Goal: Task Accomplishment & Management: Manage account settings

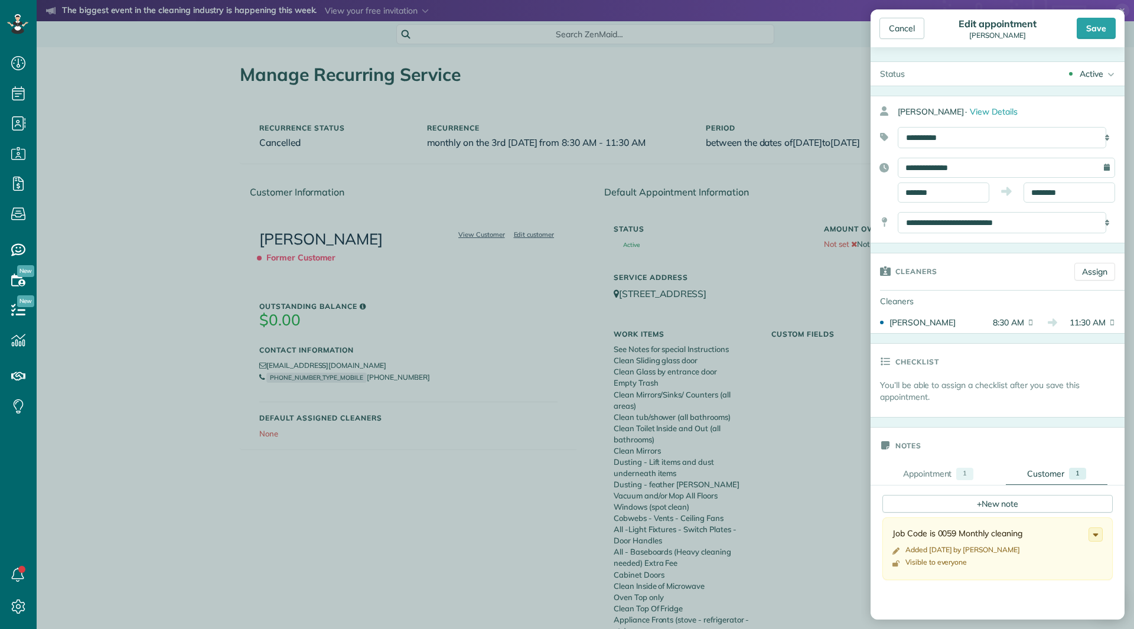
scroll to position [896, 0]
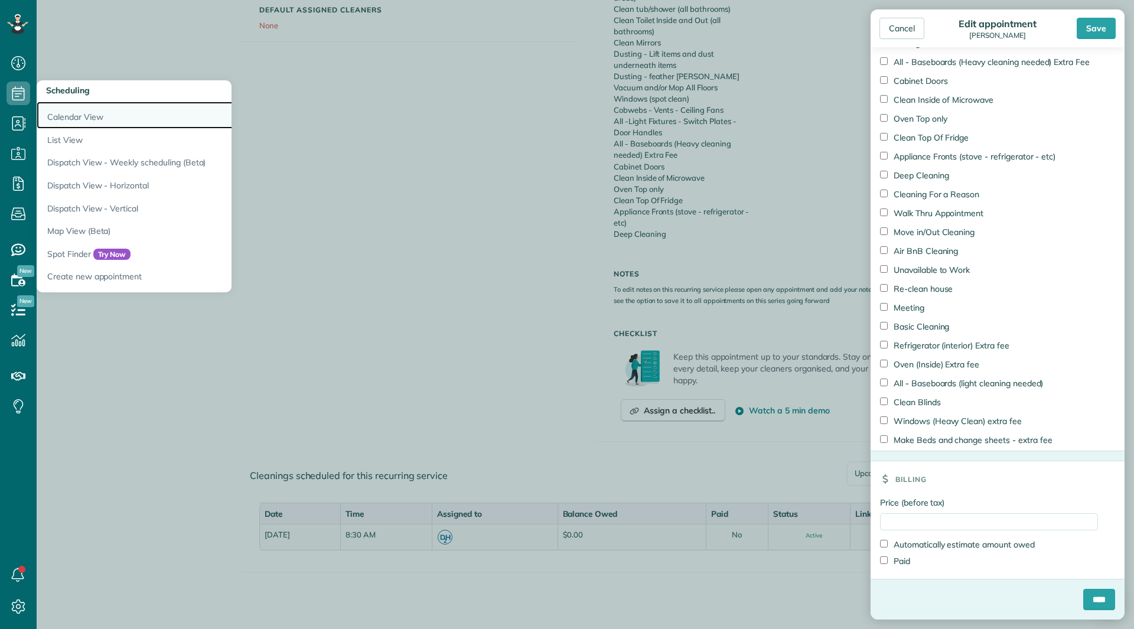
click at [70, 119] on link "Calendar View" at bounding box center [184, 115] width 295 height 27
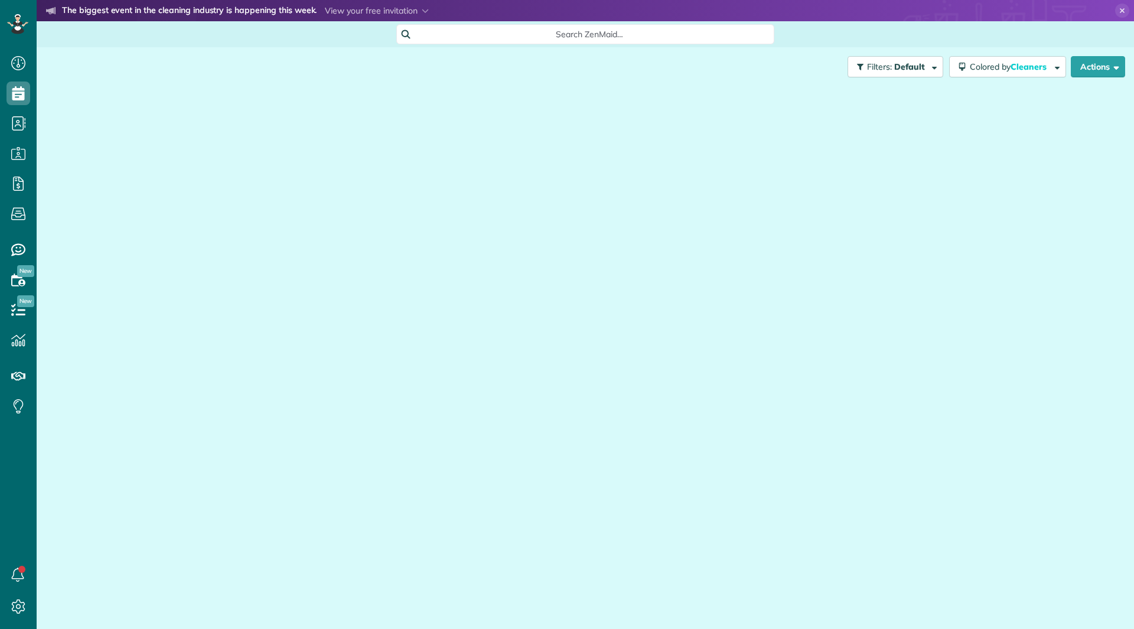
scroll to position [5, 5]
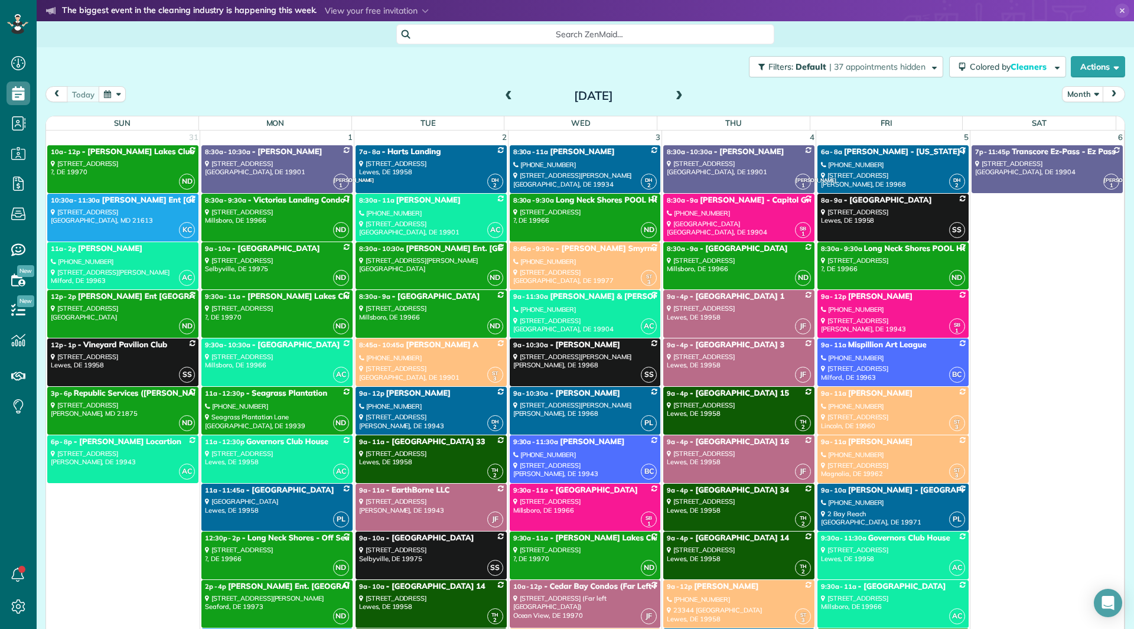
click at [596, 37] on span "Search ZenMaid…" at bounding box center [589, 34] width 359 height 12
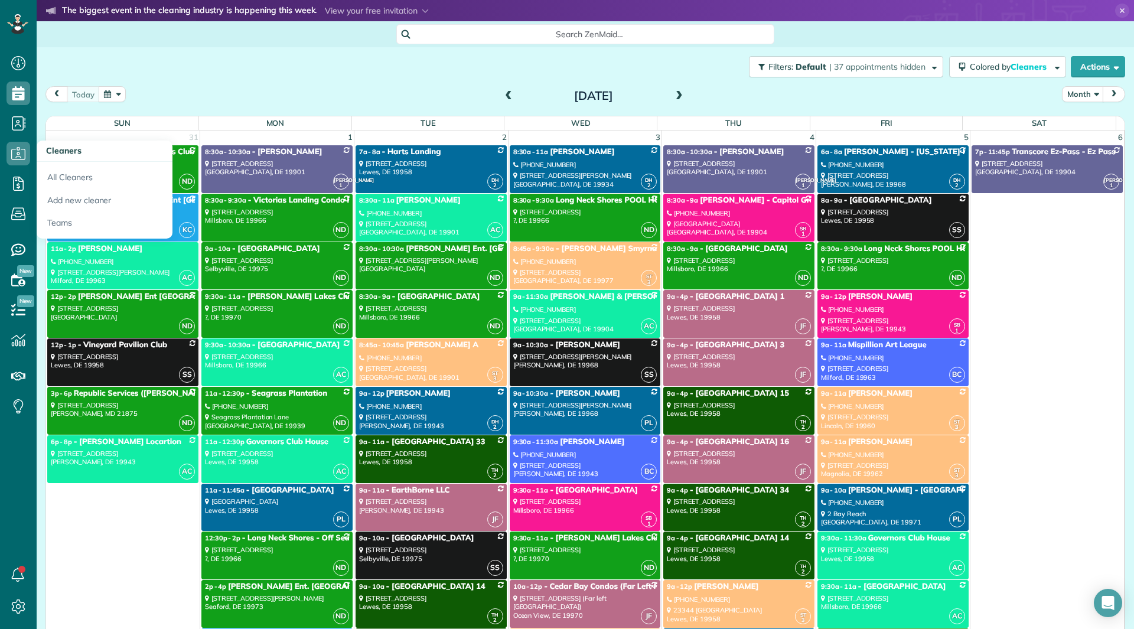
click at [8, 160] on html "Dashboard Scheduling Calendar View List View Dispatch View - Weekly scheduling …" at bounding box center [567, 314] width 1134 height 629
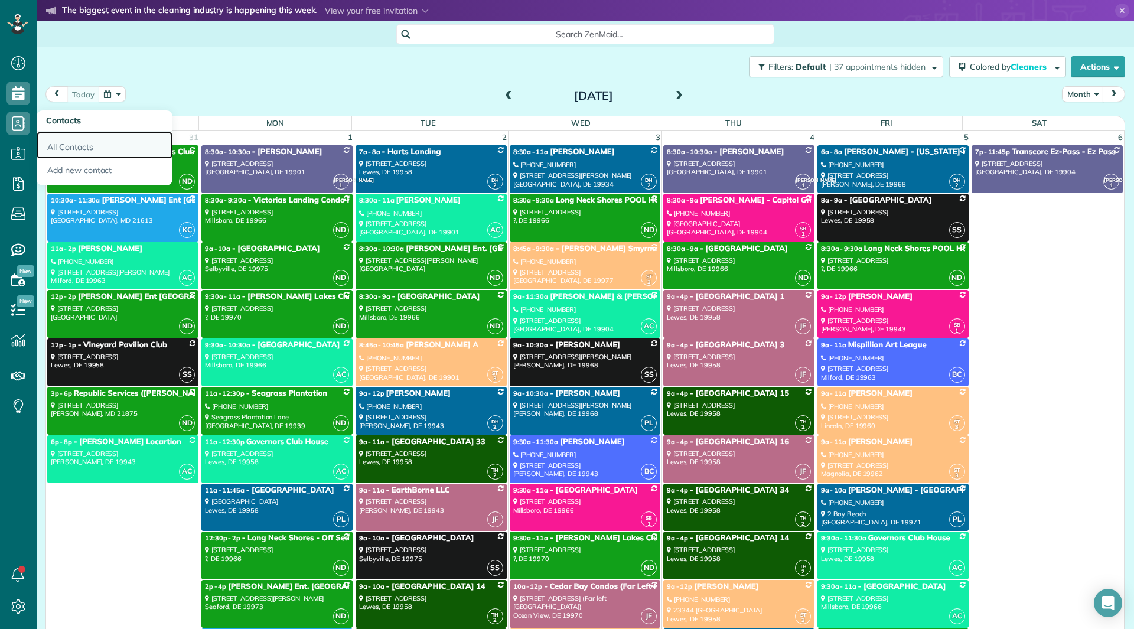
click at [71, 146] on link "All Contacts" at bounding box center [105, 145] width 136 height 27
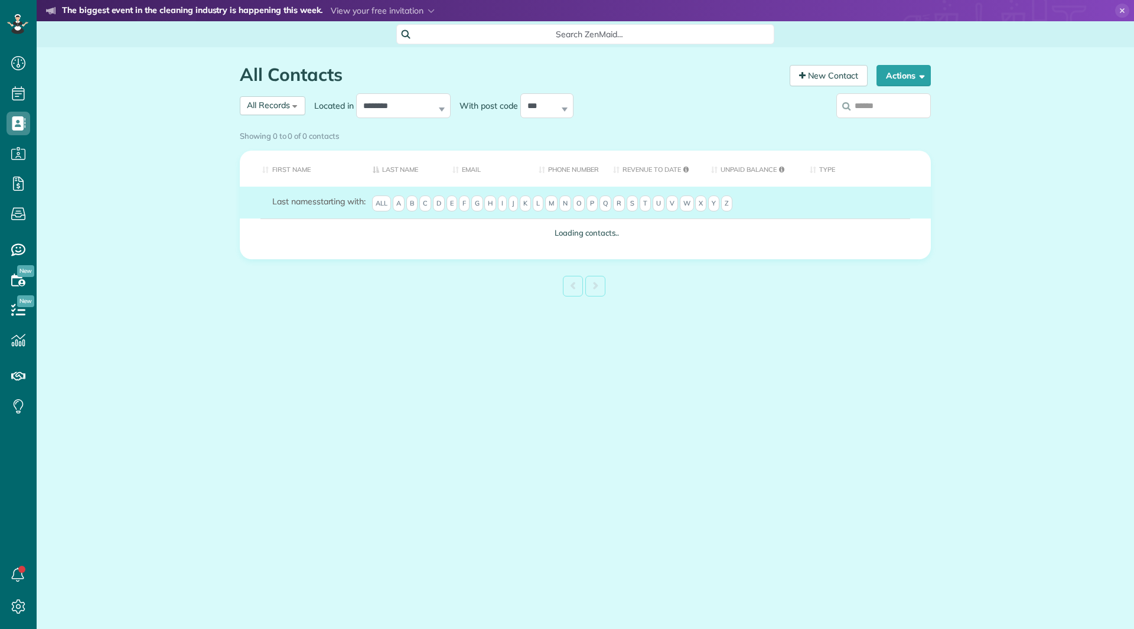
scroll to position [5, 5]
click at [877, 114] on input "search" at bounding box center [884, 105] width 95 height 25
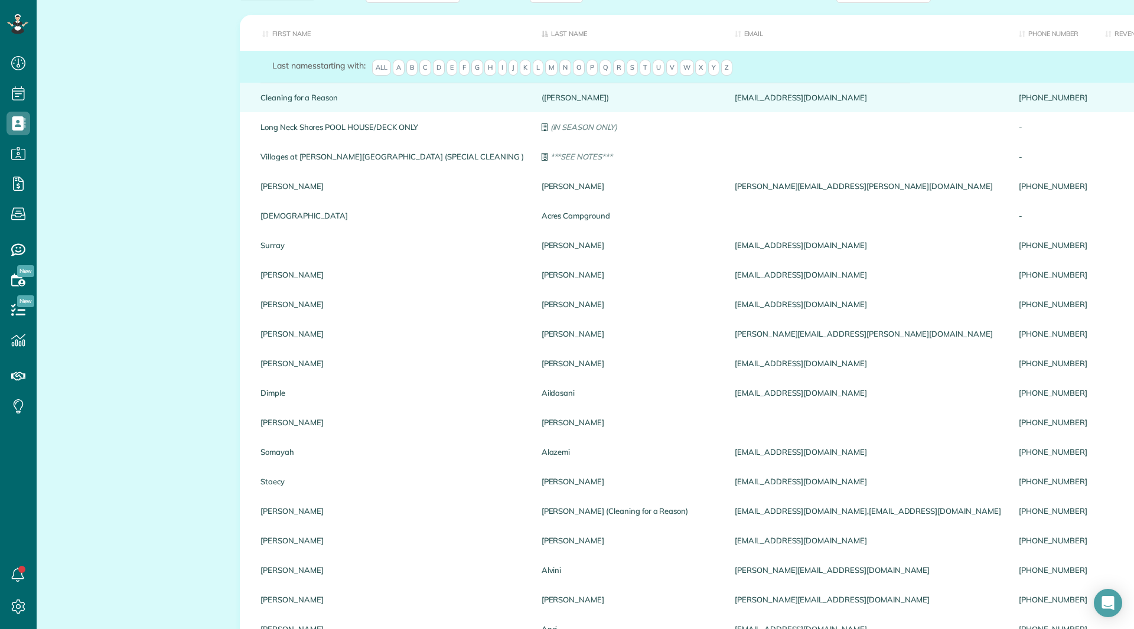
scroll to position [0, 0]
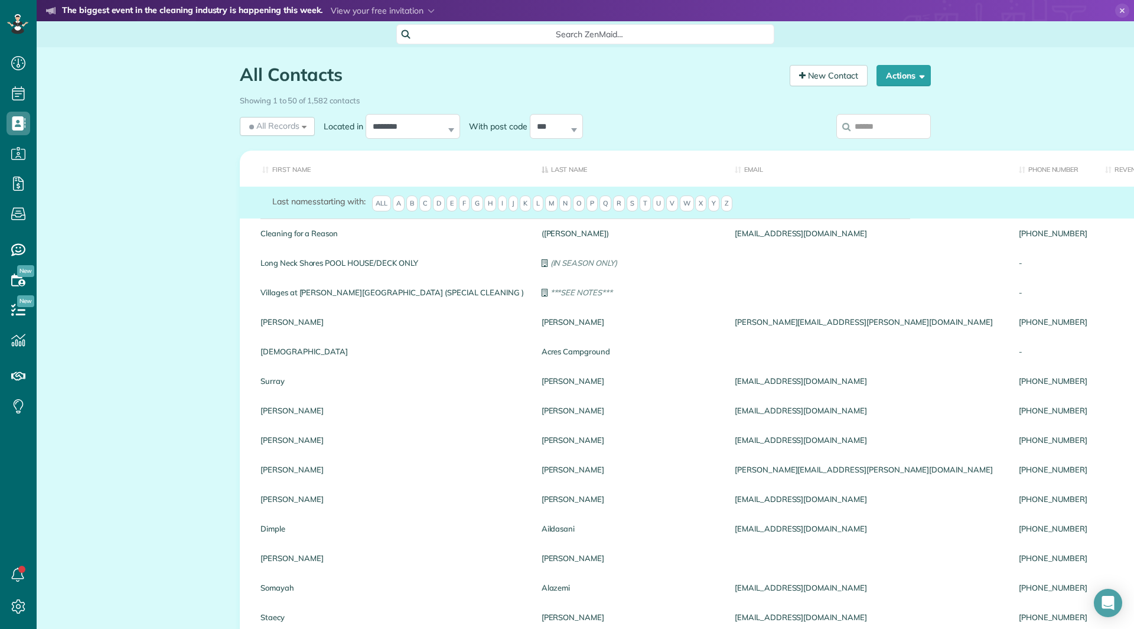
click at [862, 121] on input "search" at bounding box center [884, 126] width 95 height 25
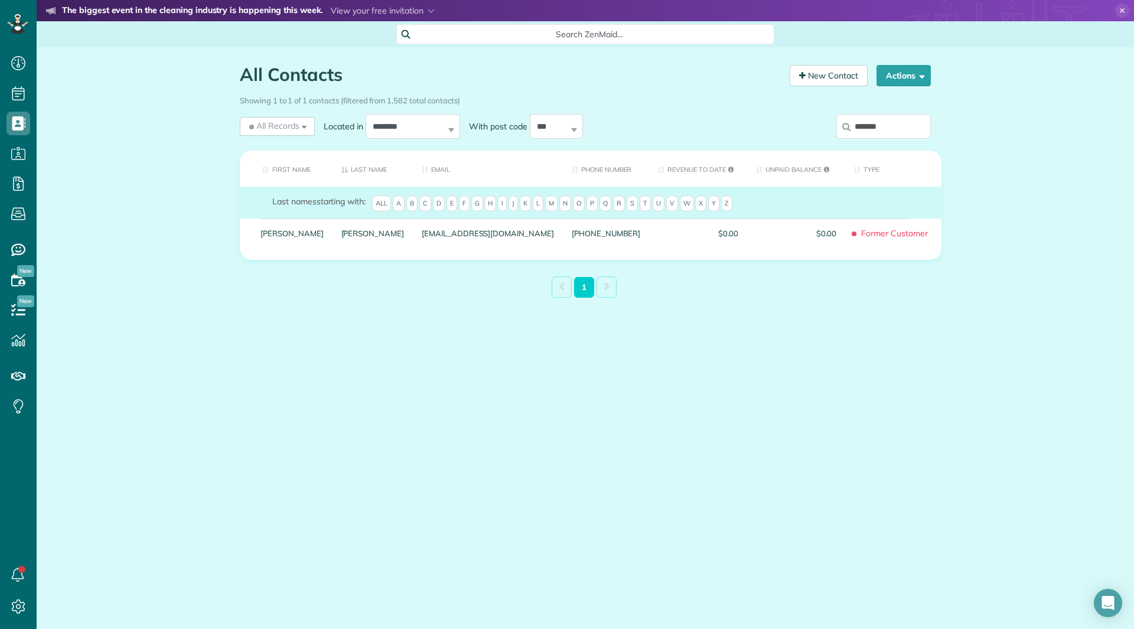
click at [906, 126] on input "*******" at bounding box center [884, 126] width 95 height 25
click at [907, 125] on input "*******" at bounding box center [884, 126] width 95 height 25
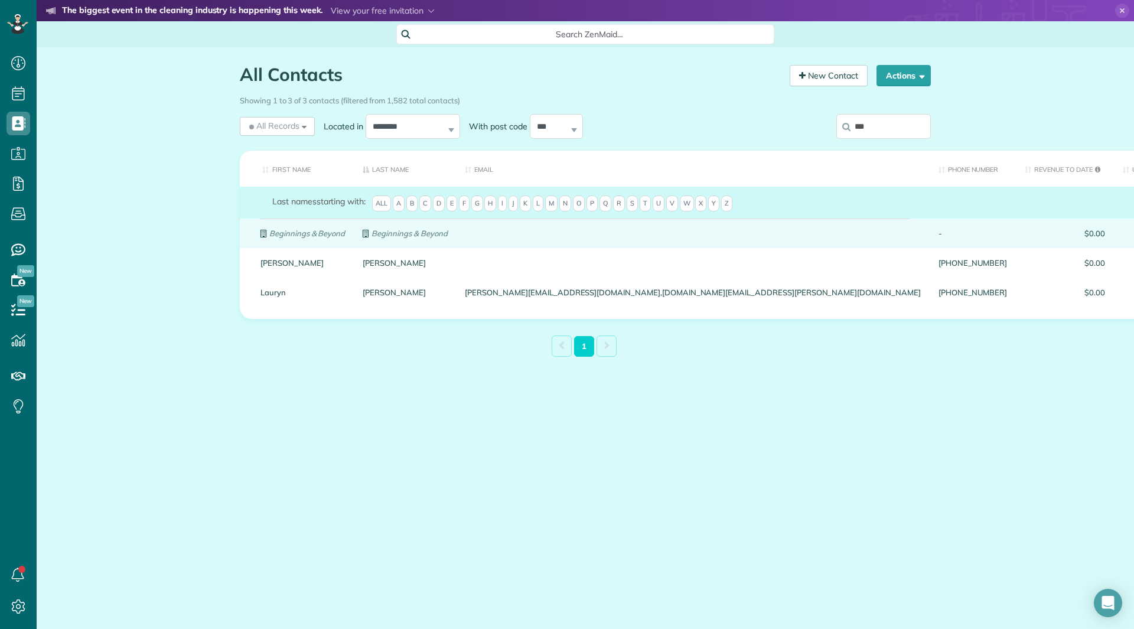
type input "***"
click at [314, 237] on em "Beginnings & Beyond" at bounding box center [307, 233] width 76 height 9
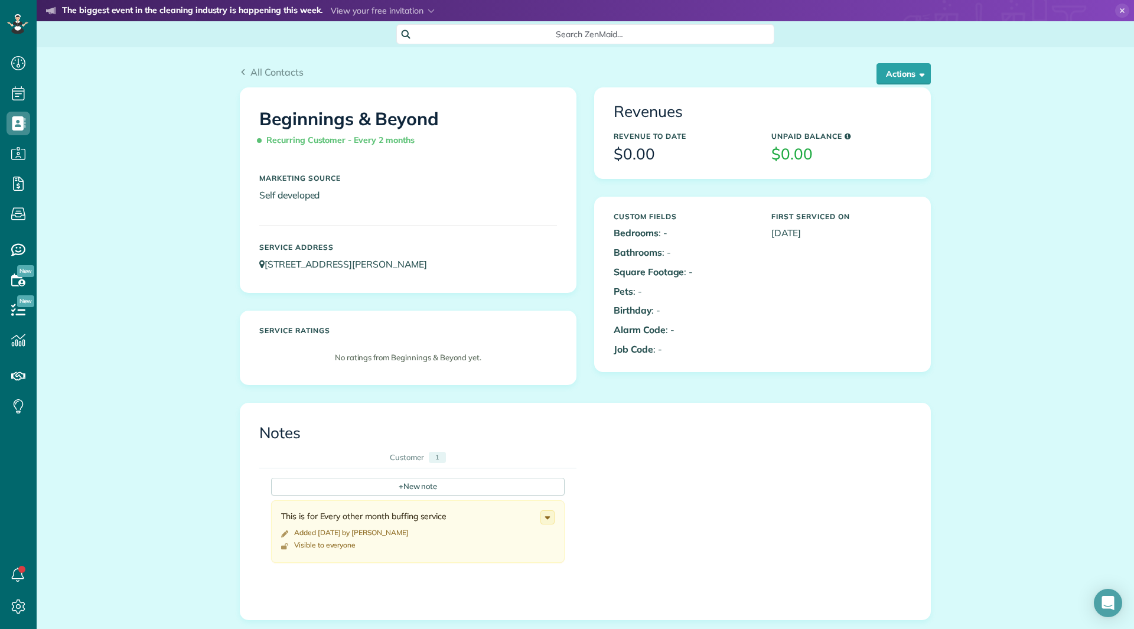
scroll to position [354, 0]
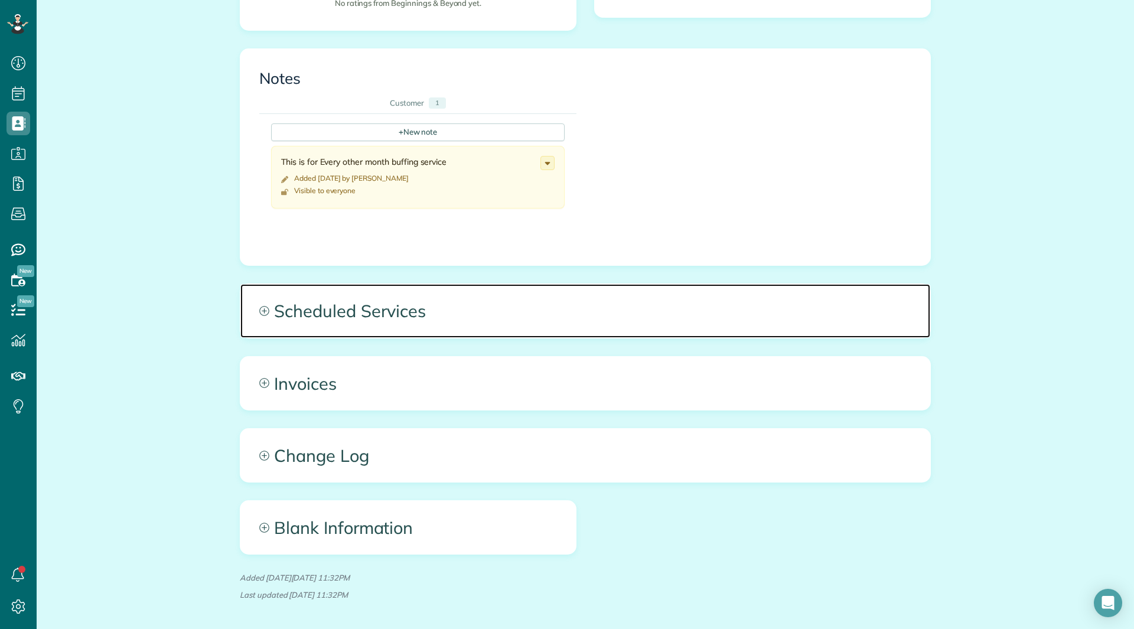
click at [357, 309] on span "Scheduled Services" at bounding box center [585, 310] width 690 height 53
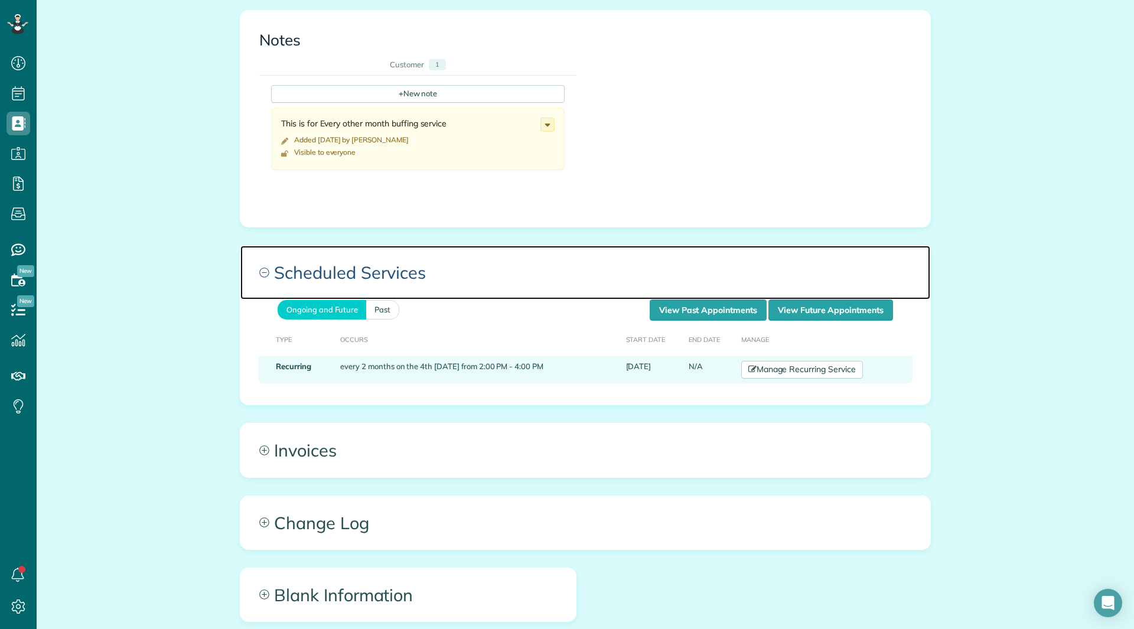
scroll to position [414, 0]
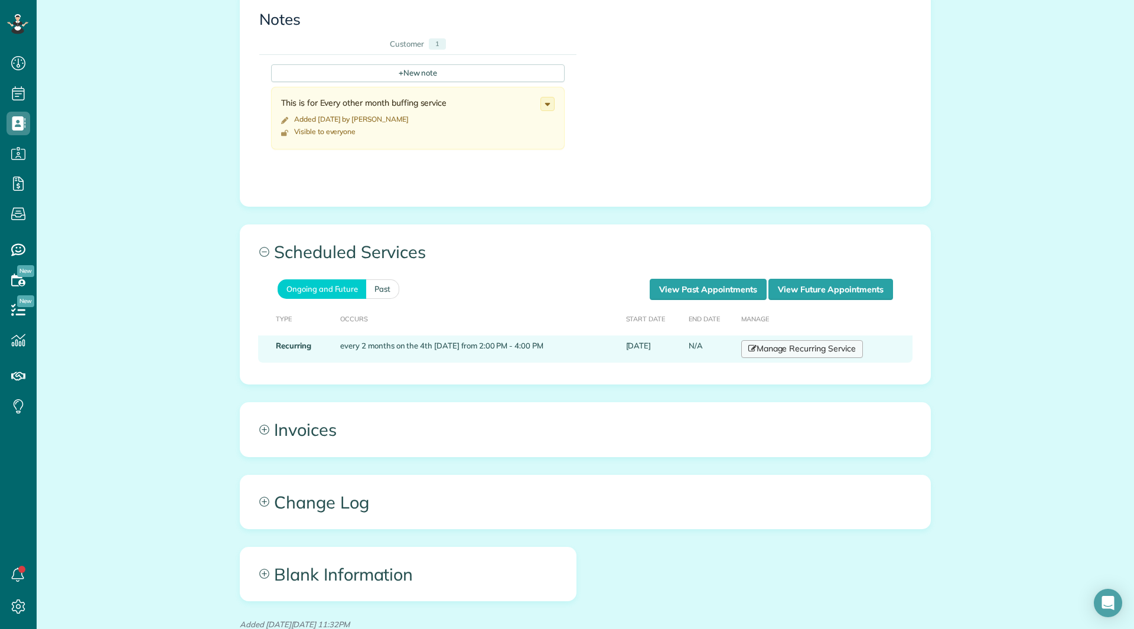
click at [775, 349] on link "Manage Recurring Service" at bounding box center [802, 349] width 122 height 18
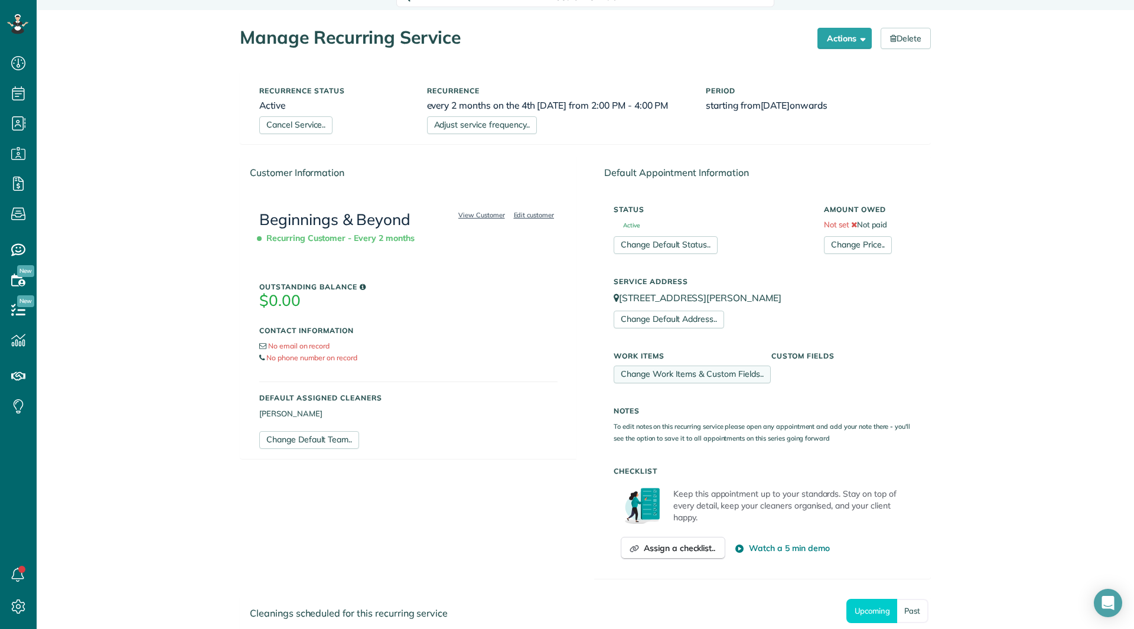
scroll to position [253, 0]
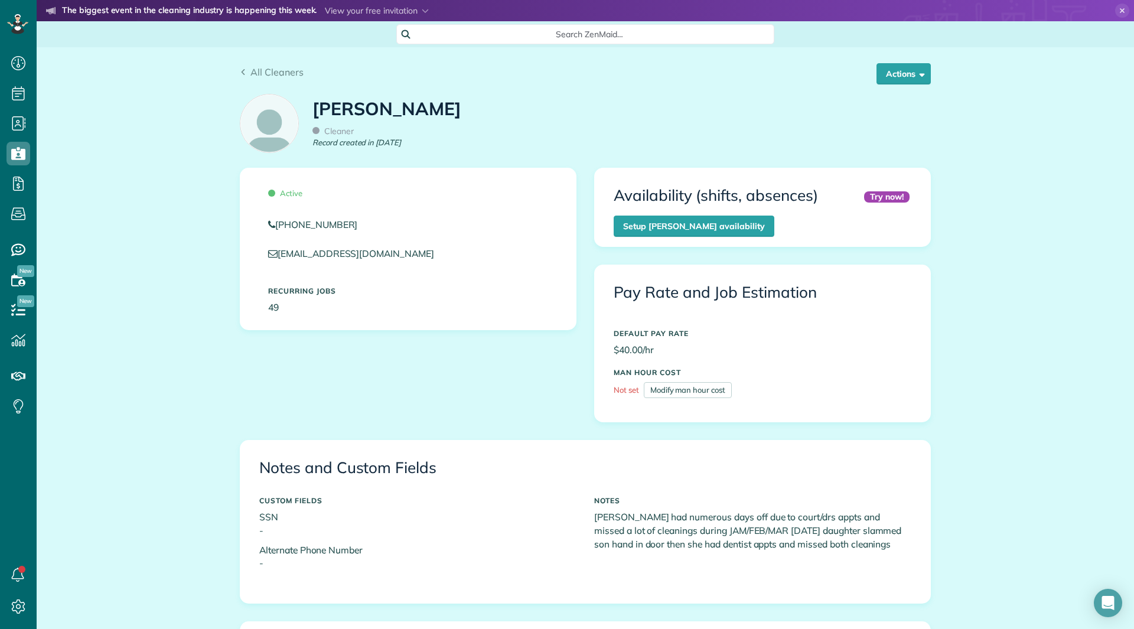
scroll to position [663, 0]
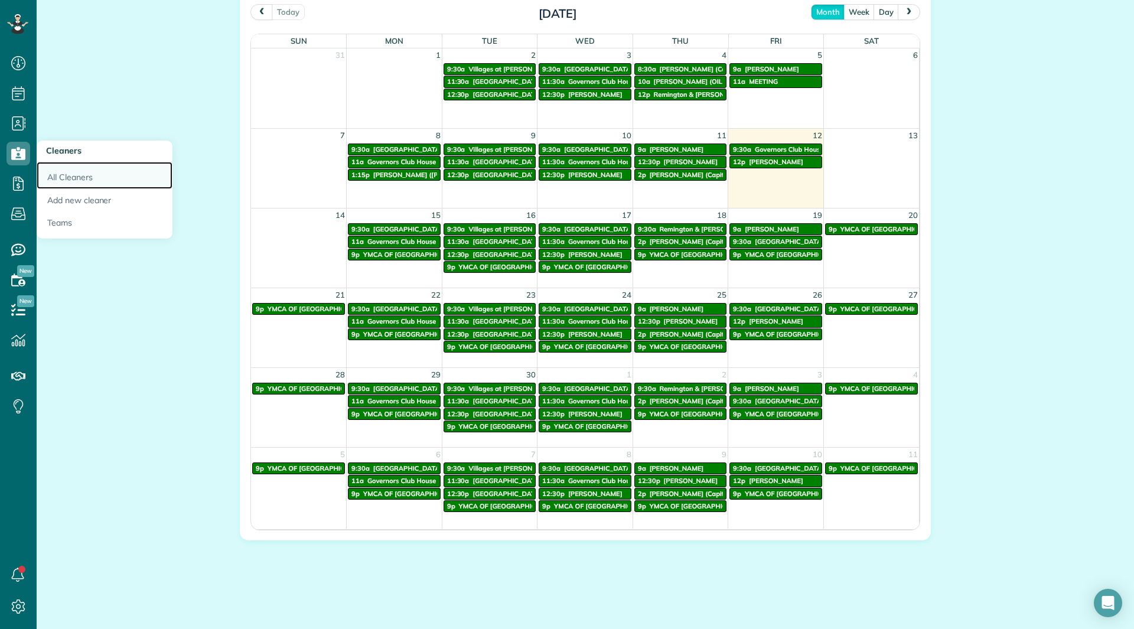
click at [62, 176] on link "All Cleaners" at bounding box center [105, 175] width 136 height 27
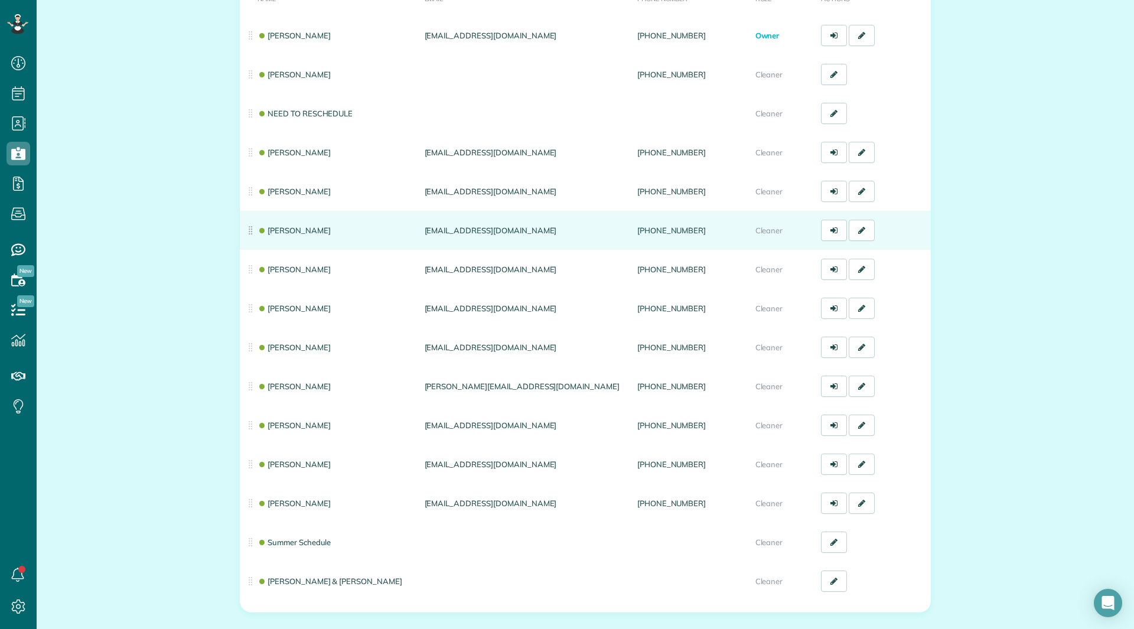
scroll to position [235, 0]
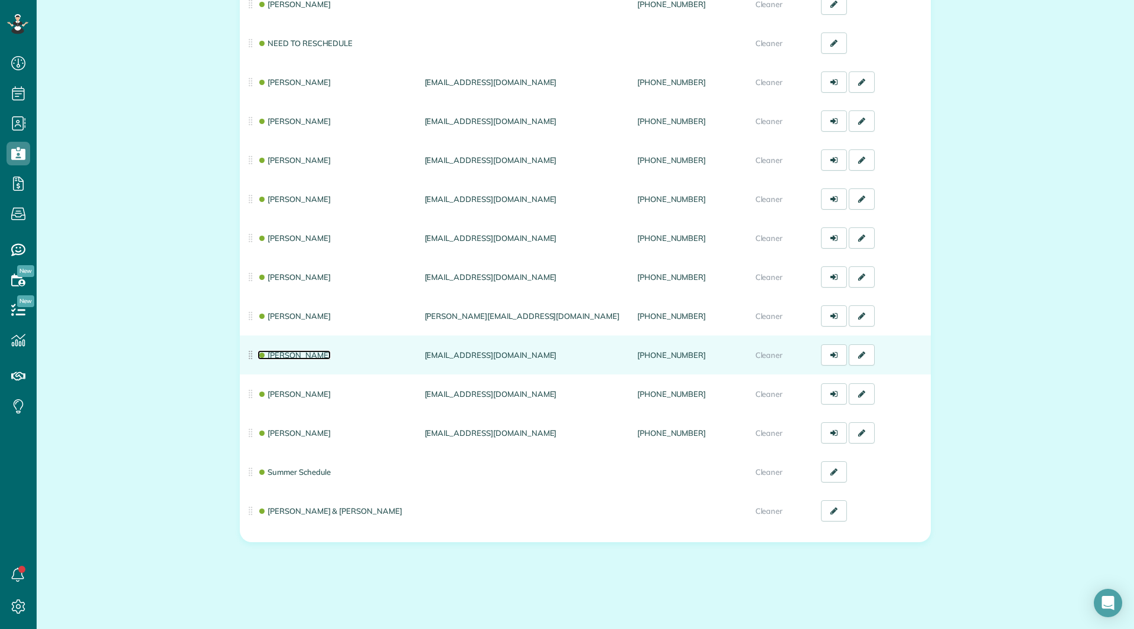
click at [290, 354] on link "[PERSON_NAME]" at bounding box center [294, 354] width 73 height 9
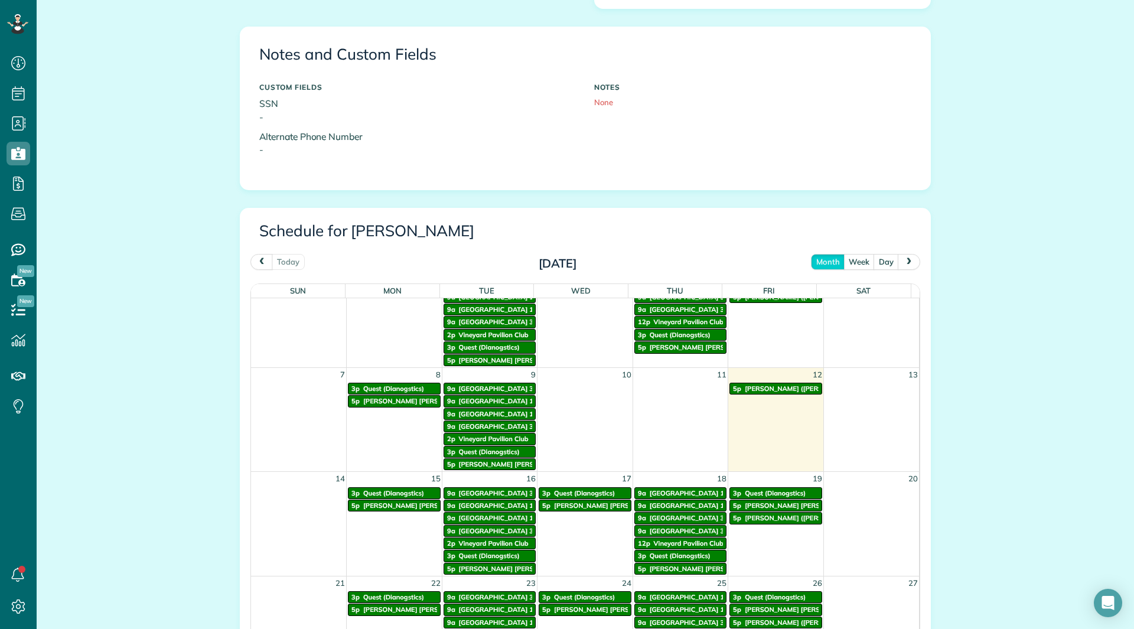
scroll to position [157, 0]
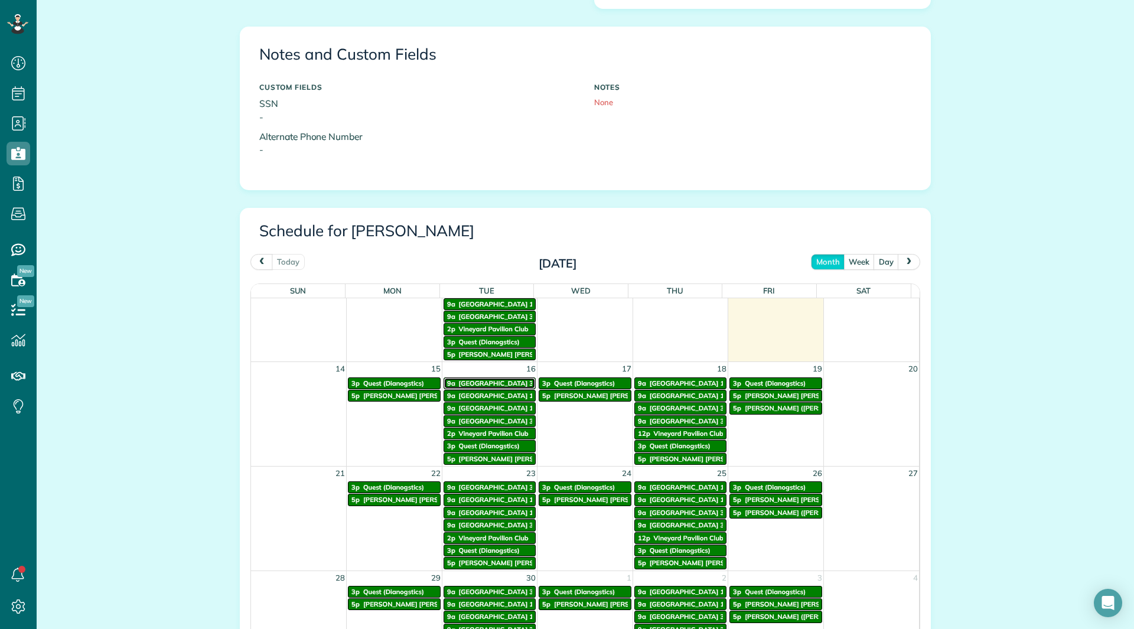
click at [481, 385] on span "[GEOGRAPHIC_DATA] 33" at bounding box center [498, 383] width 79 height 8
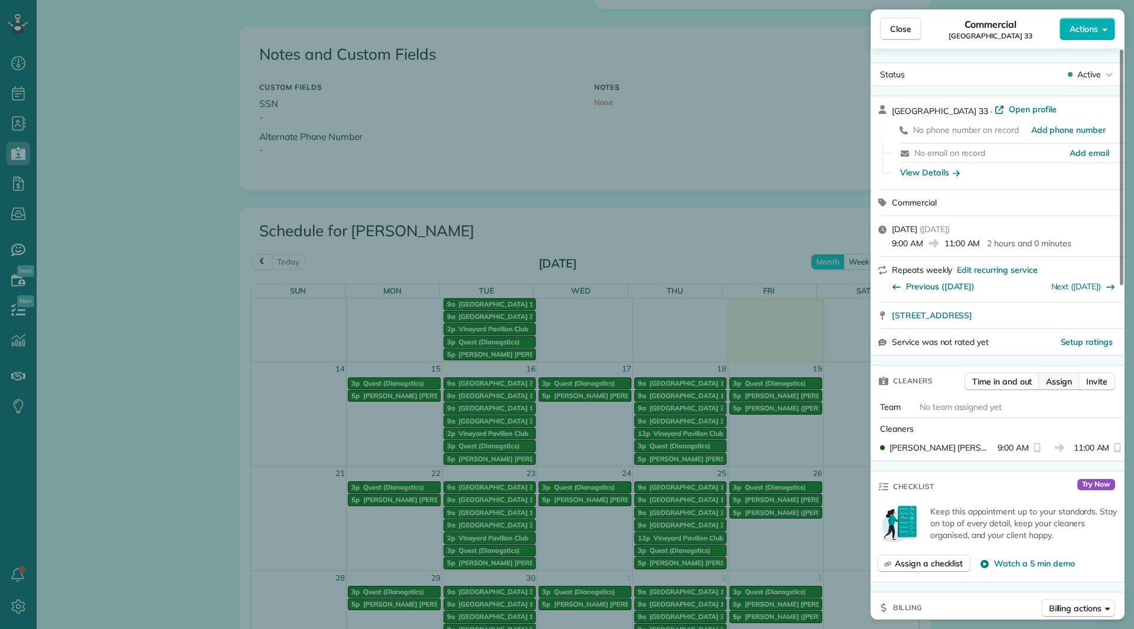
click at [1045, 381] on button "Assign" at bounding box center [1059, 382] width 41 height 18
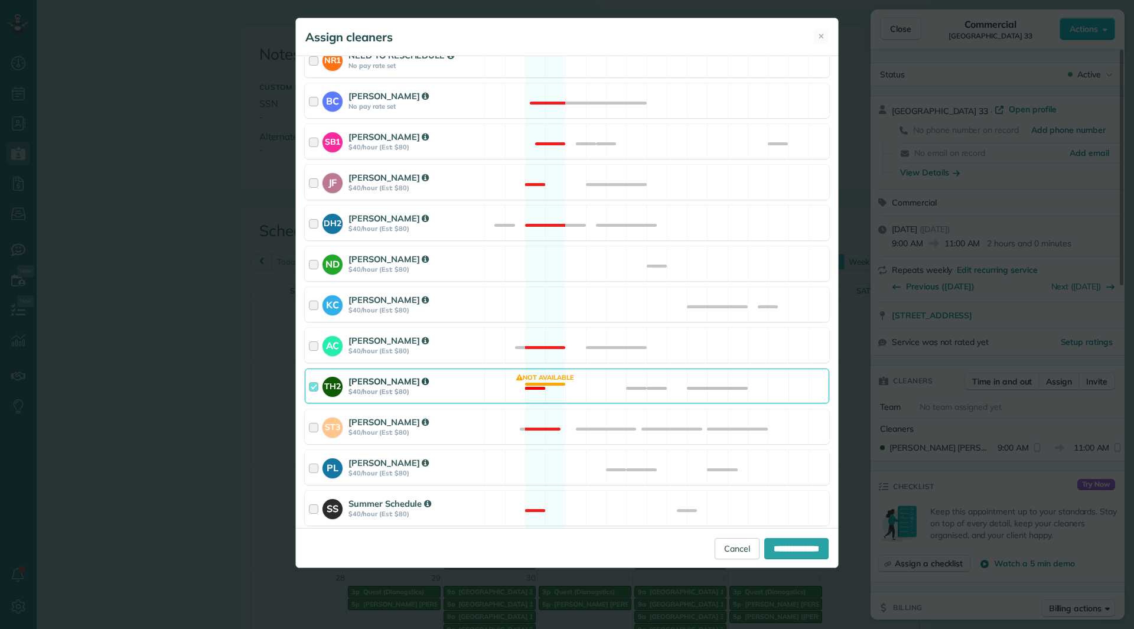
scroll to position [295, 0]
click at [453, 392] on strong "$40/hour (Est: $80)" at bounding box center [415, 390] width 132 height 8
click at [427, 268] on strong "$40/hour (Est: $80)" at bounding box center [415, 268] width 132 height 8
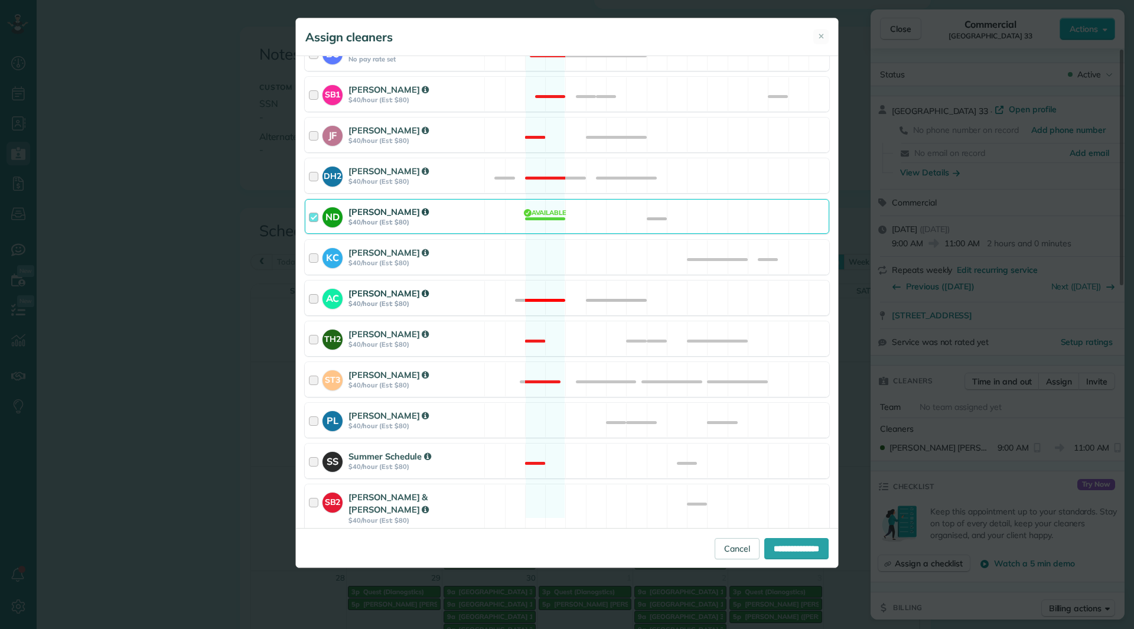
scroll to position [376, 0]
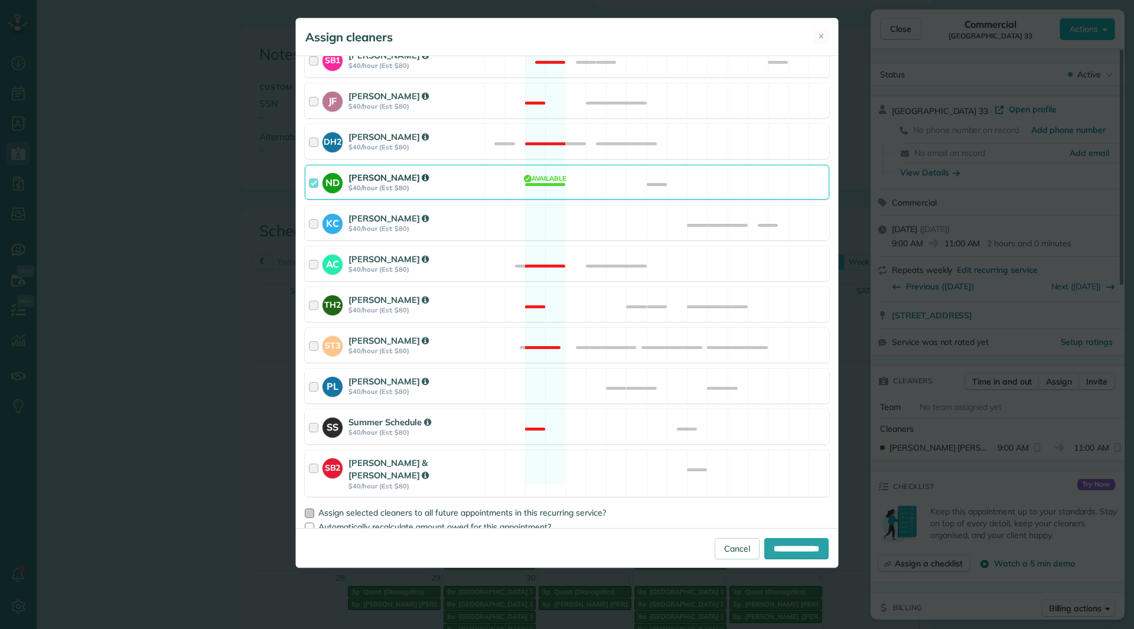
click at [307, 509] on div at bounding box center [309, 513] width 9 height 9
click at [764, 538] on input "**********" at bounding box center [796, 548] width 64 height 21
type input "**********"
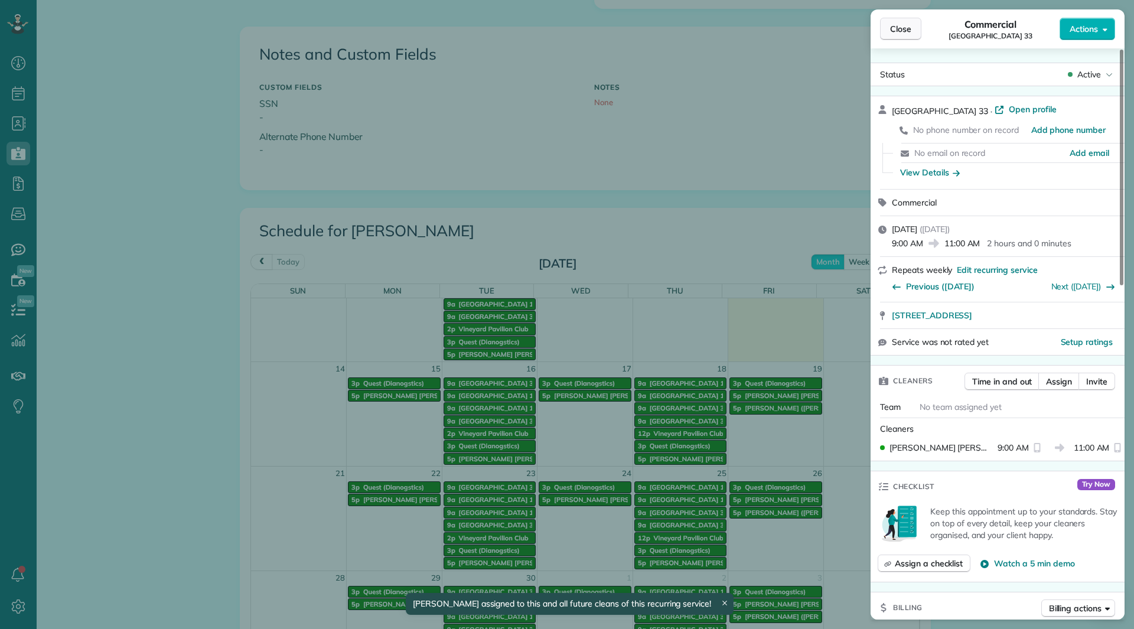
click at [897, 30] on span "Close" at bounding box center [900, 29] width 21 height 12
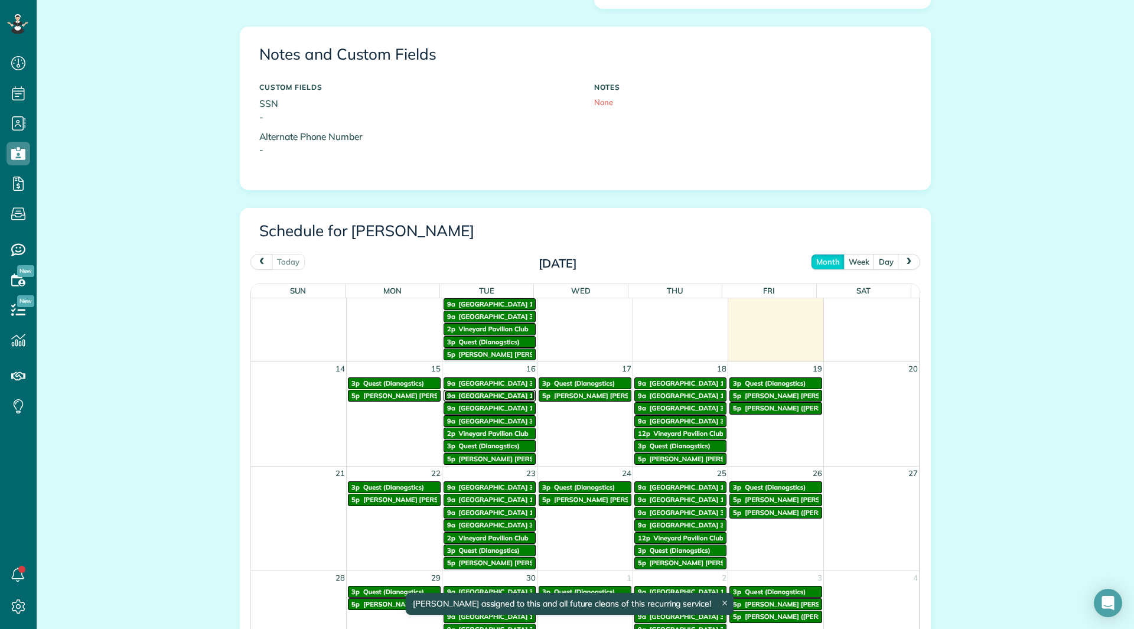
click at [468, 397] on span "Vineyards Building 14" at bounding box center [498, 396] width 79 height 8
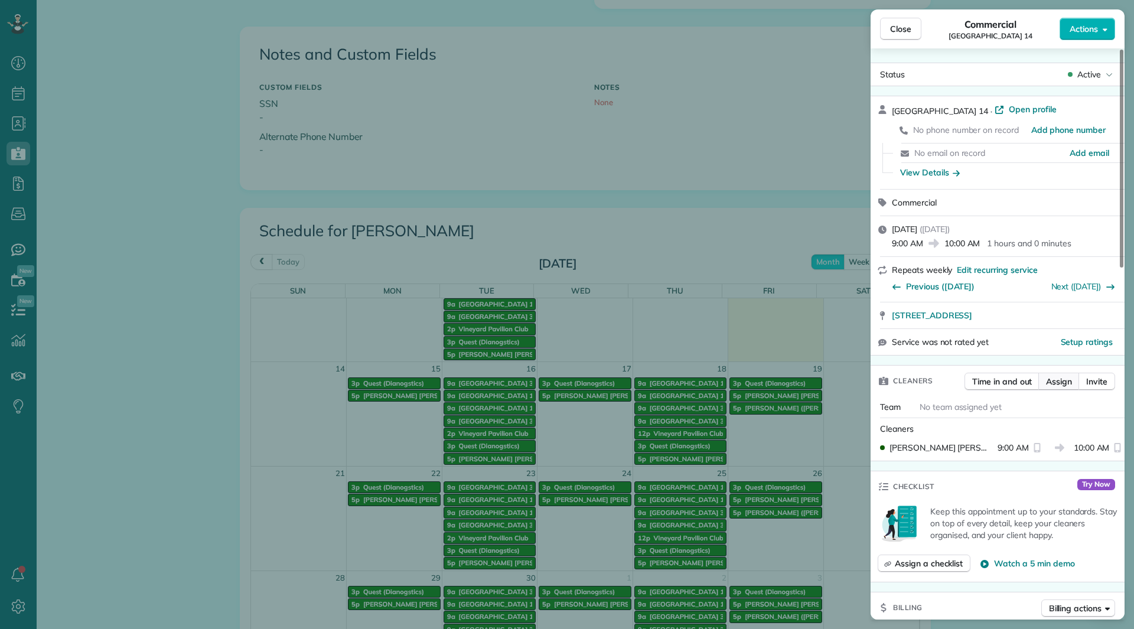
click at [1047, 382] on span "Assign" at bounding box center [1059, 382] width 26 height 12
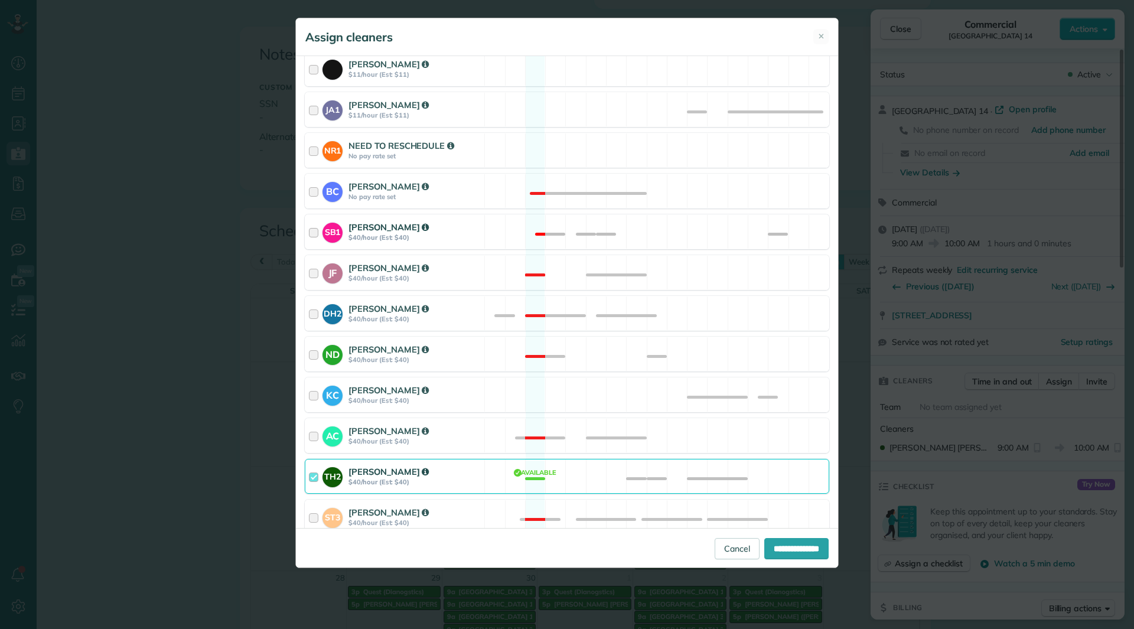
scroll to position [236, 0]
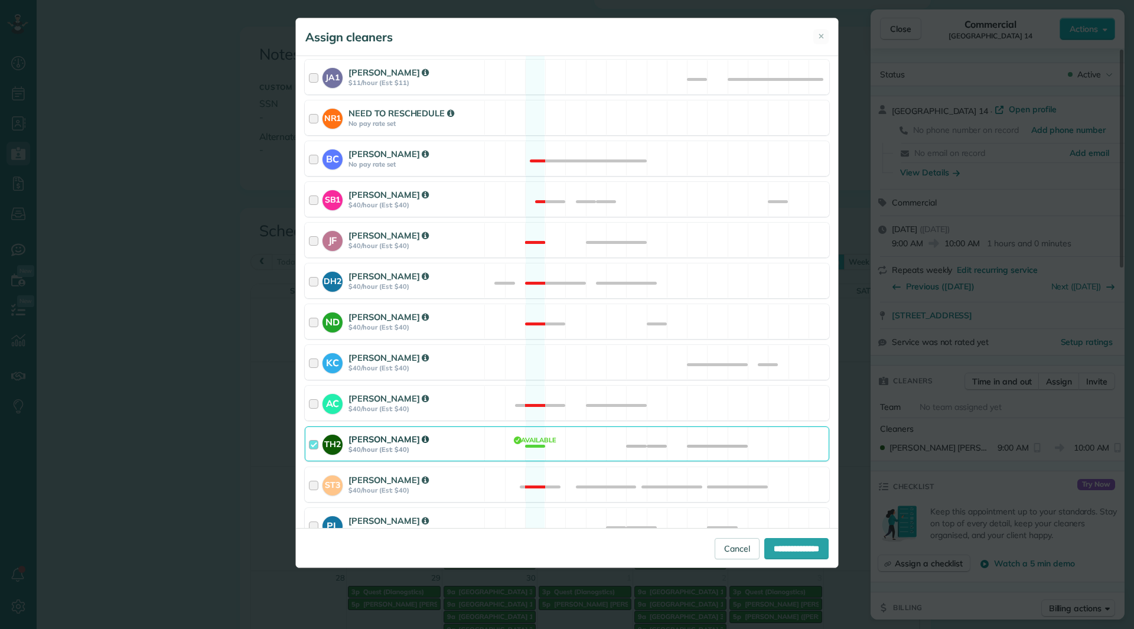
click at [423, 446] on strong "$40/hour (Est: $40)" at bounding box center [415, 449] width 132 height 8
click at [427, 320] on div "Nicole Daley" at bounding box center [415, 317] width 132 height 12
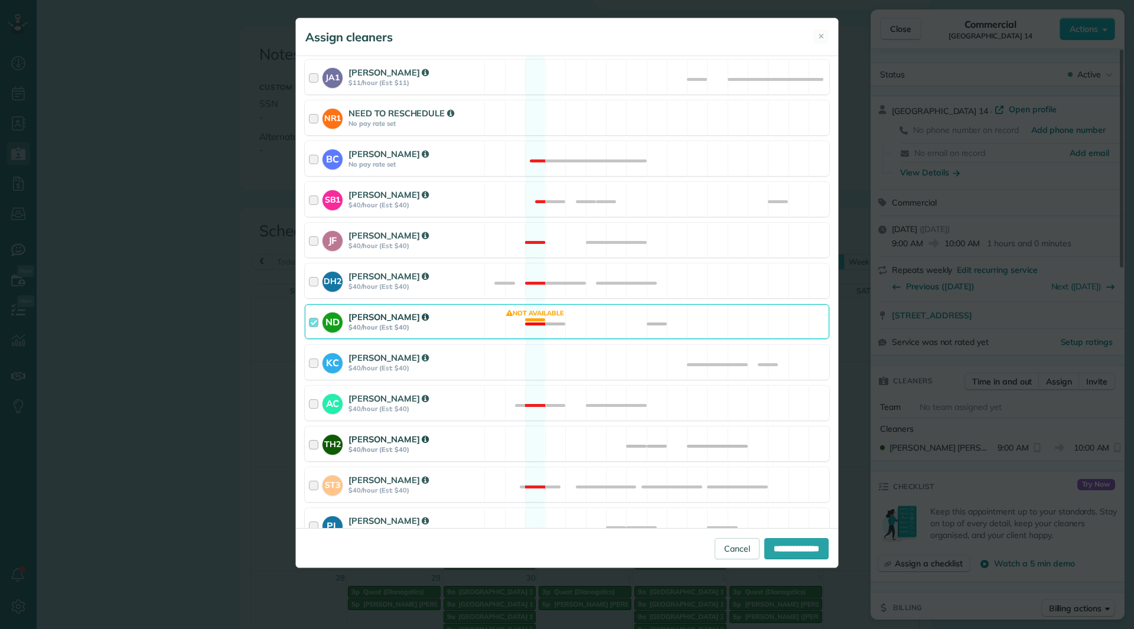
scroll to position [376, 0]
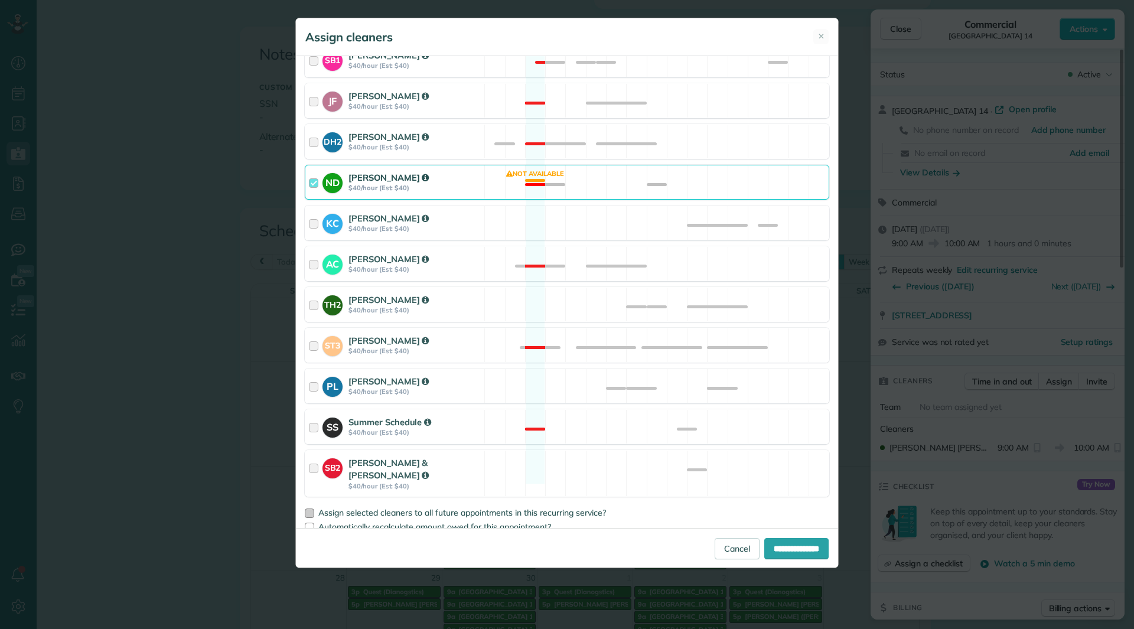
click at [312, 509] on div at bounding box center [309, 513] width 9 height 9
click at [788, 550] on input "**********" at bounding box center [796, 548] width 64 height 21
type input "**********"
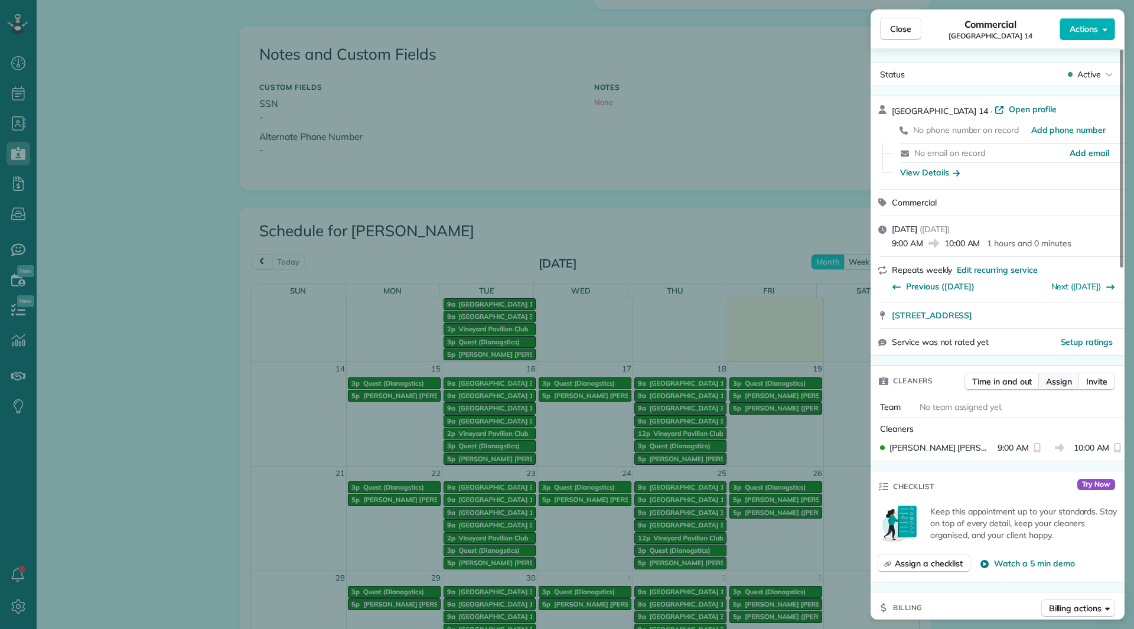
click at [1043, 382] on button "Assign" at bounding box center [1059, 382] width 41 height 18
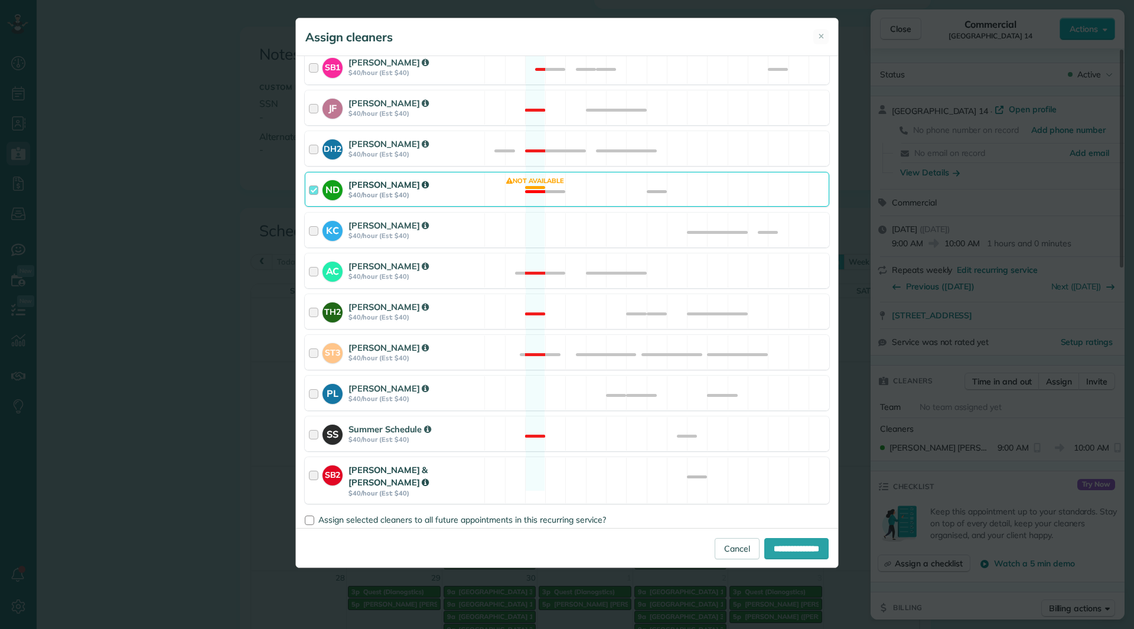
scroll to position [376, 0]
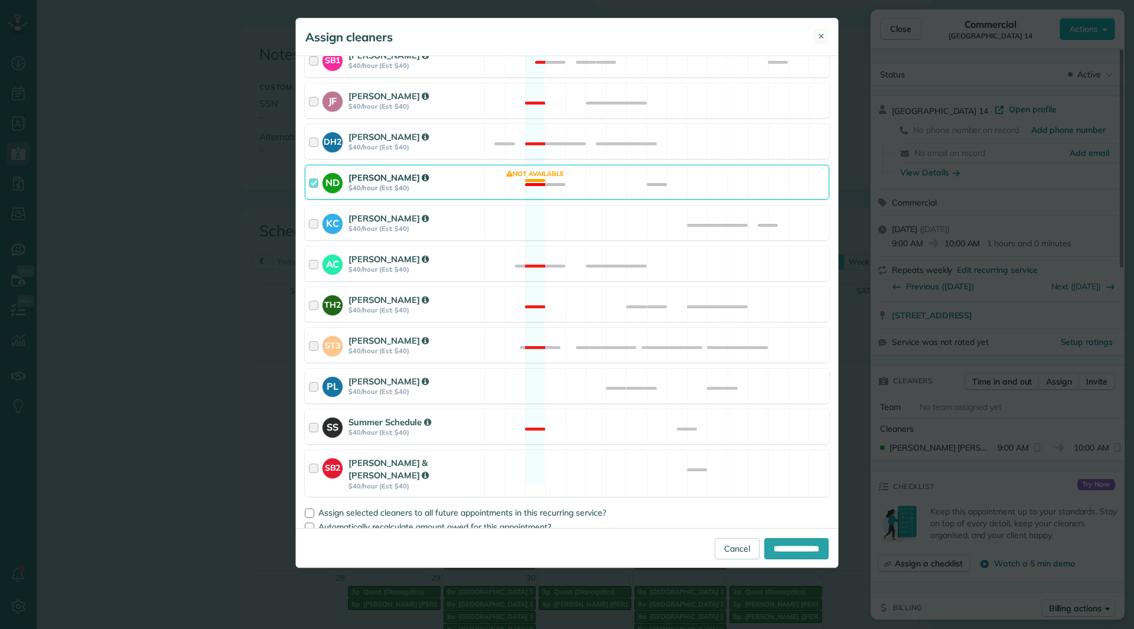
click at [822, 31] on span "✕" at bounding box center [821, 36] width 6 height 11
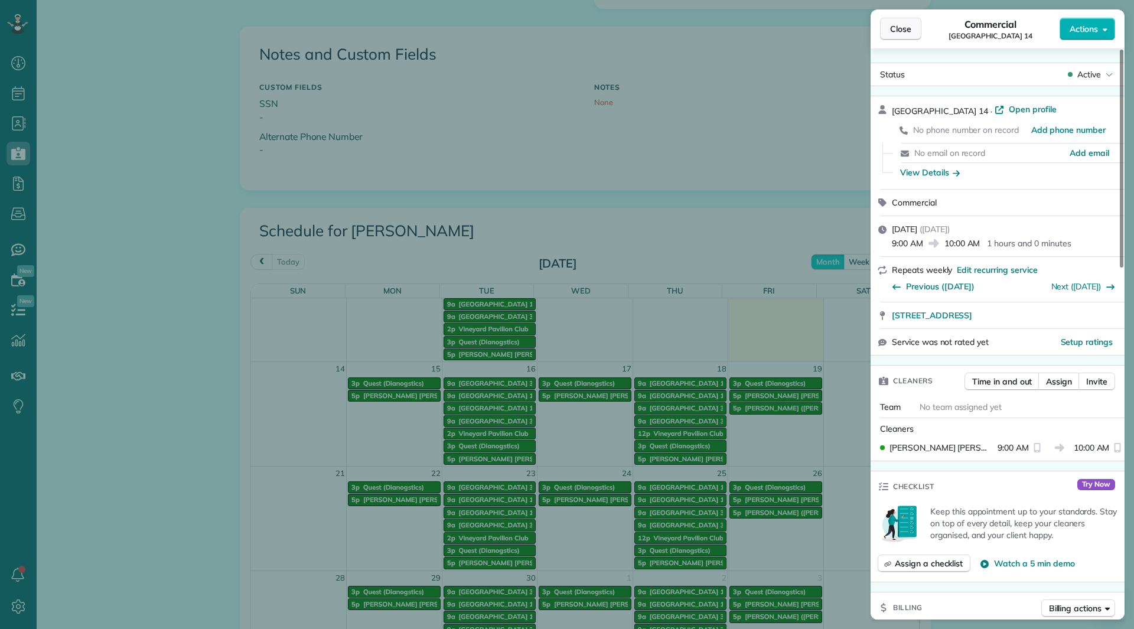
click at [895, 33] on span "Close" at bounding box center [900, 29] width 21 height 12
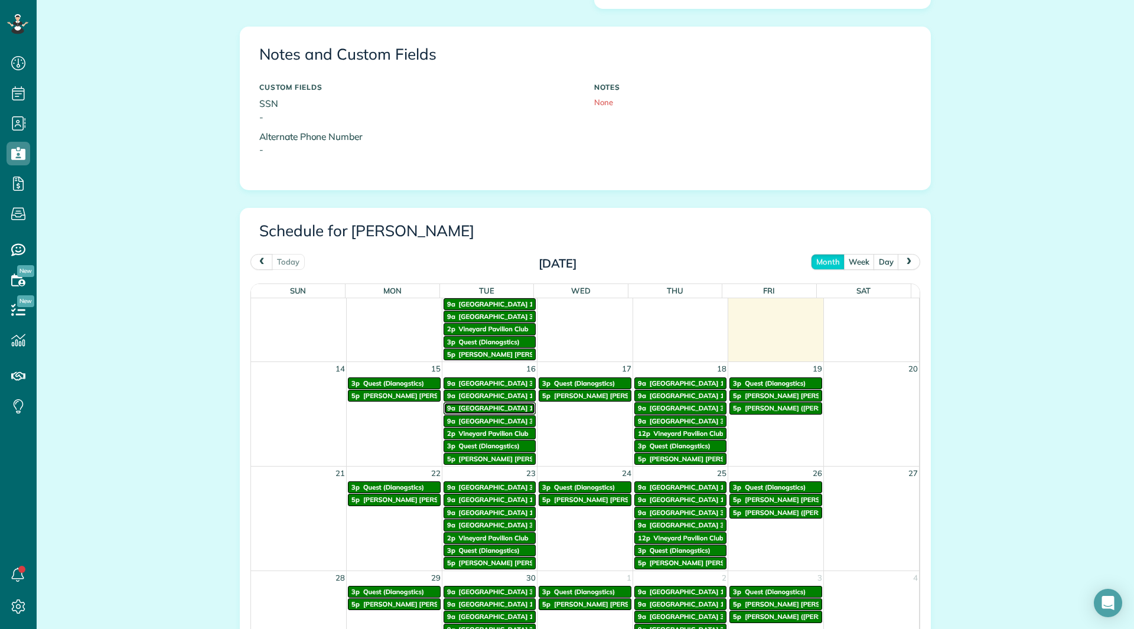
click at [514, 409] on span "Vineyards Building 15" at bounding box center [498, 408] width 79 height 8
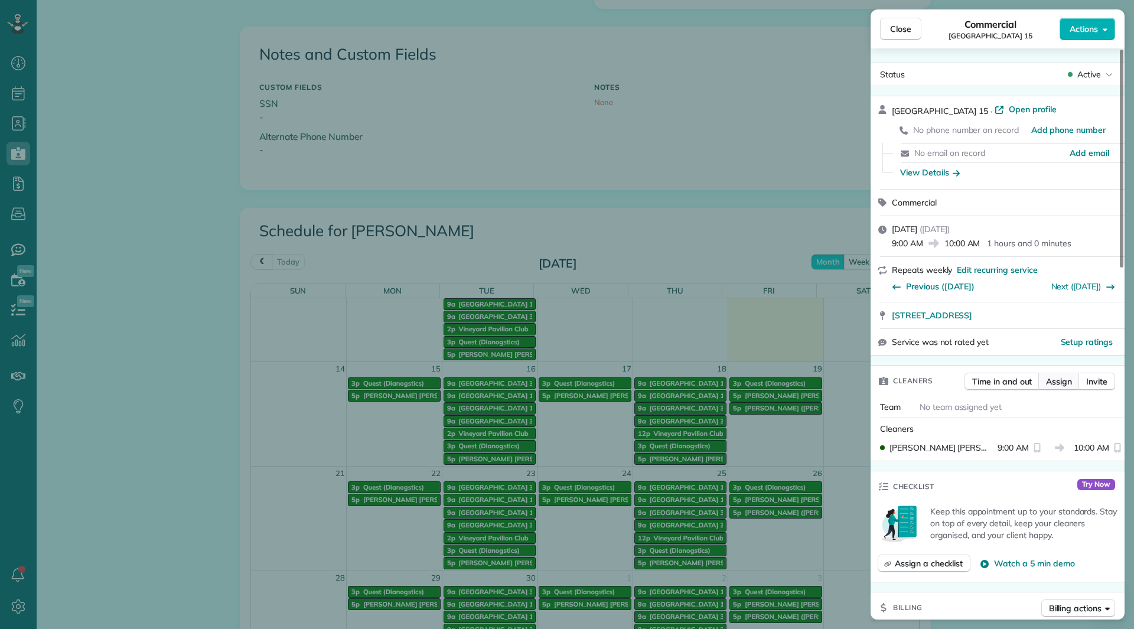
click at [1050, 381] on span "Assign" at bounding box center [1059, 382] width 26 height 12
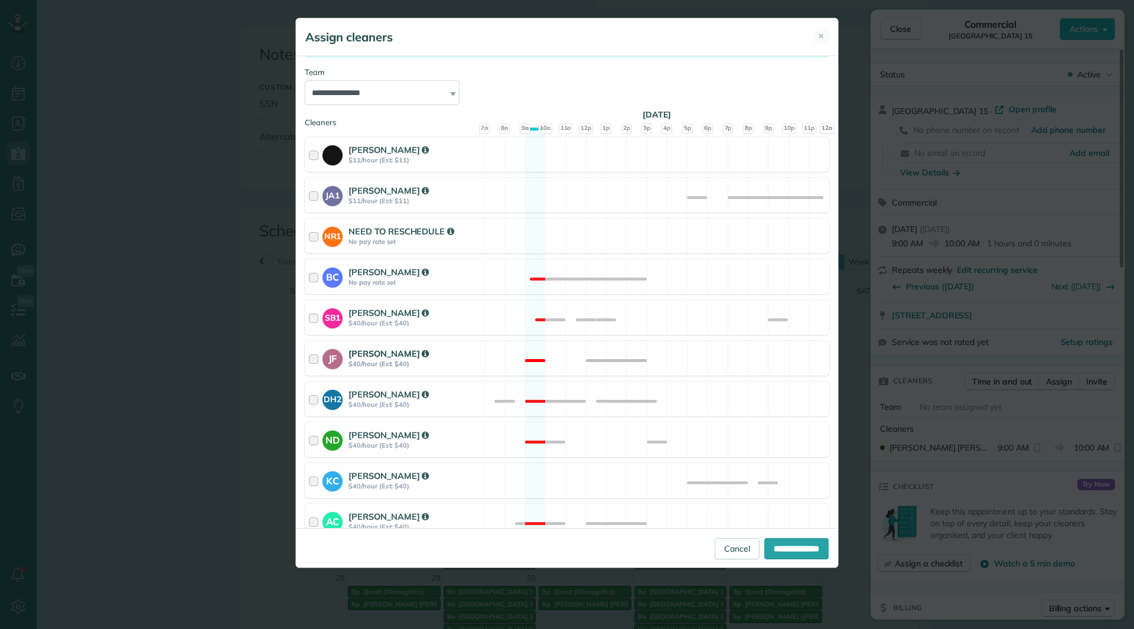
scroll to position [236, 0]
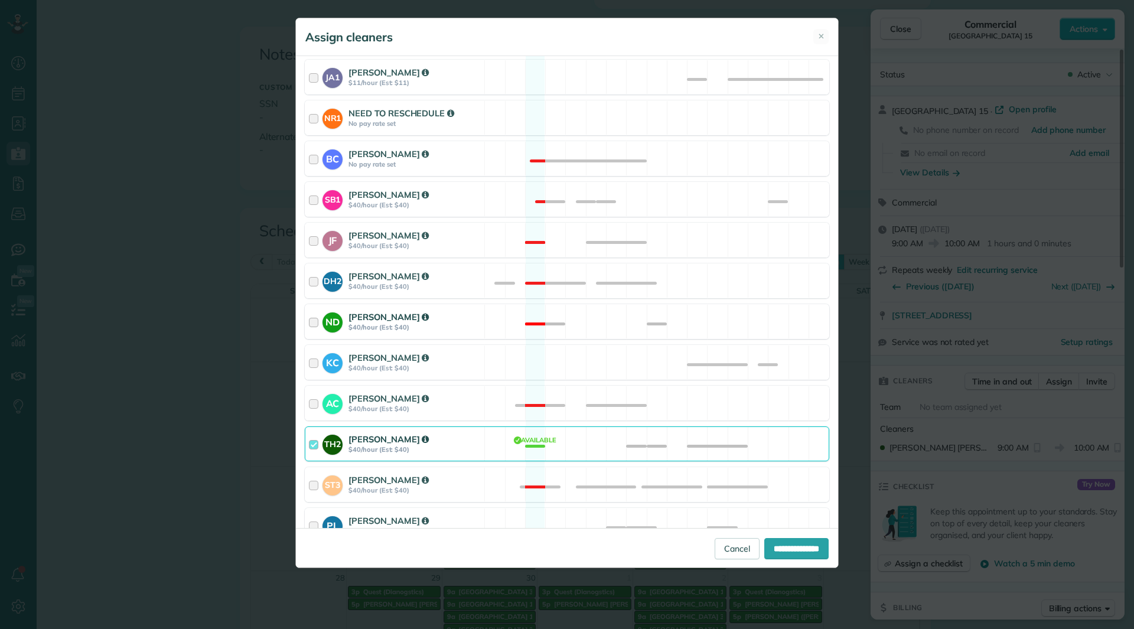
click at [491, 320] on div "ND Nicole Daley $40/hour (Est: $40) Not available" at bounding box center [567, 321] width 525 height 35
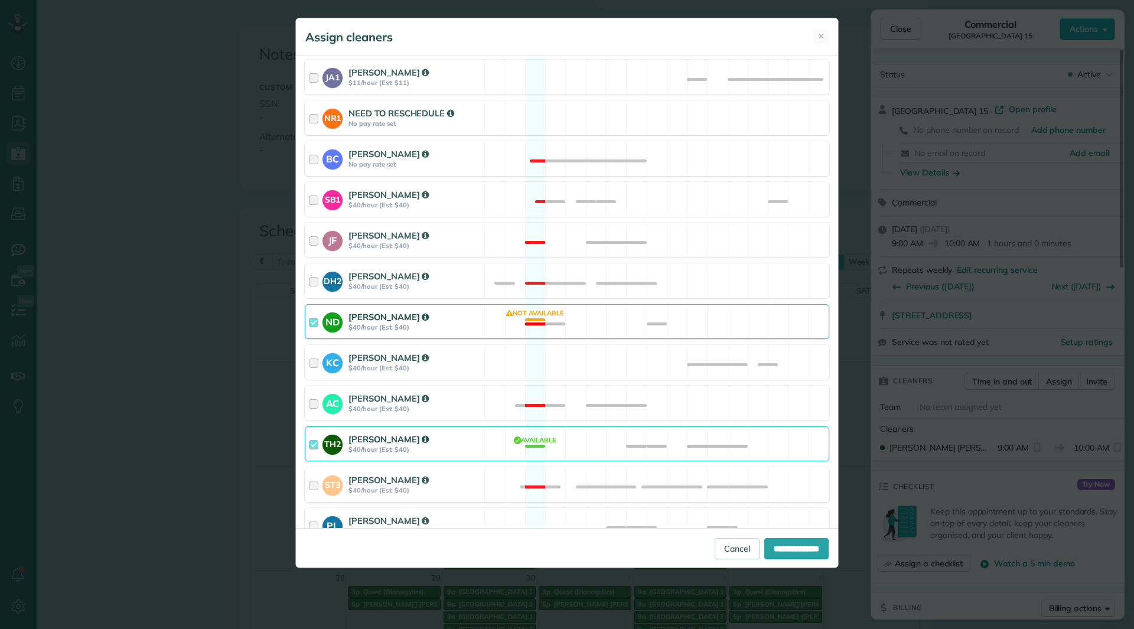
click at [466, 435] on div "Tina Hemphill" at bounding box center [415, 439] width 132 height 12
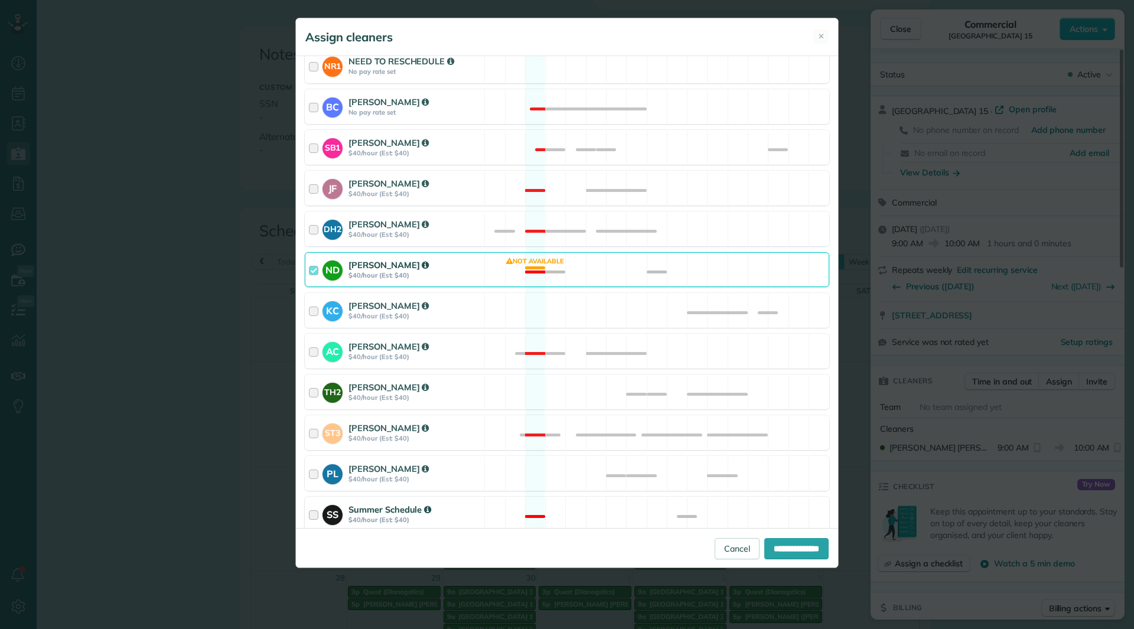
scroll to position [376, 0]
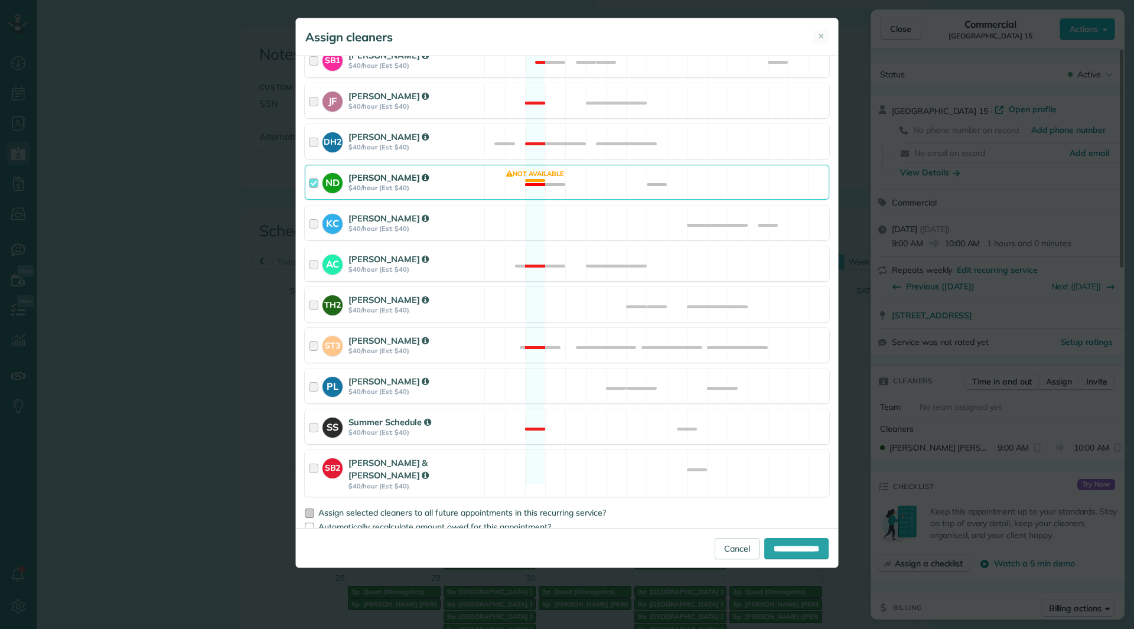
click at [308, 509] on div at bounding box center [309, 513] width 9 height 9
click at [778, 539] on input "**********" at bounding box center [796, 548] width 64 height 21
type input "**********"
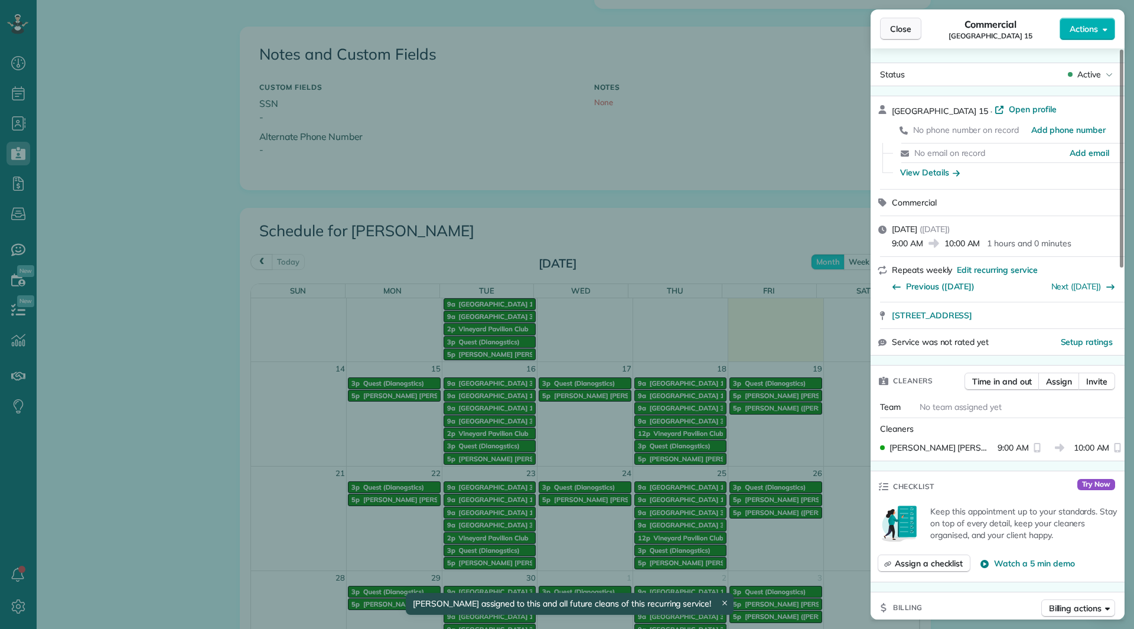
click at [910, 32] on span "Close" at bounding box center [900, 29] width 21 height 12
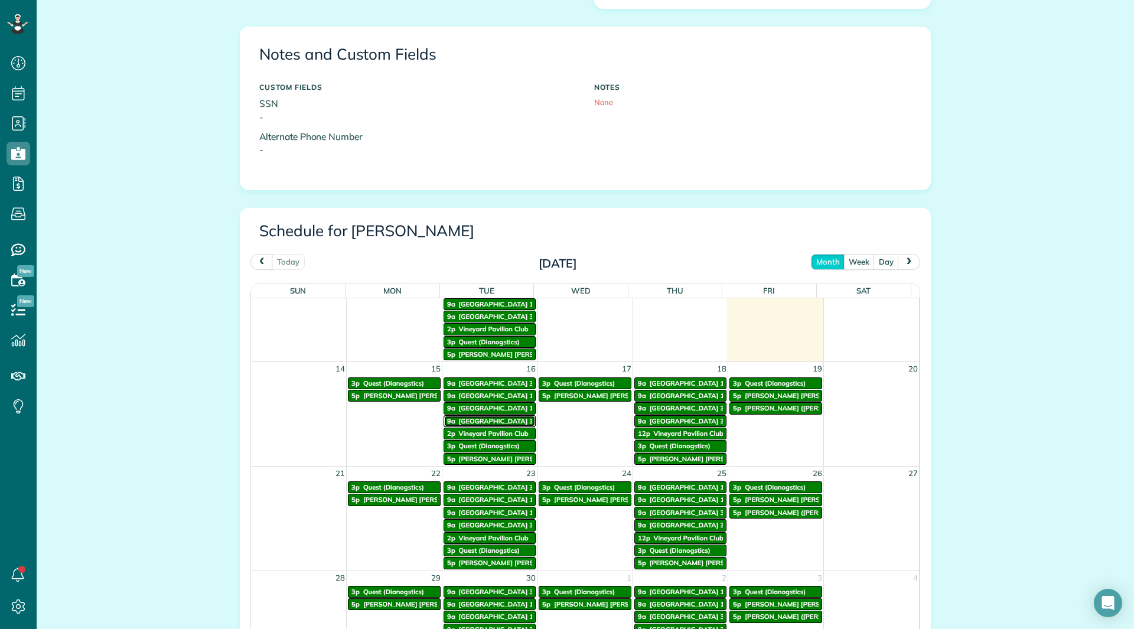
click at [505, 418] on span "Vineyards Building 34" at bounding box center [498, 421] width 79 height 8
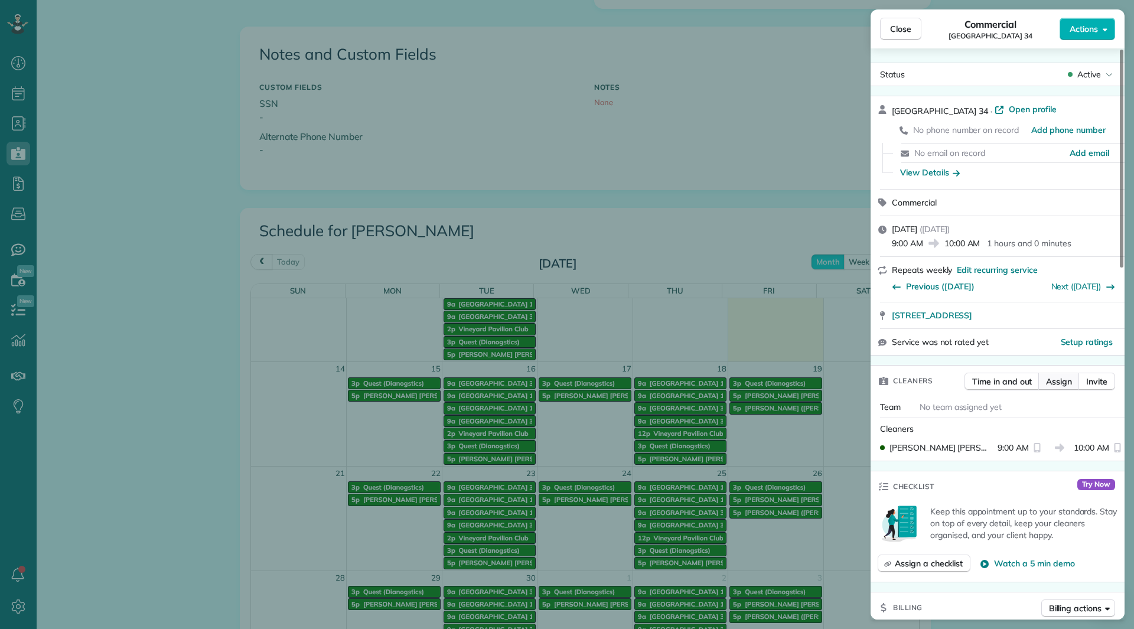
click at [1050, 379] on span "Assign" at bounding box center [1059, 382] width 26 height 12
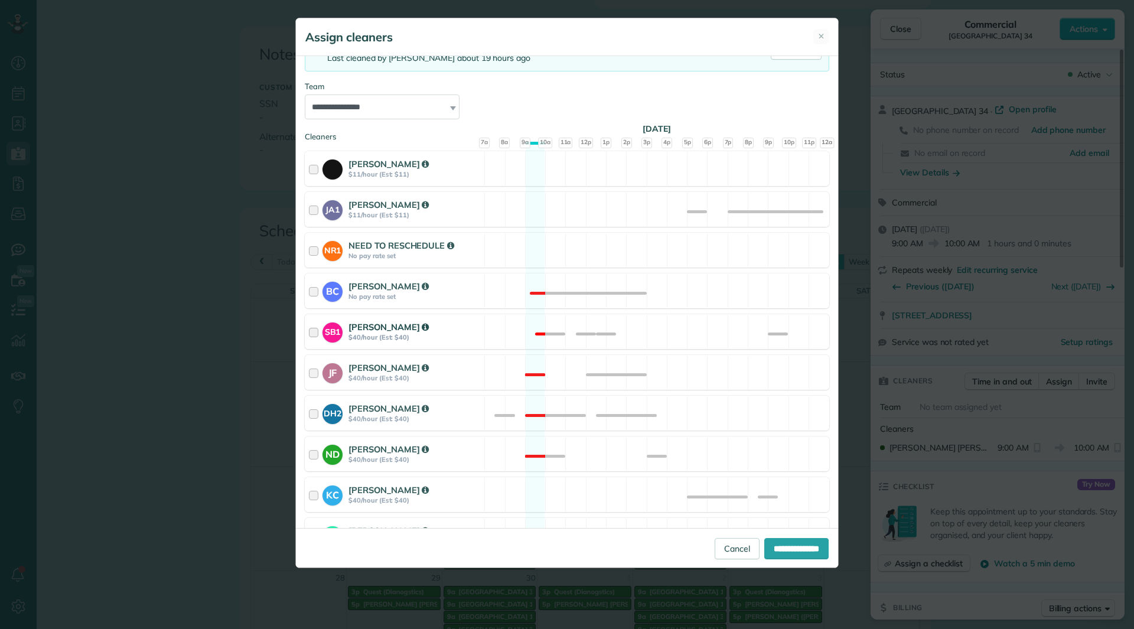
scroll to position [177, 0]
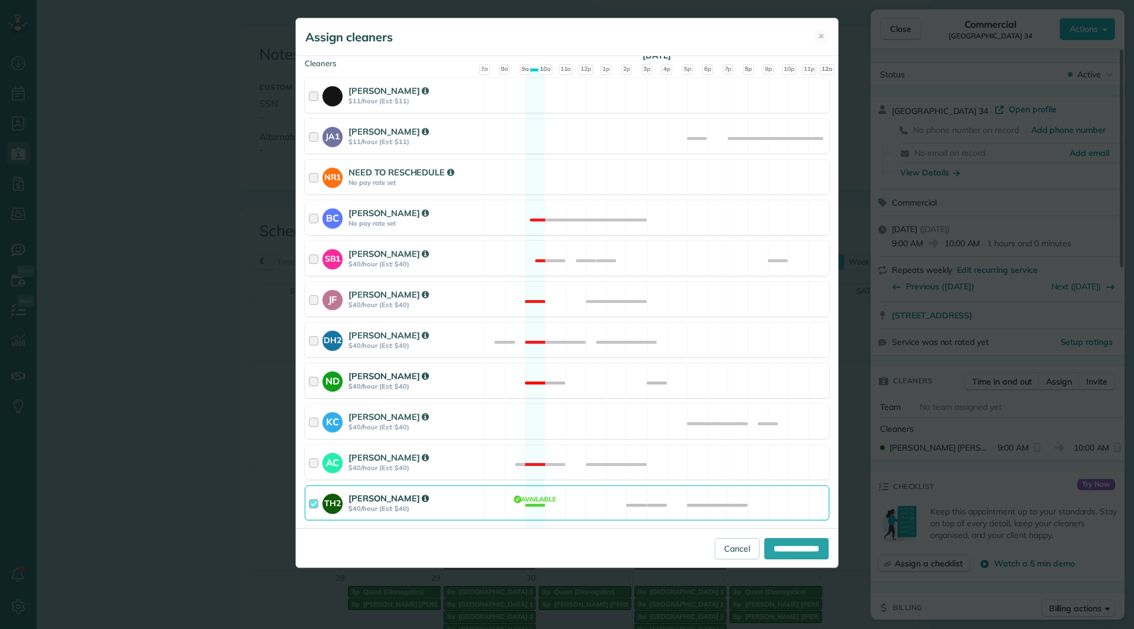
click at [453, 388] on strong "$40/hour (Est: $40)" at bounding box center [415, 386] width 132 height 8
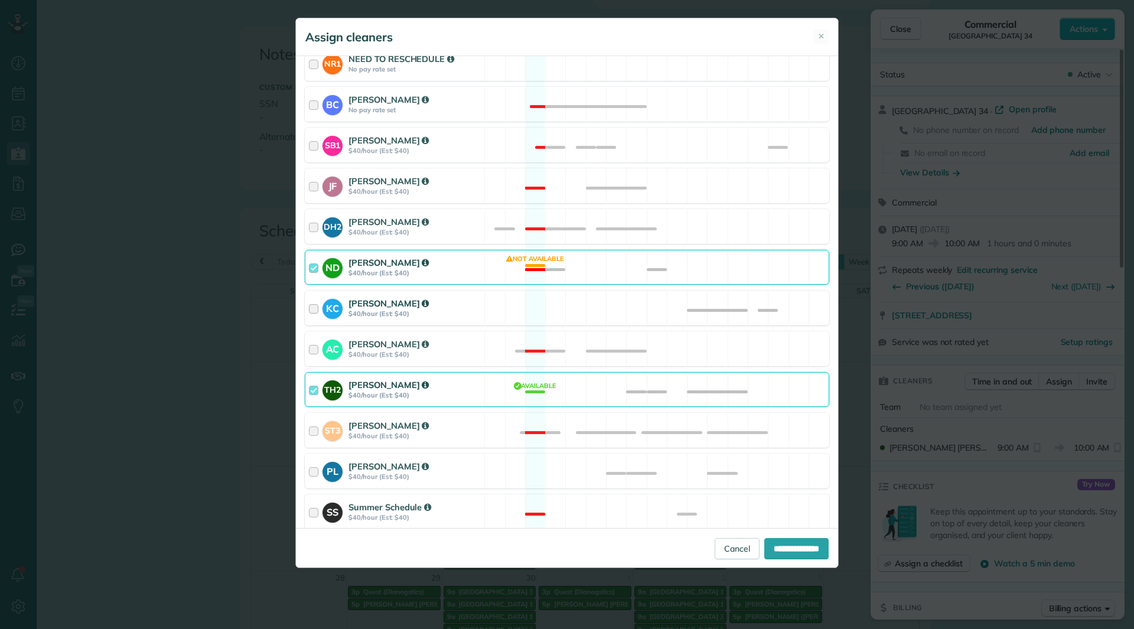
scroll to position [295, 0]
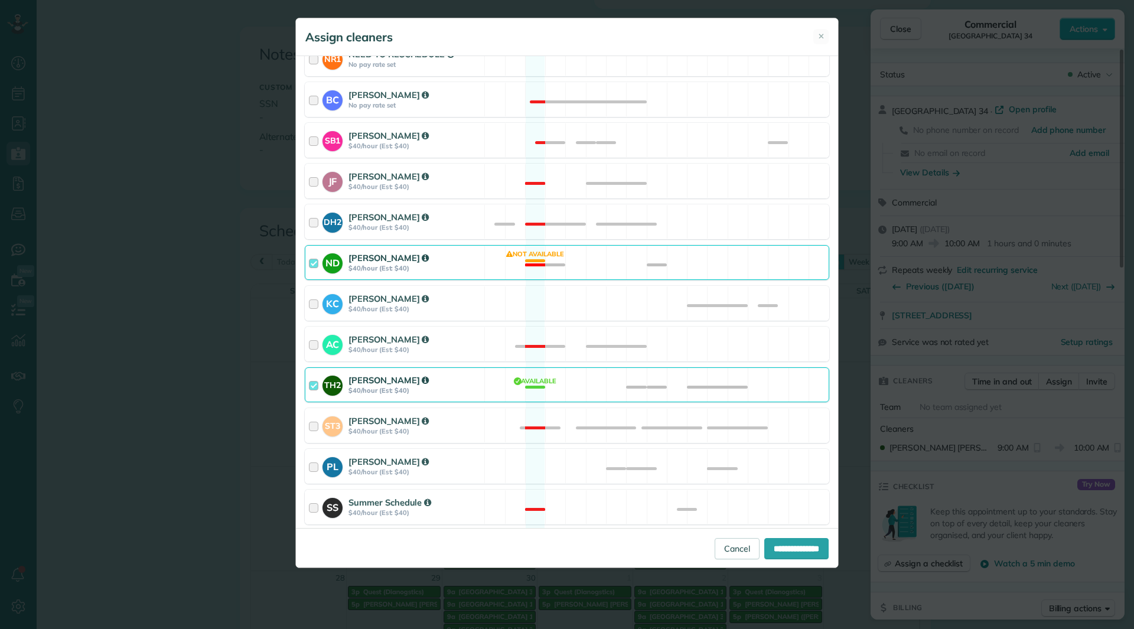
click at [439, 397] on div "TH2 Tina Hemphill $40/hour (Est: $40)" at bounding box center [394, 385] width 179 height 34
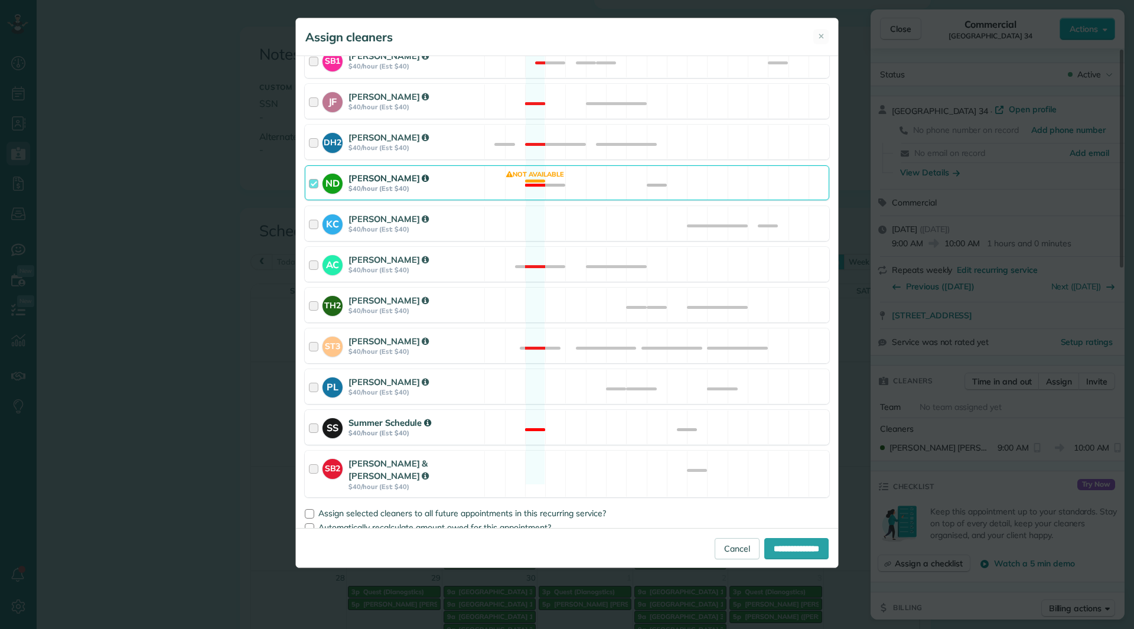
scroll to position [376, 0]
click at [311, 509] on div at bounding box center [309, 513] width 9 height 9
click at [769, 546] on input "**********" at bounding box center [796, 548] width 64 height 21
type input "**********"
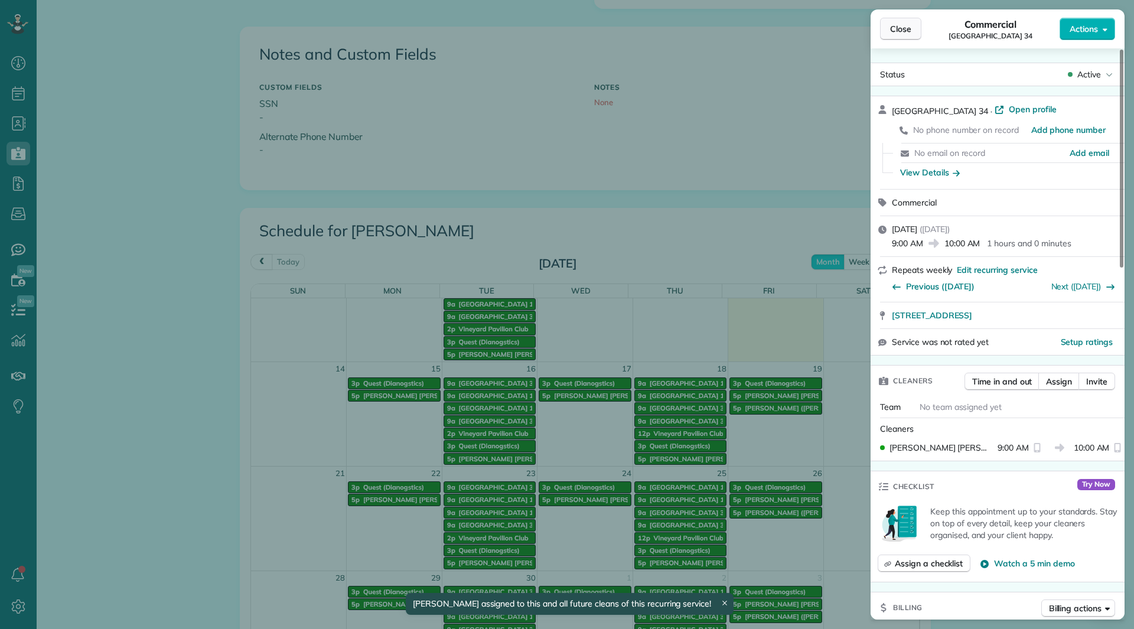
click at [894, 33] on span "Close" at bounding box center [900, 29] width 21 height 12
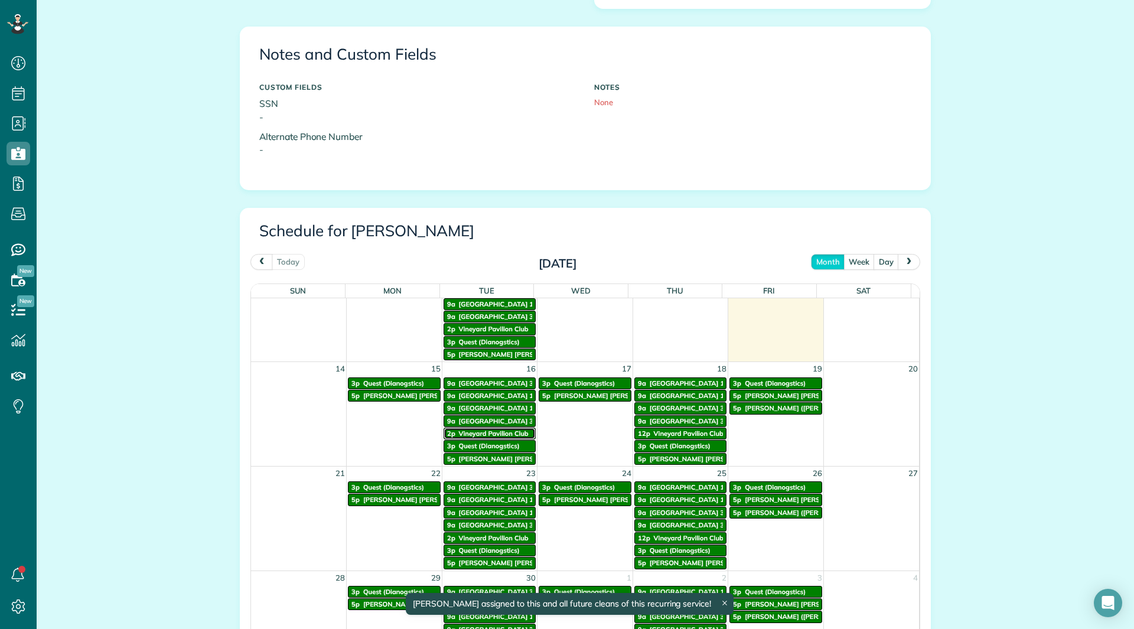
click at [501, 435] on span "Vineyard Pavilion Club" at bounding box center [494, 434] width 70 height 8
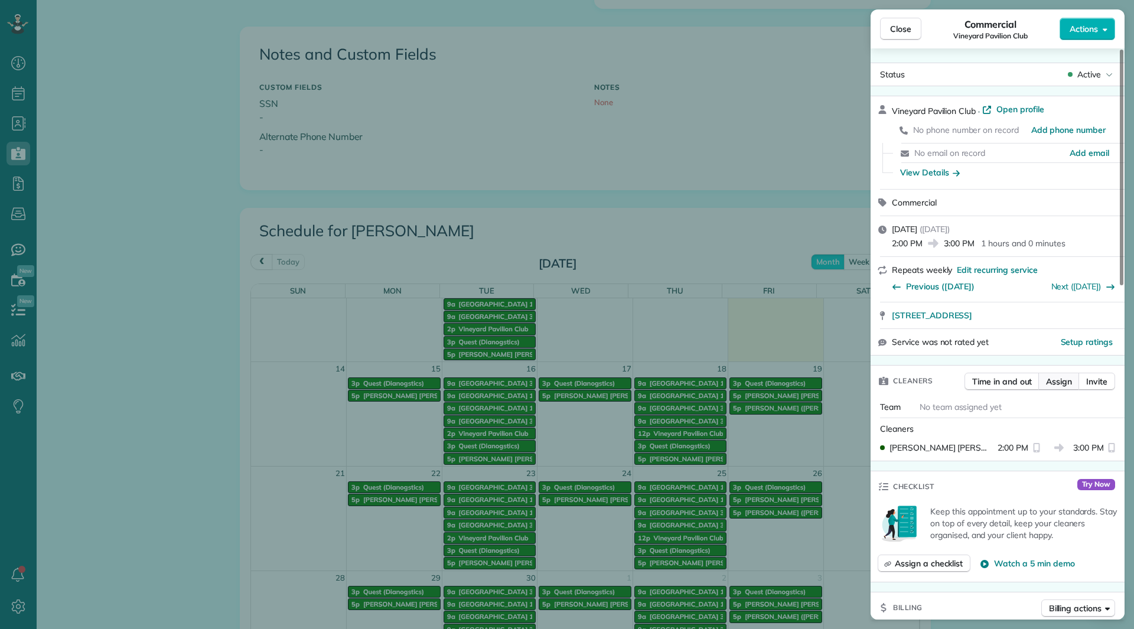
click at [1046, 380] on button "Assign" at bounding box center [1059, 382] width 41 height 18
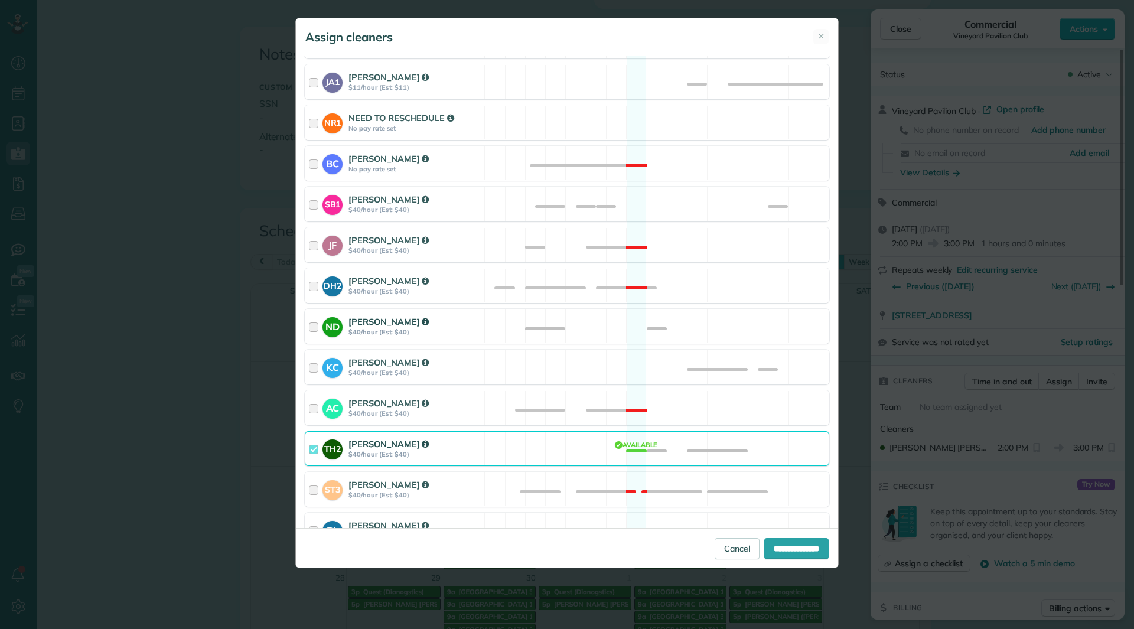
scroll to position [236, 0]
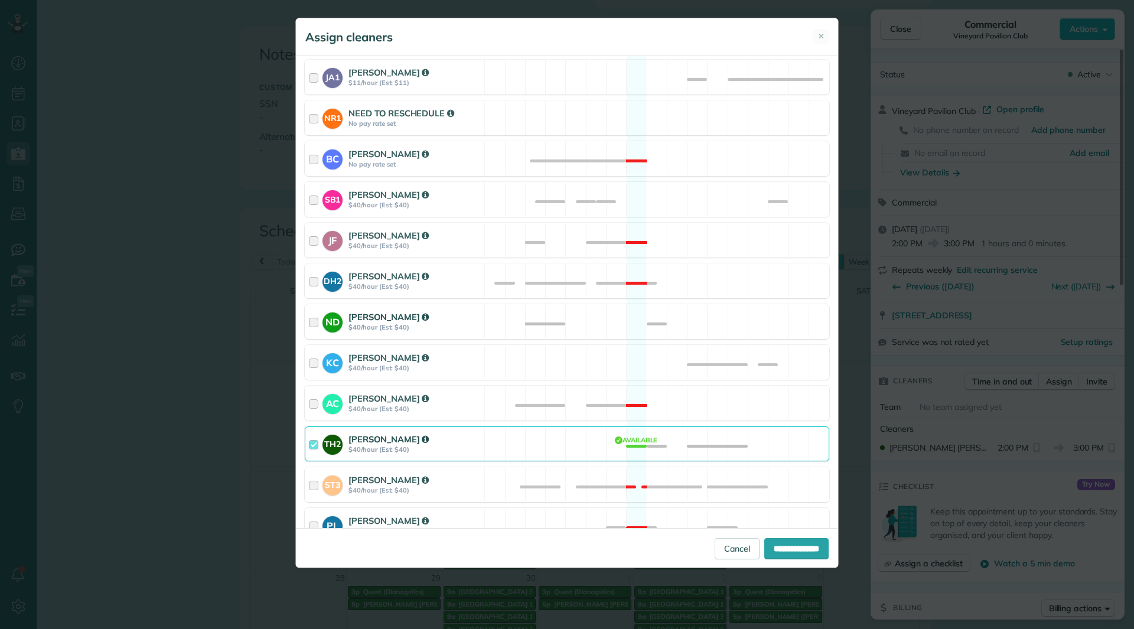
click at [447, 327] on strong "$40/hour (Est: $40)" at bounding box center [415, 327] width 132 height 8
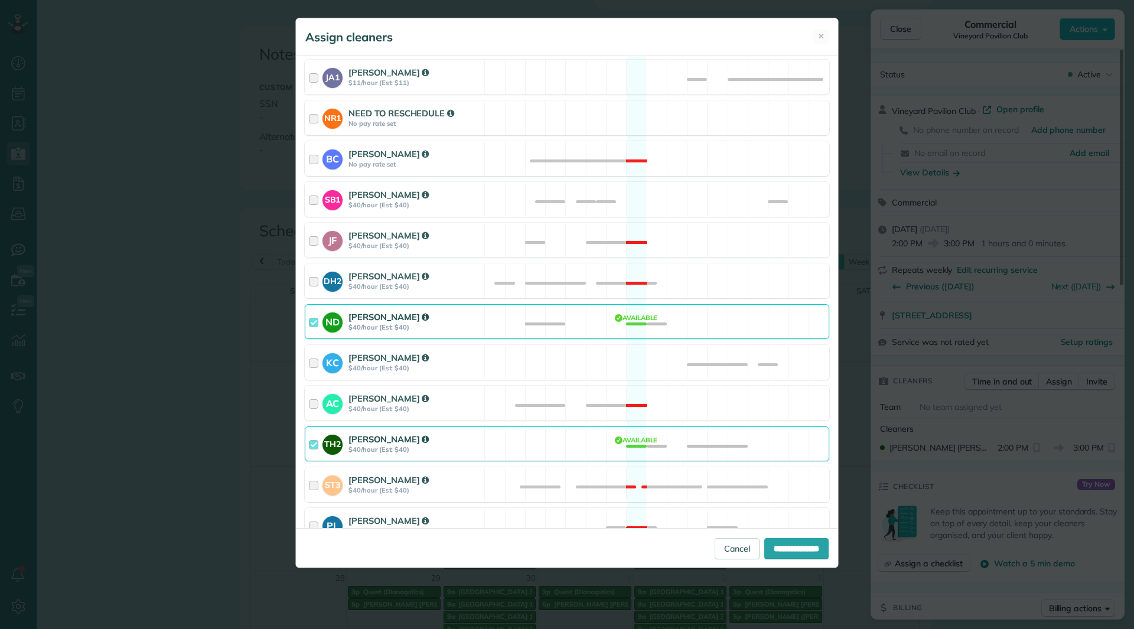
click at [419, 440] on div "Tina Hemphill" at bounding box center [415, 439] width 132 height 12
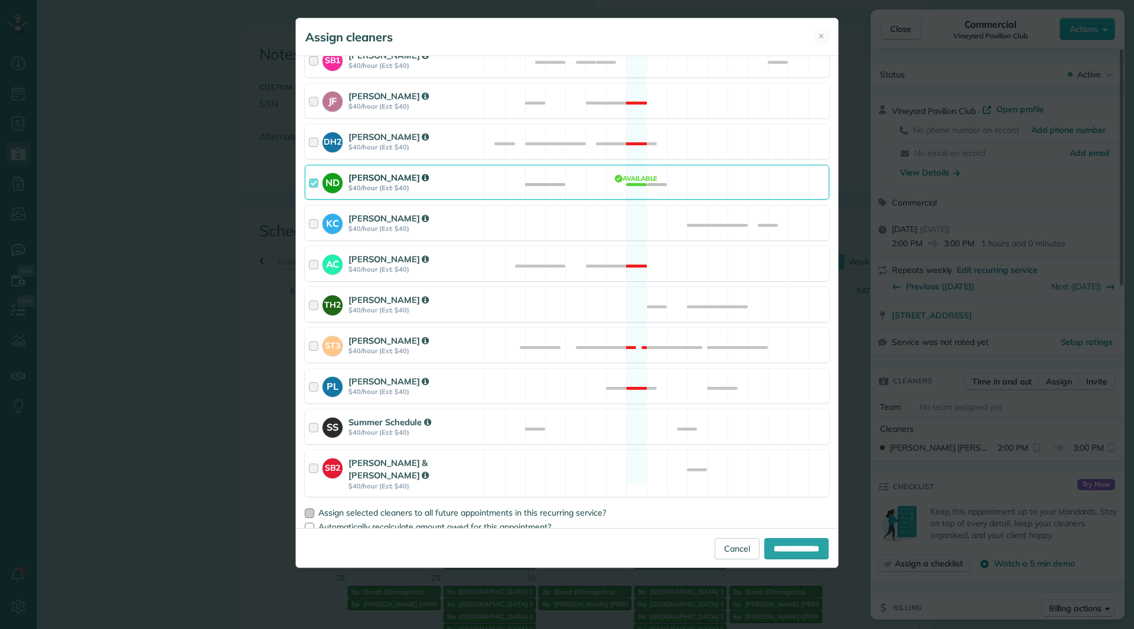
click at [311, 509] on div at bounding box center [309, 513] width 9 height 9
click at [796, 541] on input "**********" at bounding box center [796, 548] width 64 height 21
type input "**********"
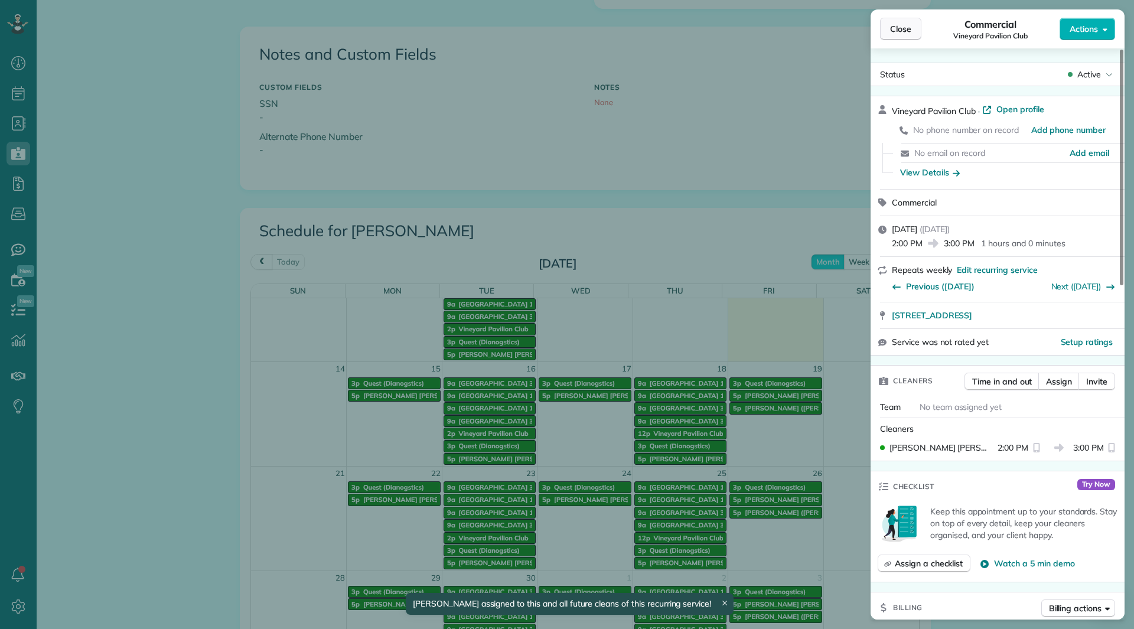
click at [899, 31] on span "Close" at bounding box center [900, 29] width 21 height 12
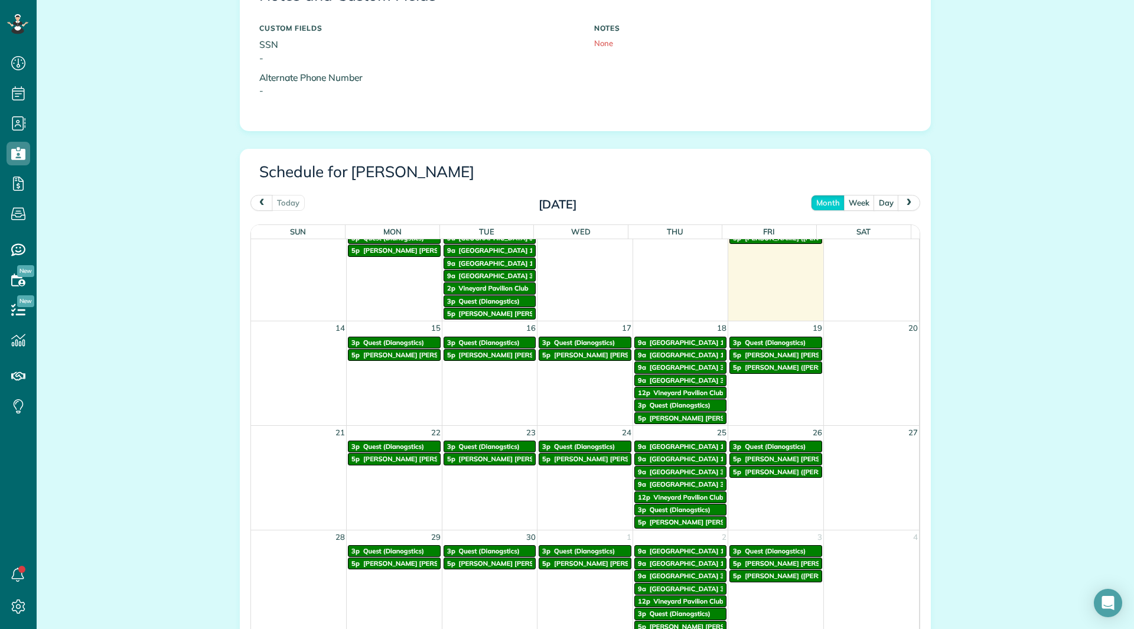
scroll to position [157, 0]
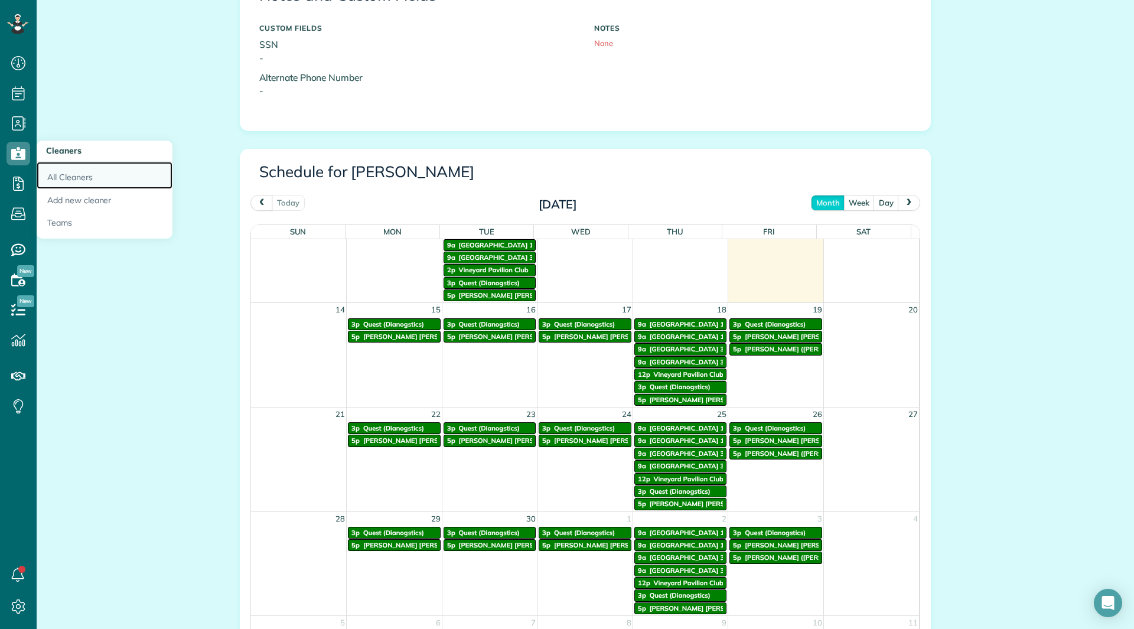
click at [70, 170] on link "All Cleaners" at bounding box center [105, 175] width 136 height 27
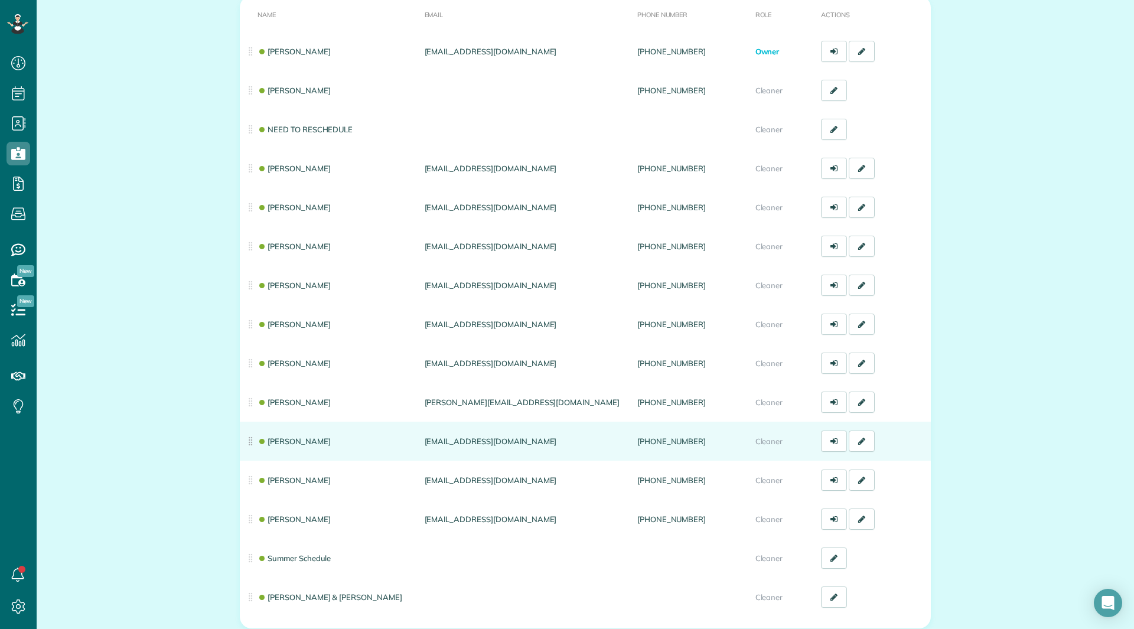
scroll to position [177, 0]
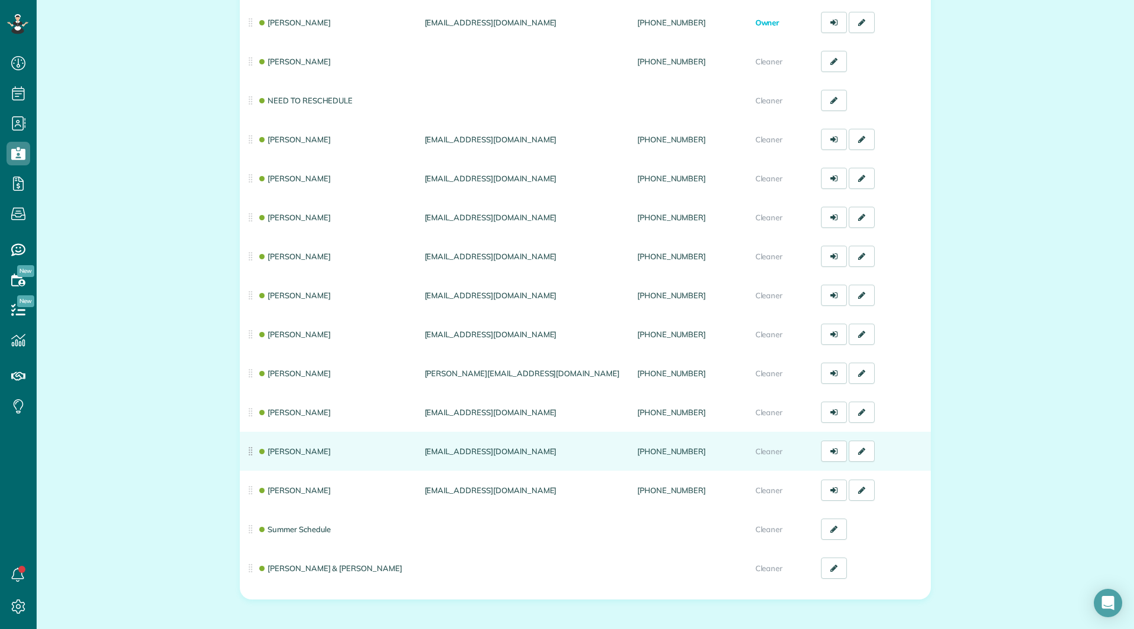
click at [298, 456] on td "[PERSON_NAME]" at bounding box center [330, 451] width 180 height 39
click at [297, 453] on link "[PERSON_NAME]" at bounding box center [294, 451] width 73 height 9
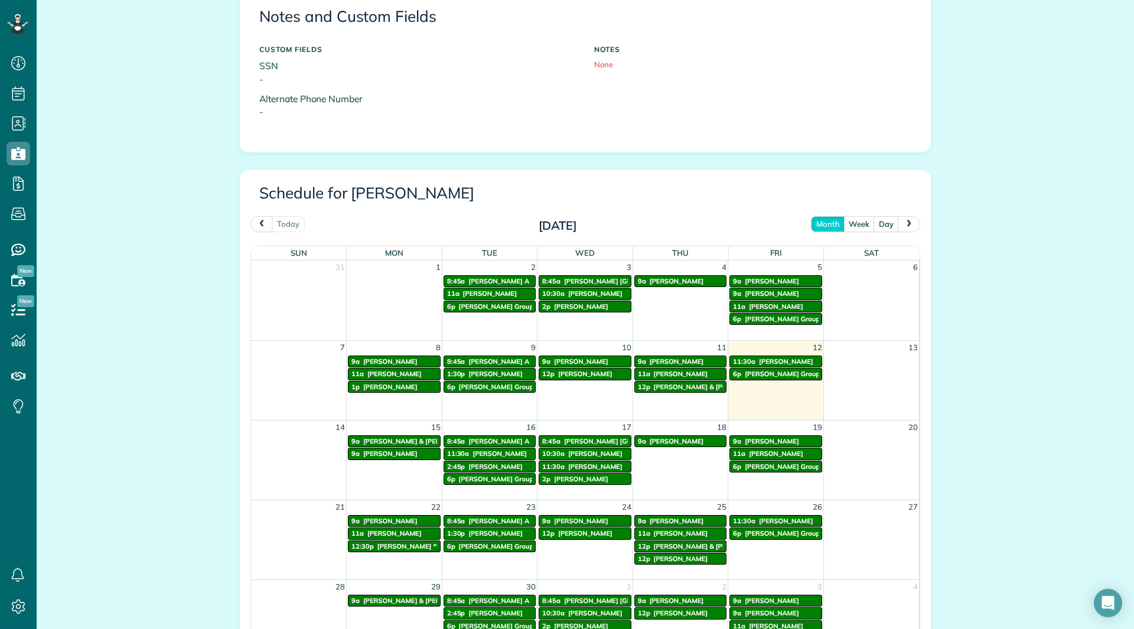
scroll to position [473, 0]
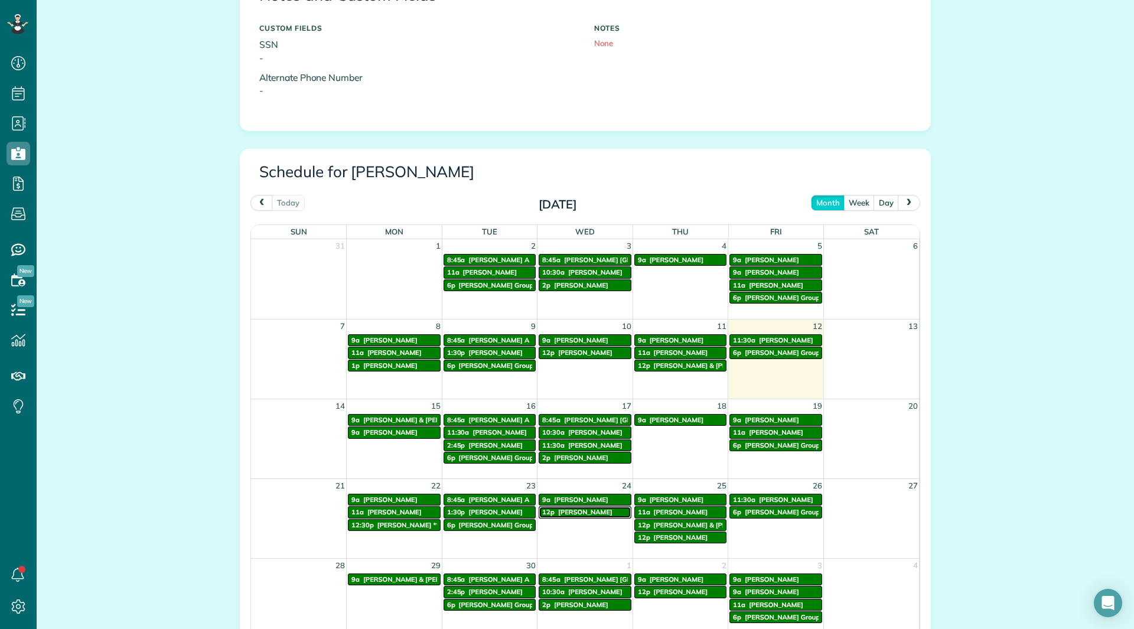
click at [587, 512] on span "[PERSON_NAME]" at bounding box center [585, 512] width 54 height 8
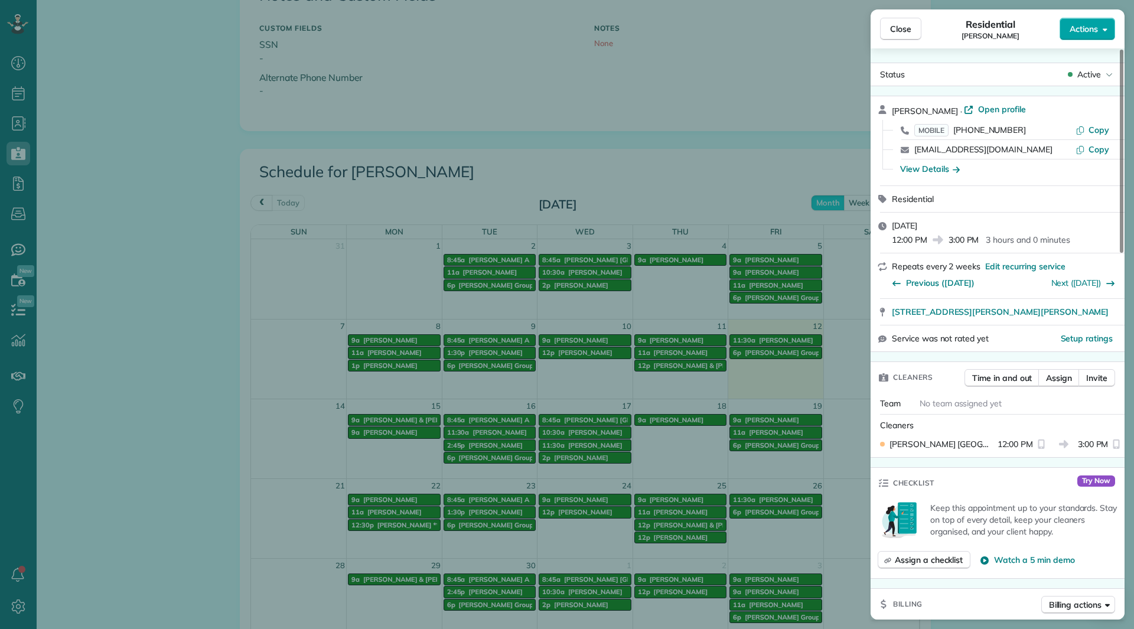
click at [1075, 31] on span "Actions" at bounding box center [1084, 29] width 28 height 12
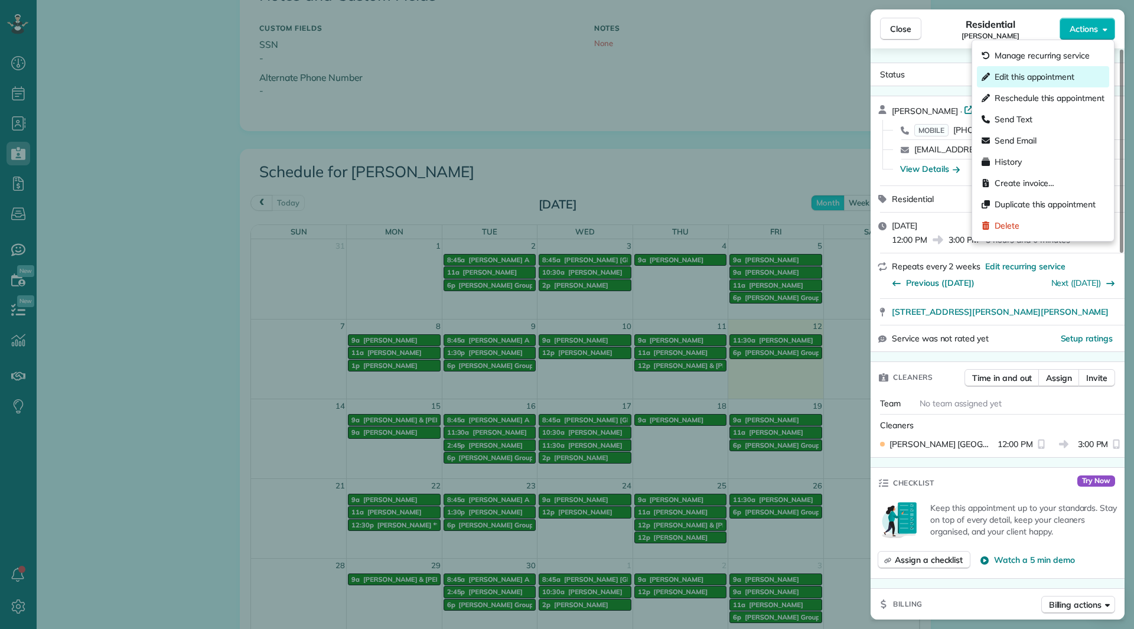
click at [1043, 74] on span "Edit this appointment" at bounding box center [1035, 77] width 80 height 12
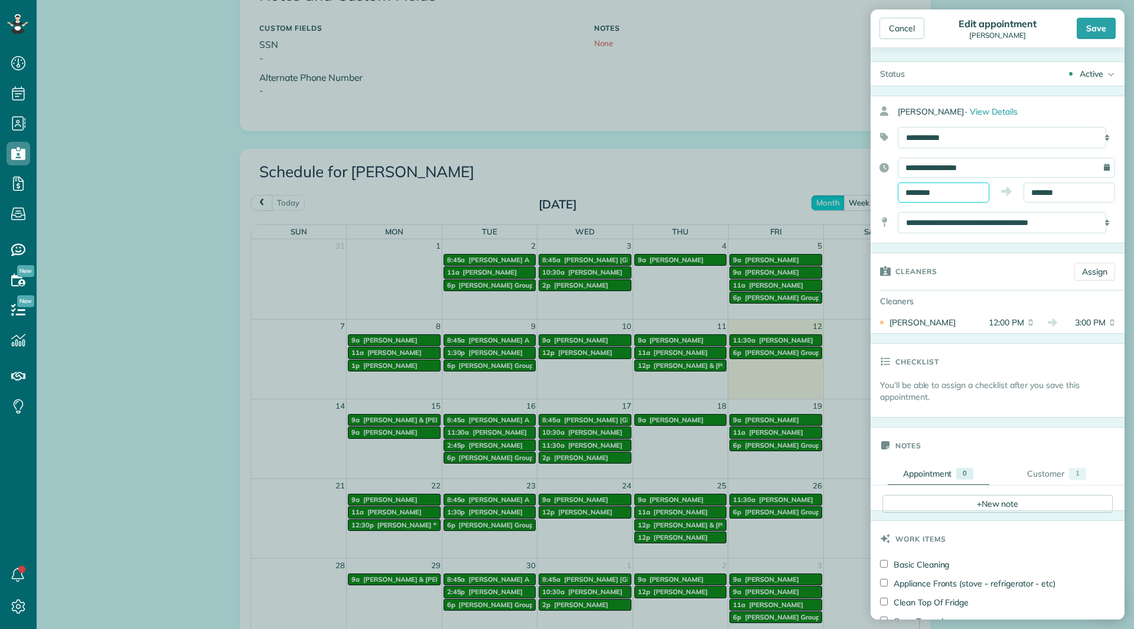
click at [944, 188] on input "********" at bounding box center [944, 193] width 92 height 20
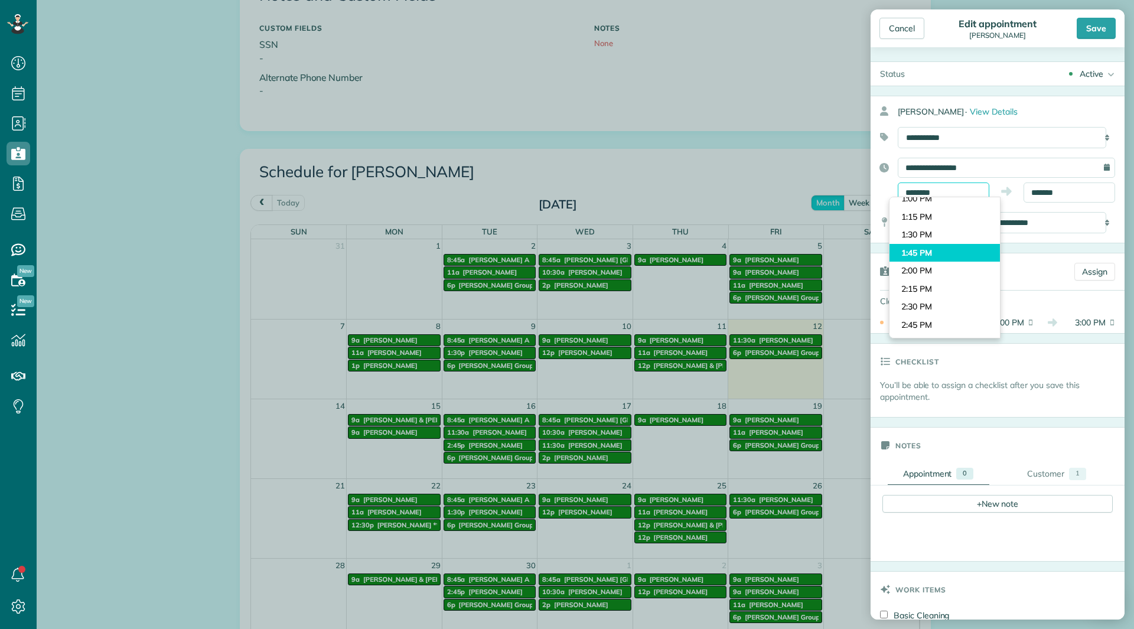
scroll to position [1007, 0]
type input "*******"
click at [924, 265] on body "Dashboard Scheduling Calendar View List View Dispatch View - Weekly scheduling …" at bounding box center [567, 314] width 1134 height 629
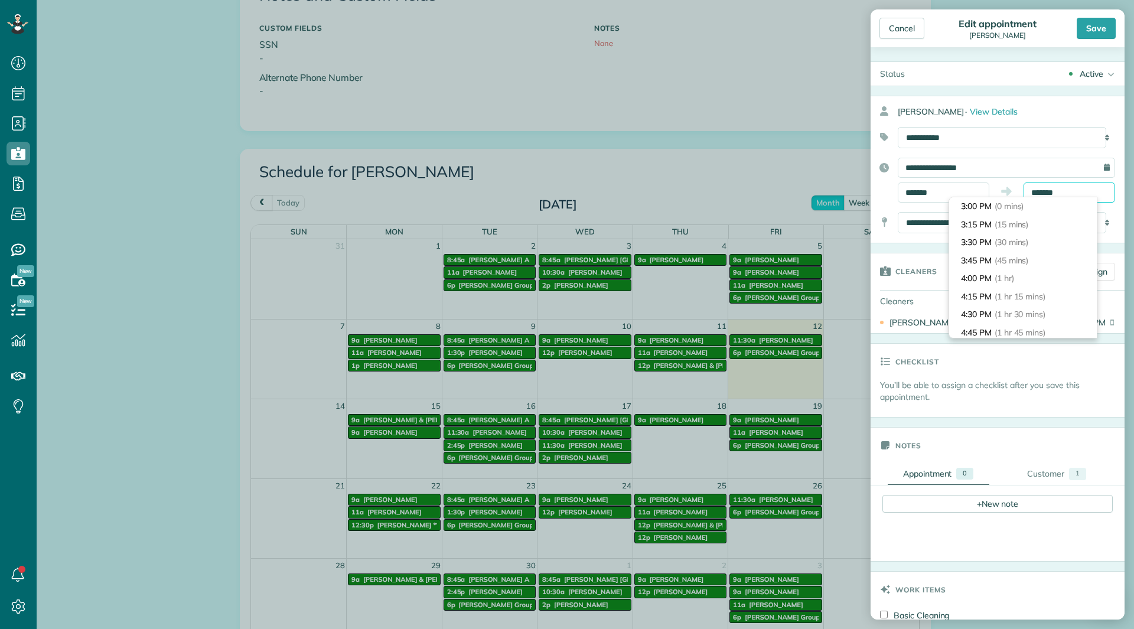
click at [1032, 186] on input "*******" at bounding box center [1070, 193] width 92 height 20
type input "*******"
click at [1001, 311] on span "(1 hr 30 mins)" at bounding box center [1022, 314] width 54 height 11
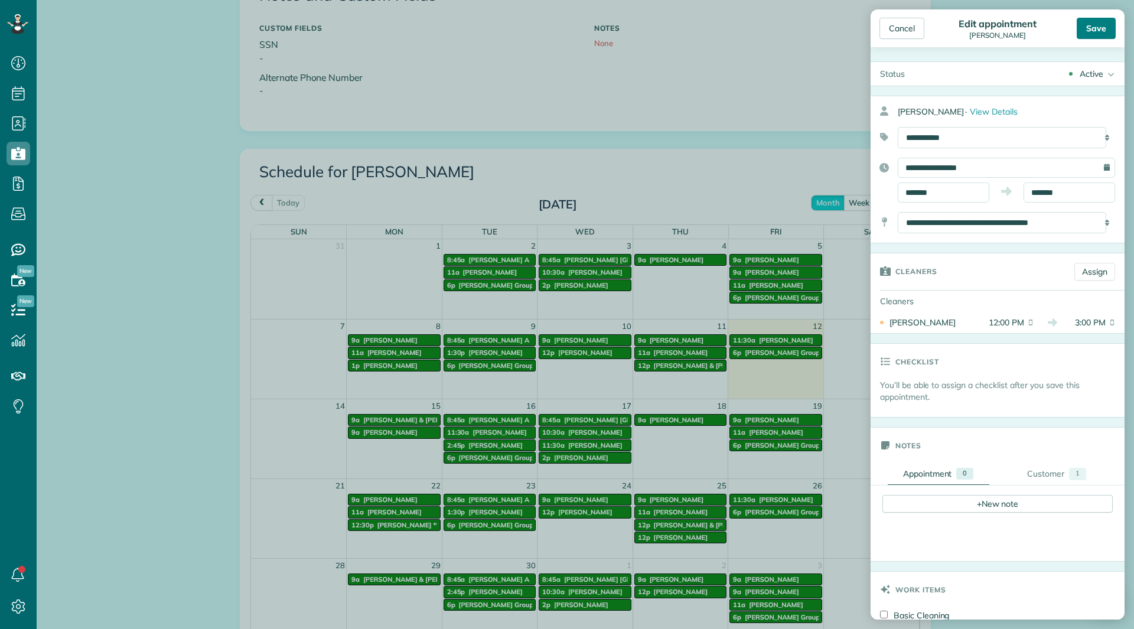
click at [1084, 32] on div "Save" at bounding box center [1096, 28] width 39 height 21
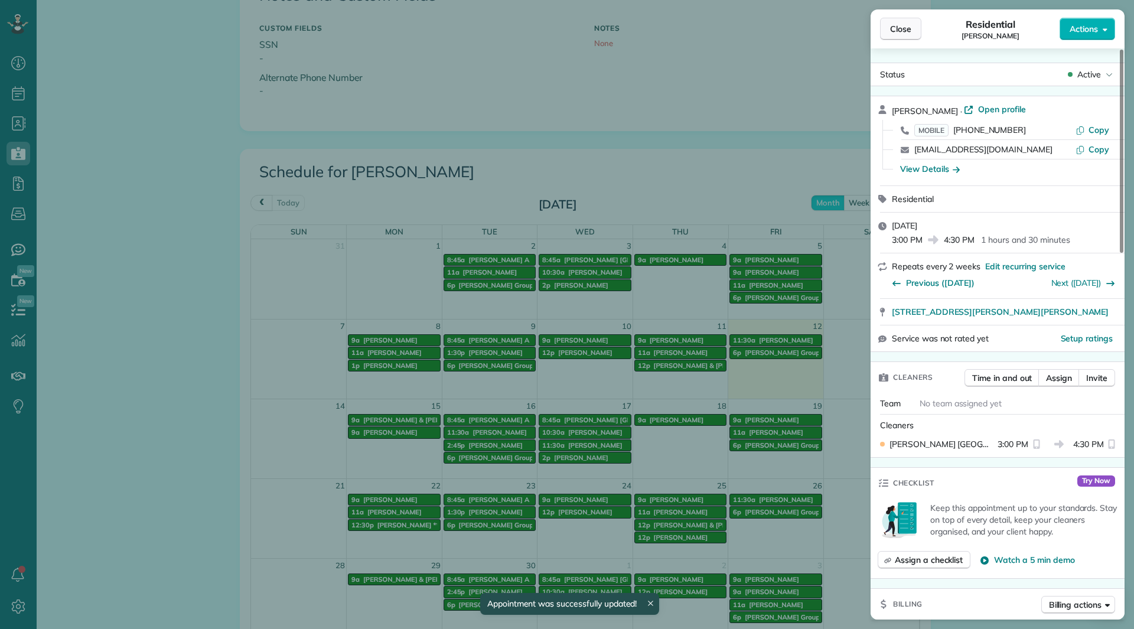
click at [908, 27] on span "Close" at bounding box center [900, 29] width 21 height 12
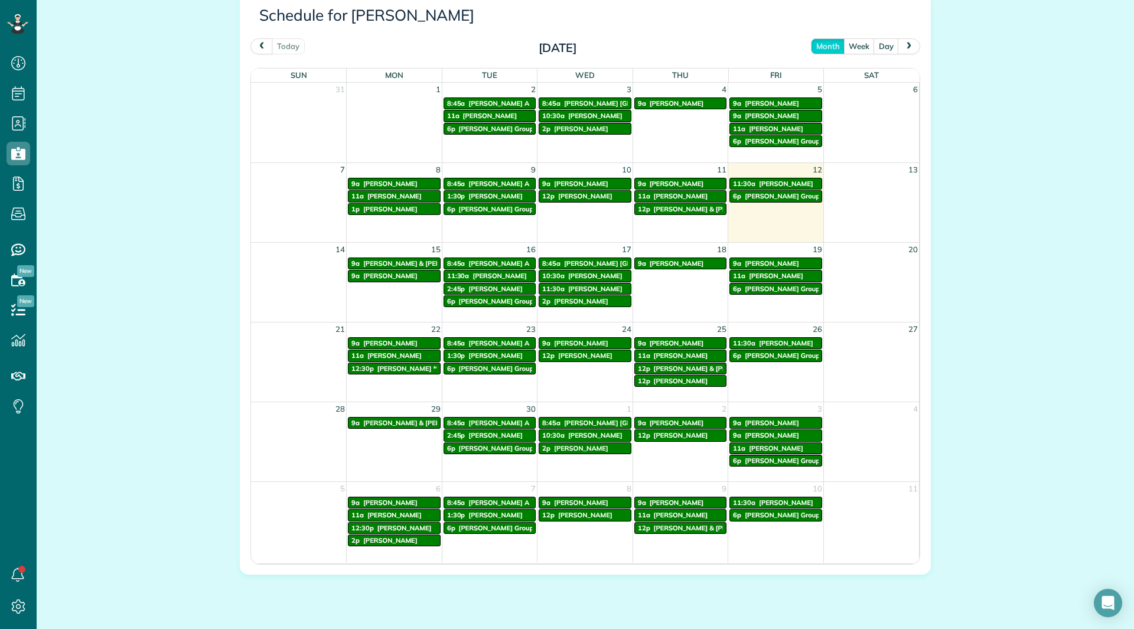
scroll to position [650, 0]
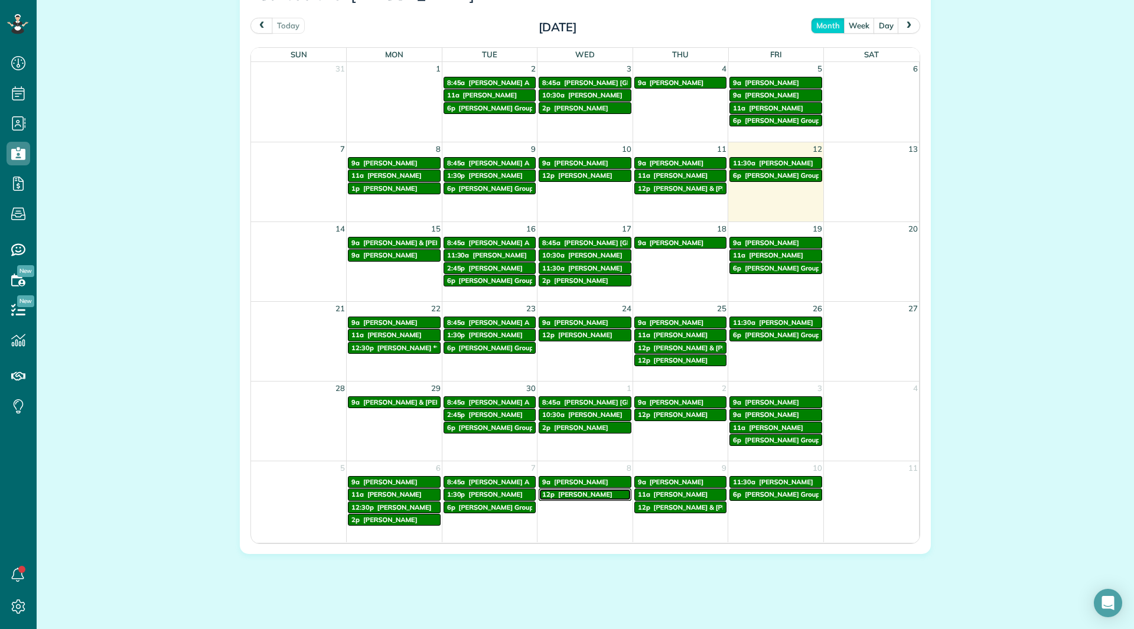
click at [578, 497] on span "[PERSON_NAME]" at bounding box center [585, 494] width 54 height 8
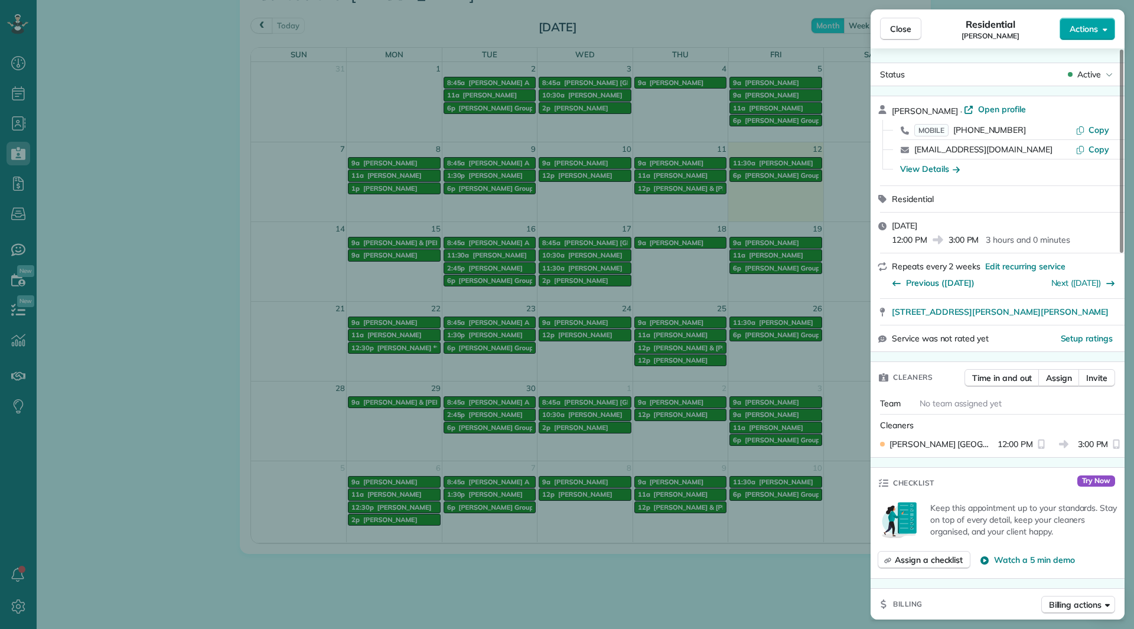
click at [1091, 36] on button "Actions" at bounding box center [1088, 29] width 56 height 22
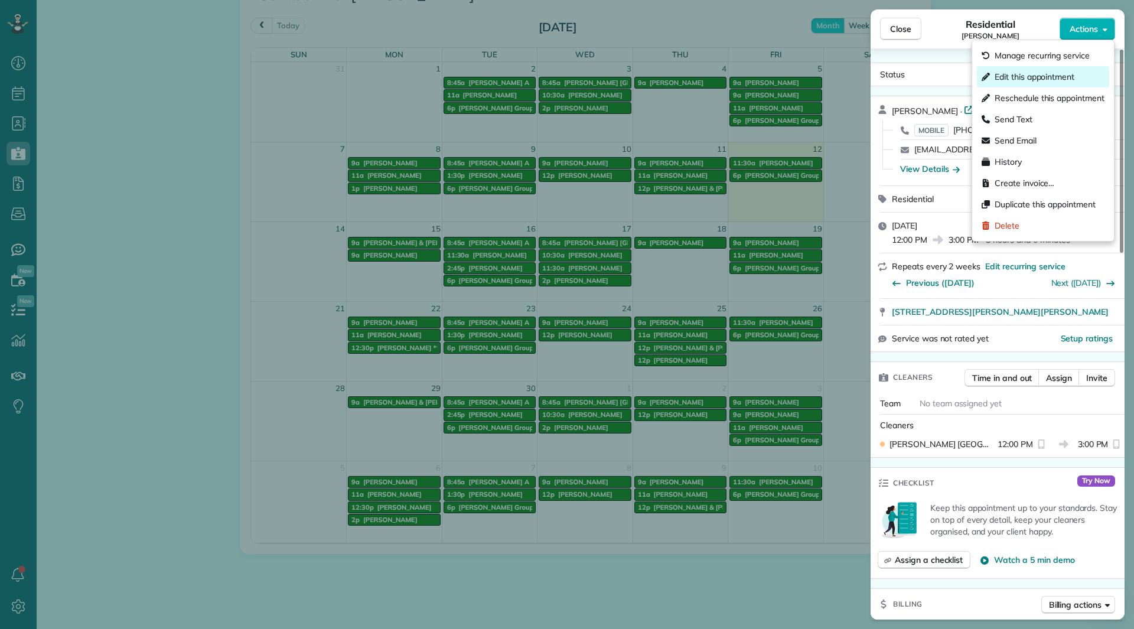
click at [1042, 81] on span "Edit this appointment" at bounding box center [1035, 77] width 80 height 12
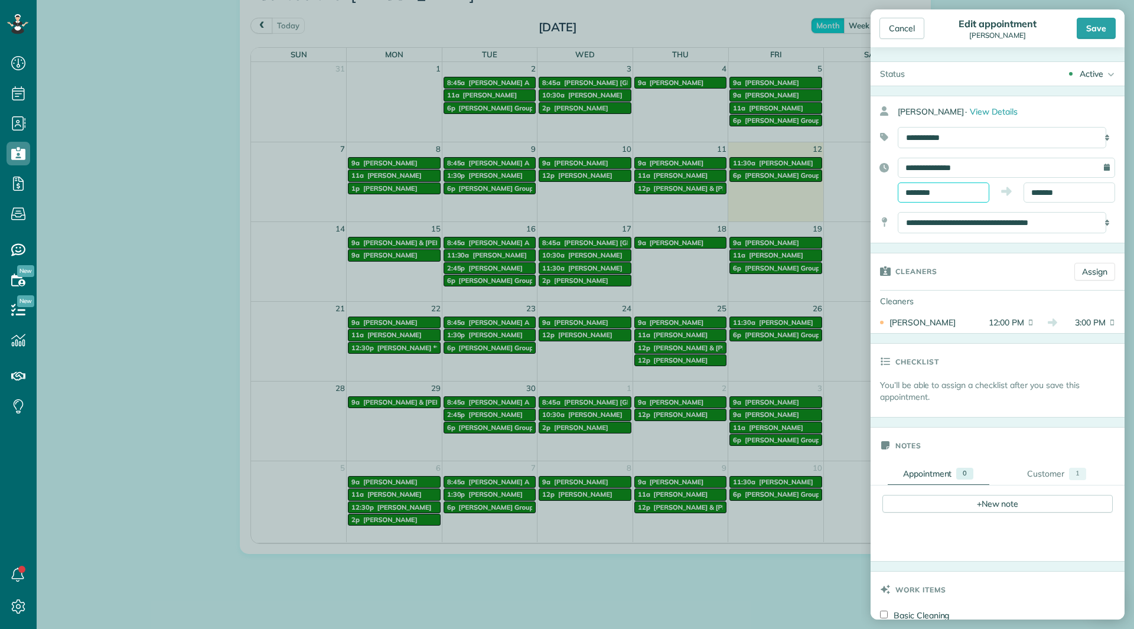
click at [958, 187] on input "********" at bounding box center [944, 193] width 92 height 20
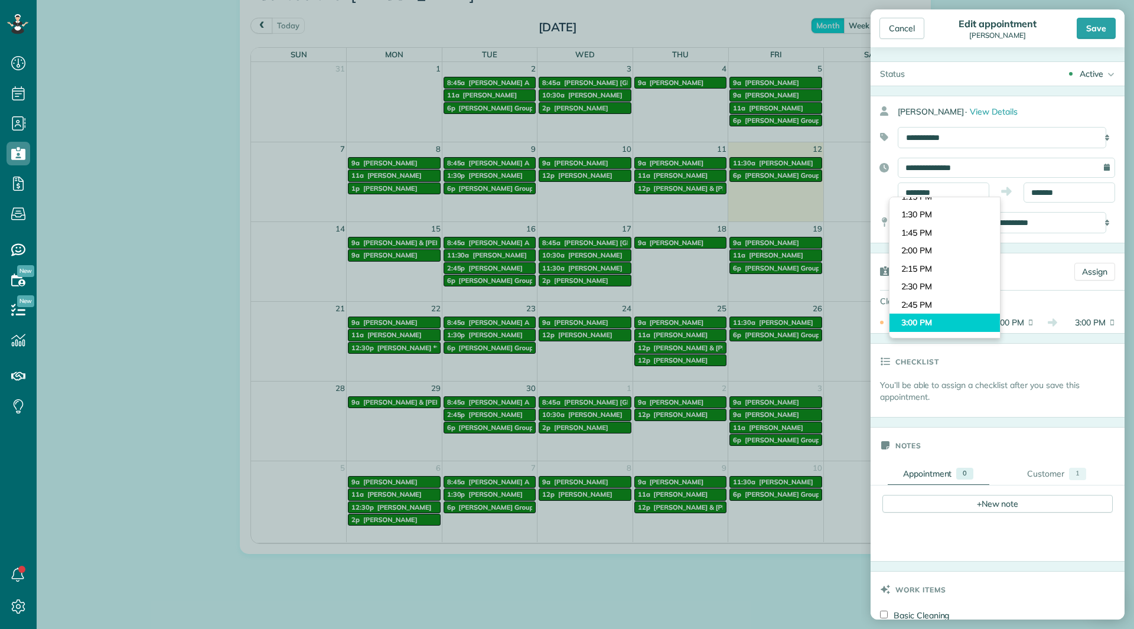
type input "*******"
click at [933, 315] on body "Dashboard Scheduling Calendar View List View Dispatch View - Weekly scheduling …" at bounding box center [567, 314] width 1134 height 629
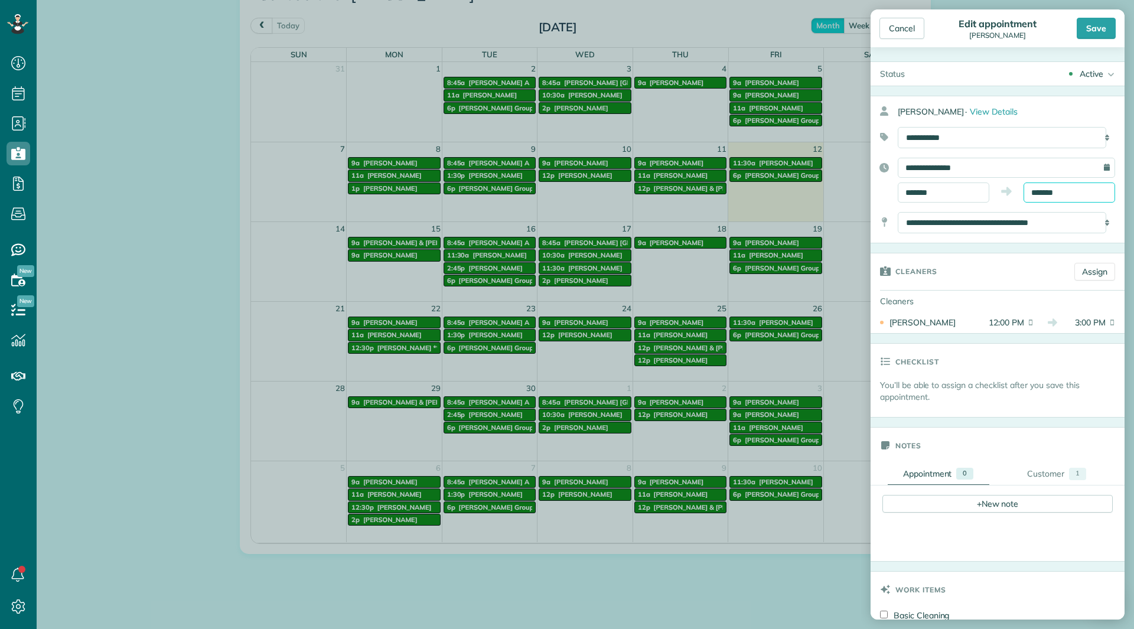
click at [1054, 196] on input "*******" at bounding box center [1070, 193] width 92 height 20
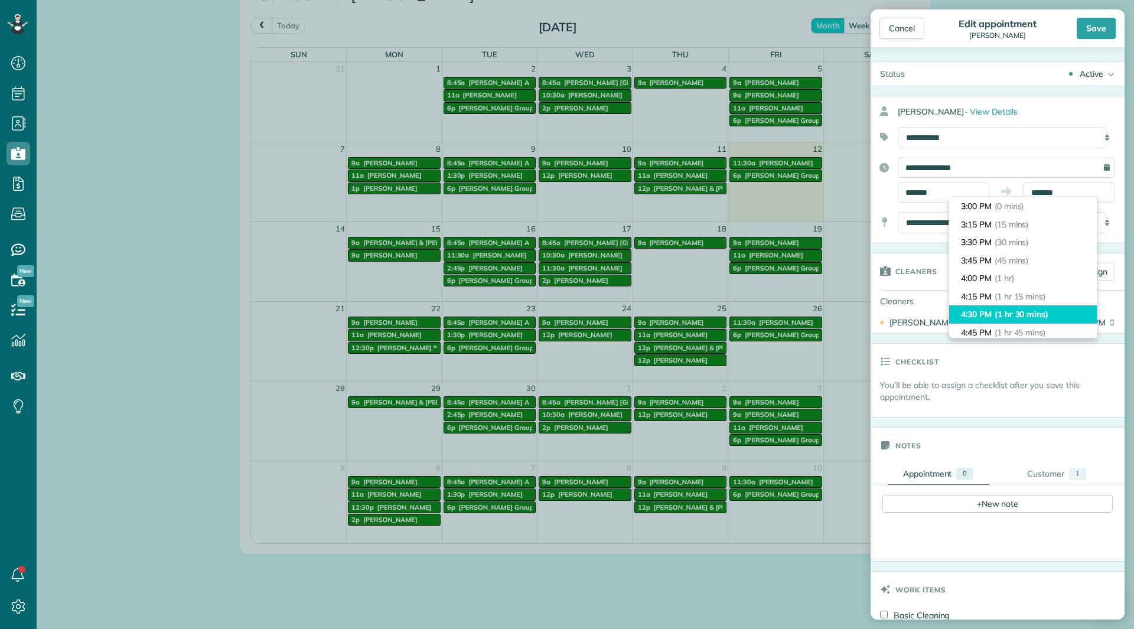
type input "*******"
click at [1019, 320] on li "4:30 PM (1 hr 30 mins)" at bounding box center [1023, 314] width 148 height 18
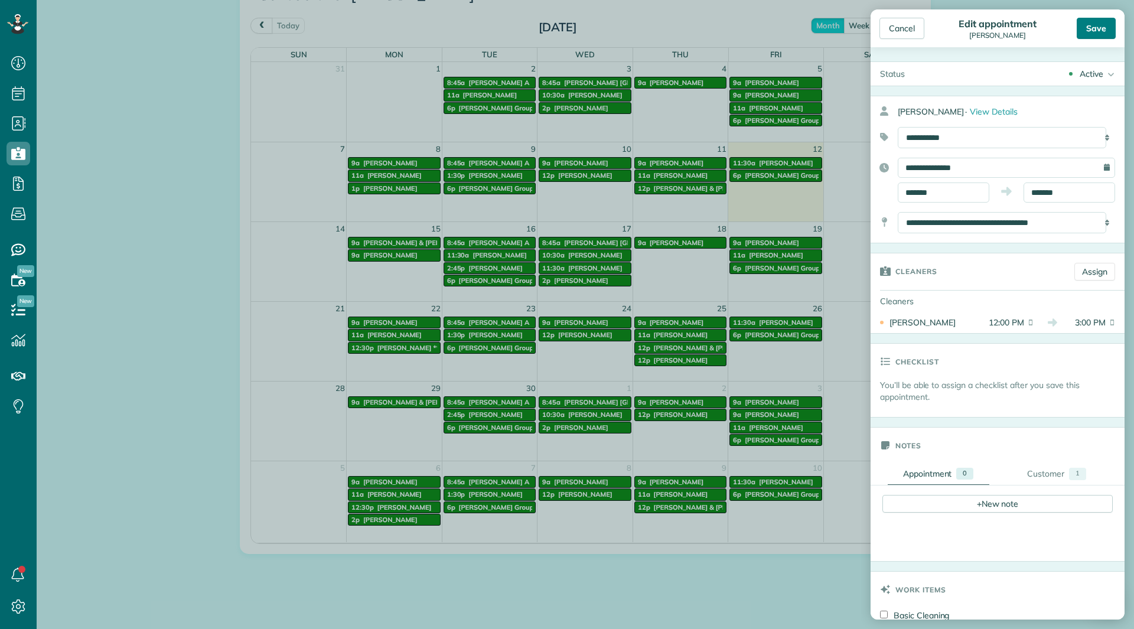
click at [1098, 24] on div "Save" at bounding box center [1096, 28] width 39 height 21
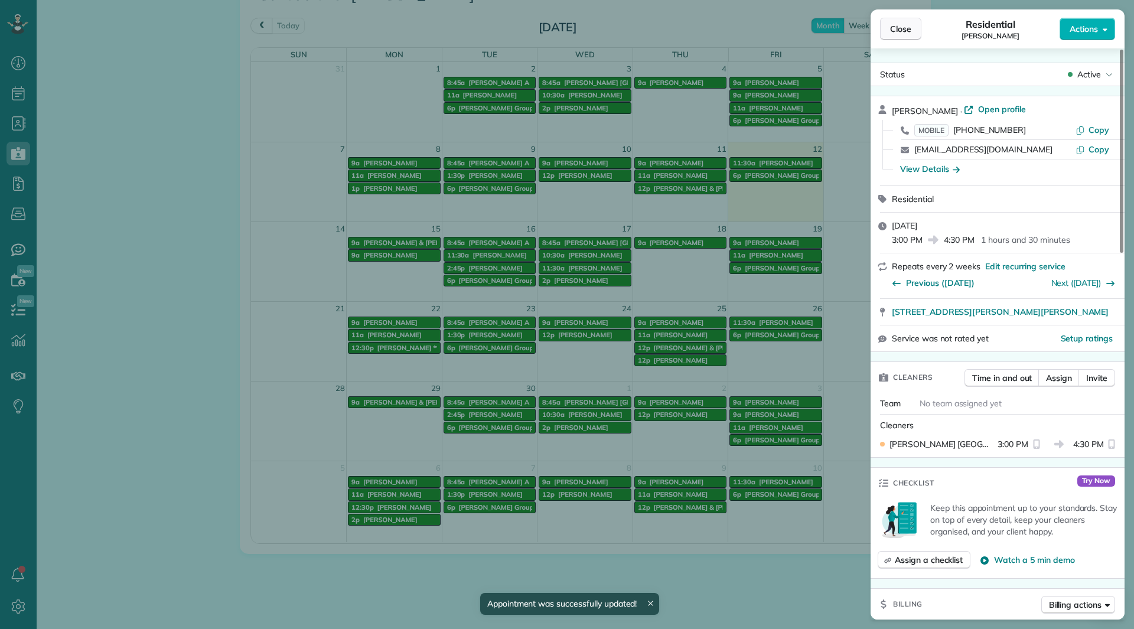
click at [910, 32] on span "Close" at bounding box center [900, 29] width 21 height 12
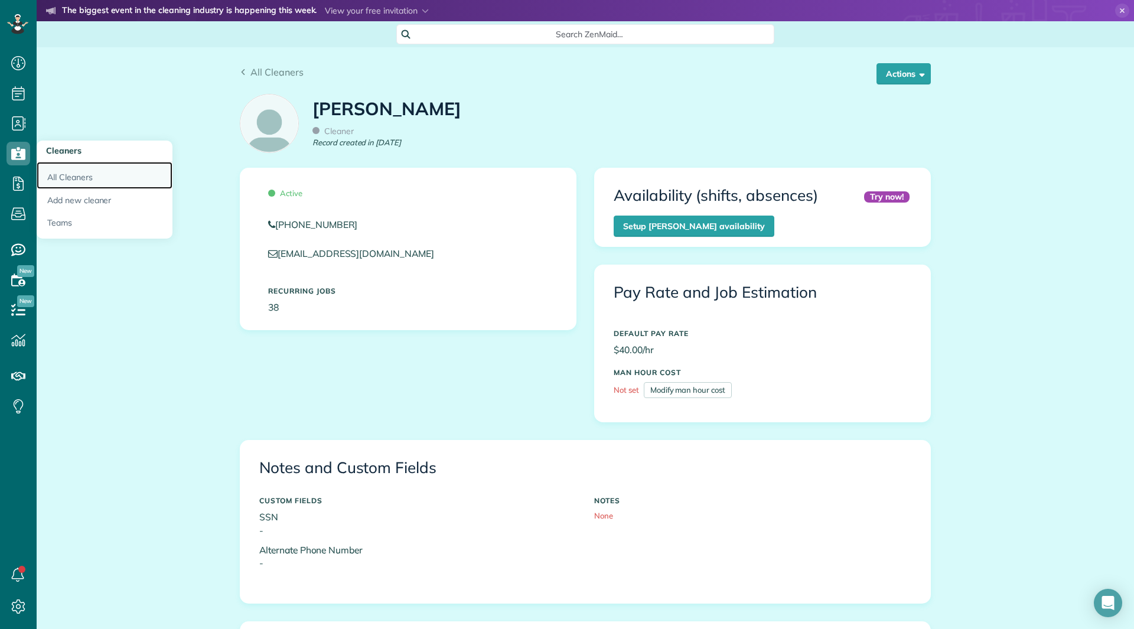
click at [63, 173] on link "All Cleaners" at bounding box center [105, 175] width 136 height 27
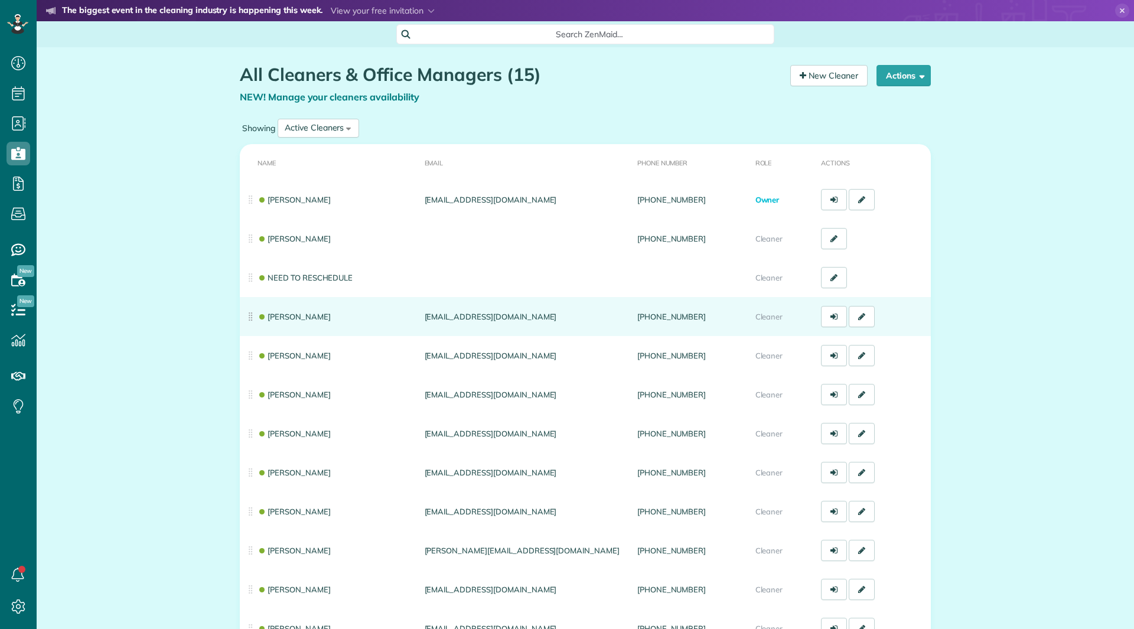
scroll to position [5, 5]
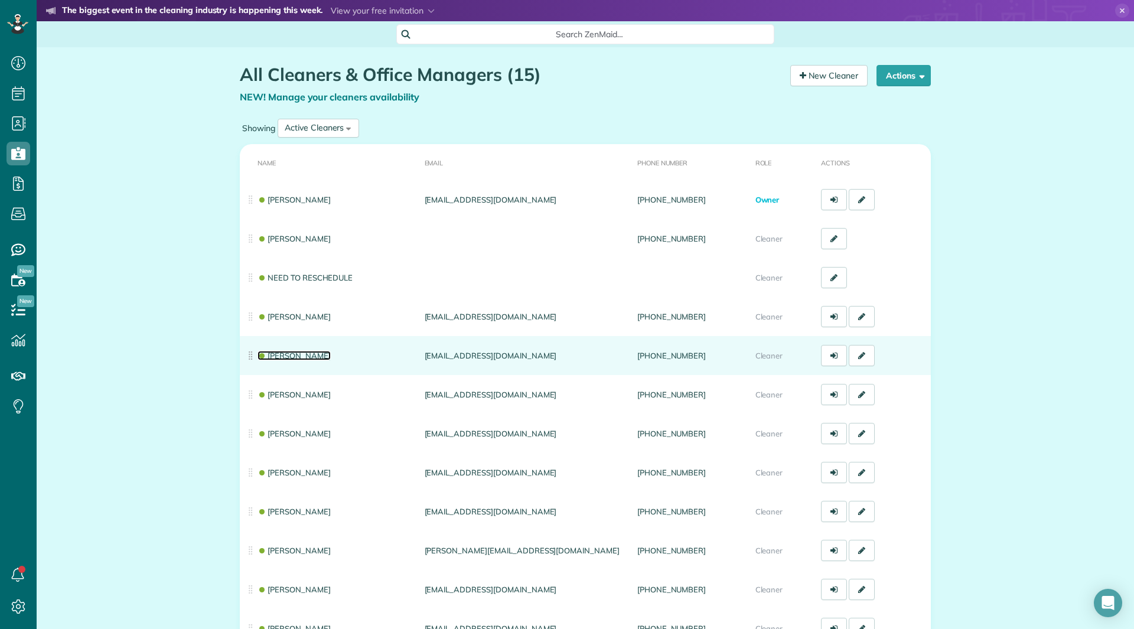
click at [298, 352] on link "[PERSON_NAME]" at bounding box center [294, 355] width 73 height 9
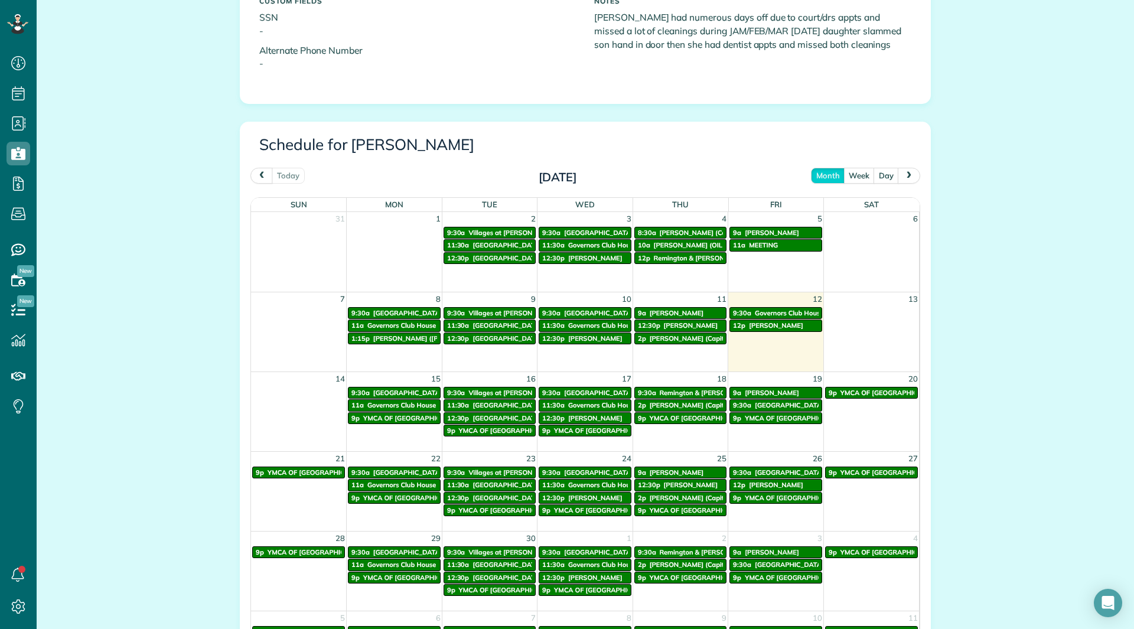
scroll to position [591, 0]
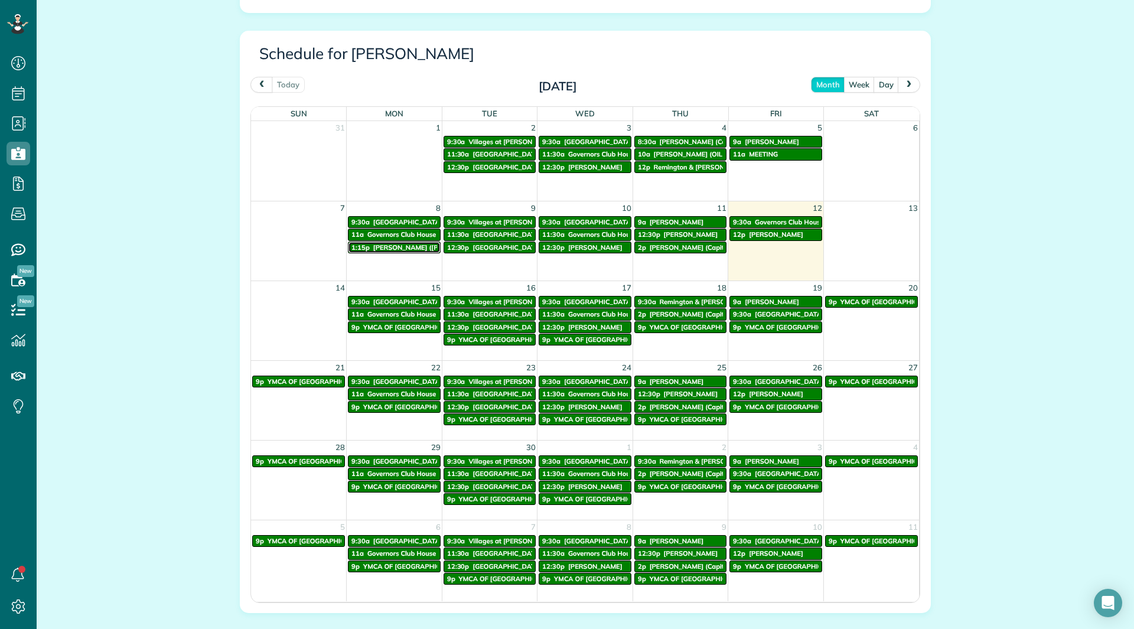
click at [389, 250] on span "[PERSON_NAME] ([PERSON_NAME]) Click" at bounding box center [438, 247] width 131 height 8
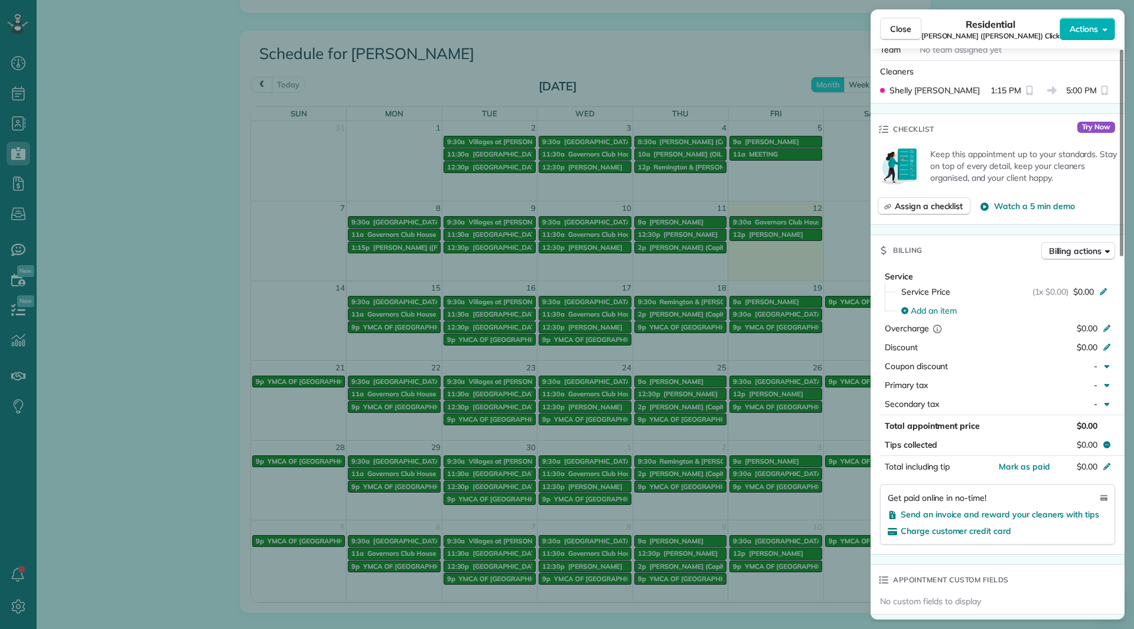
scroll to position [295, 0]
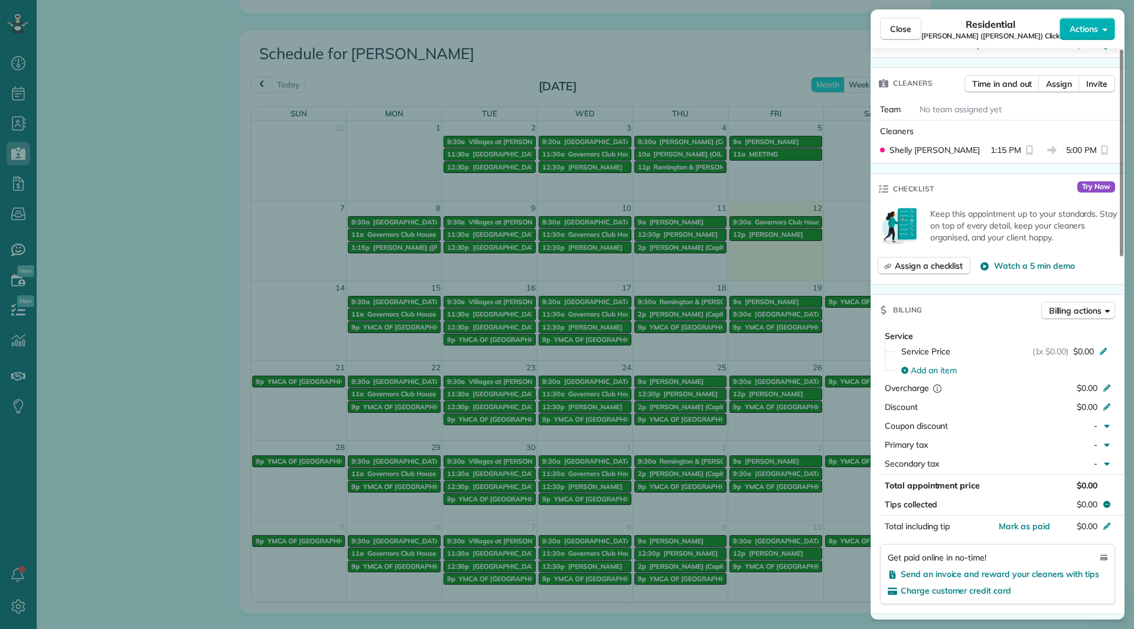
drag, startPoint x: 912, startPoint y: 28, endPoint x: 565, endPoint y: 79, distance: 350.5
click at [912, 28] on button "Close" at bounding box center [900, 29] width 41 height 22
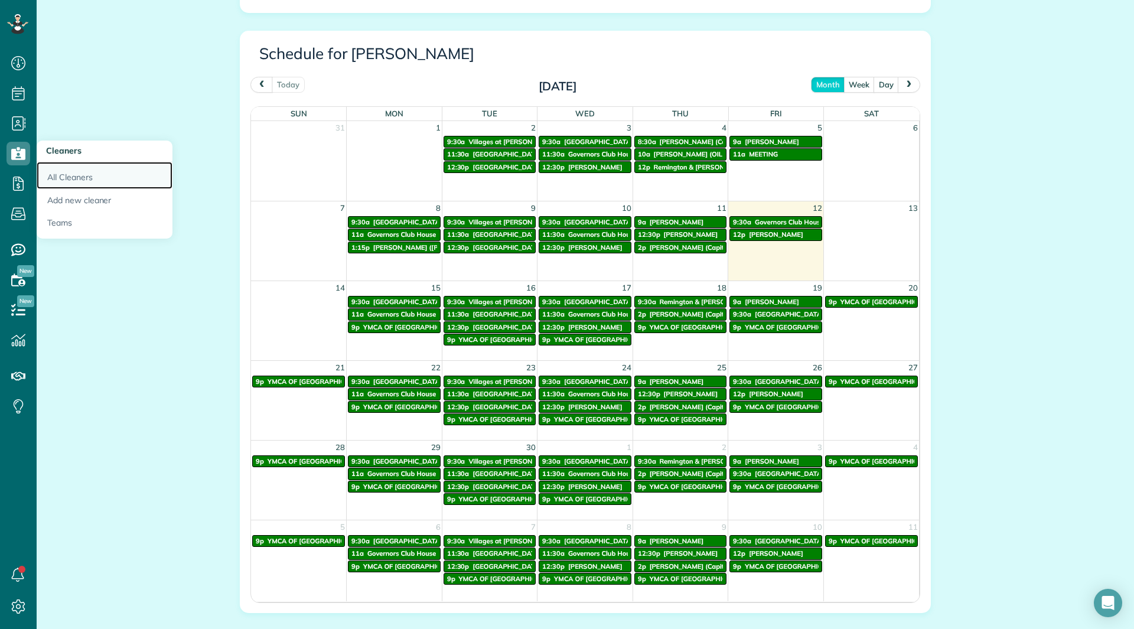
click at [70, 171] on link "All Cleaners" at bounding box center [105, 175] width 136 height 27
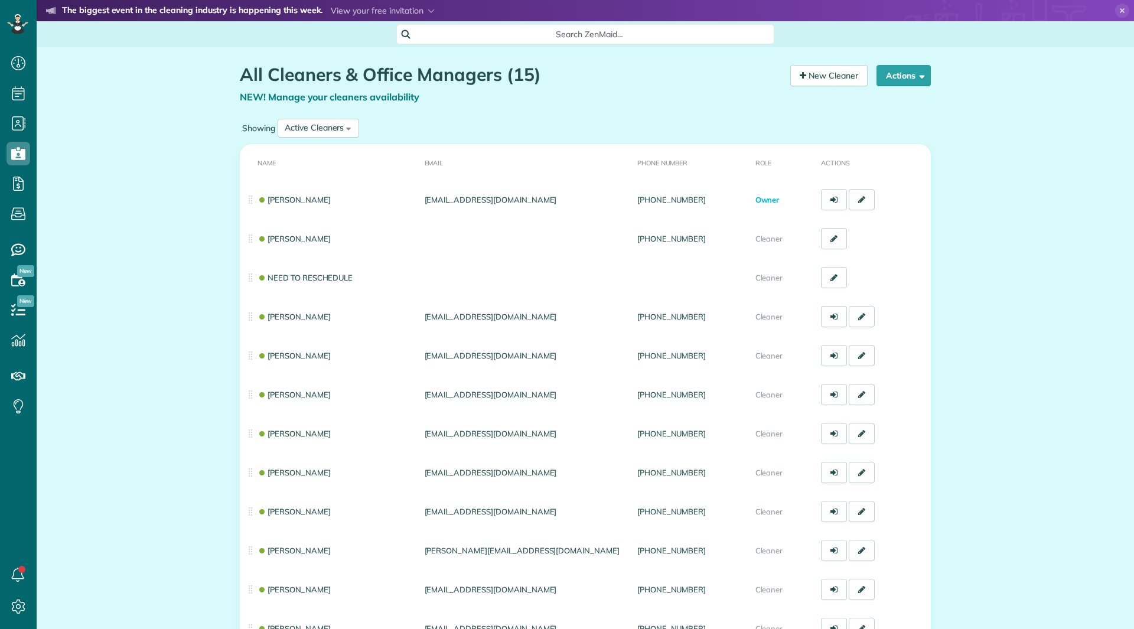
scroll to position [5, 5]
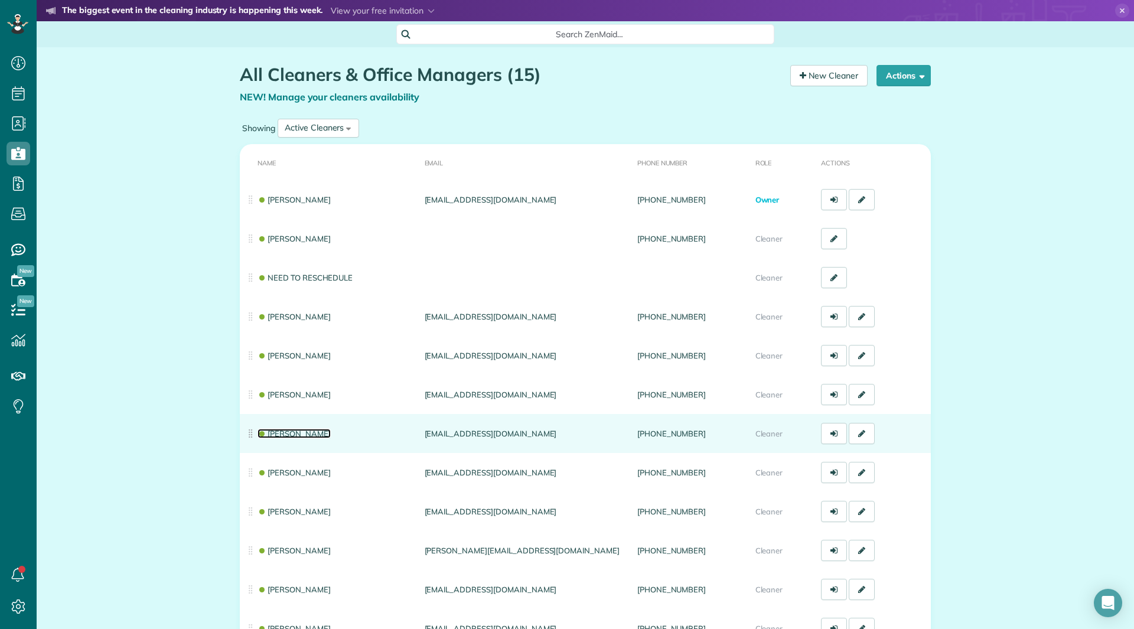
click at [310, 430] on link "[PERSON_NAME]" at bounding box center [294, 433] width 73 height 9
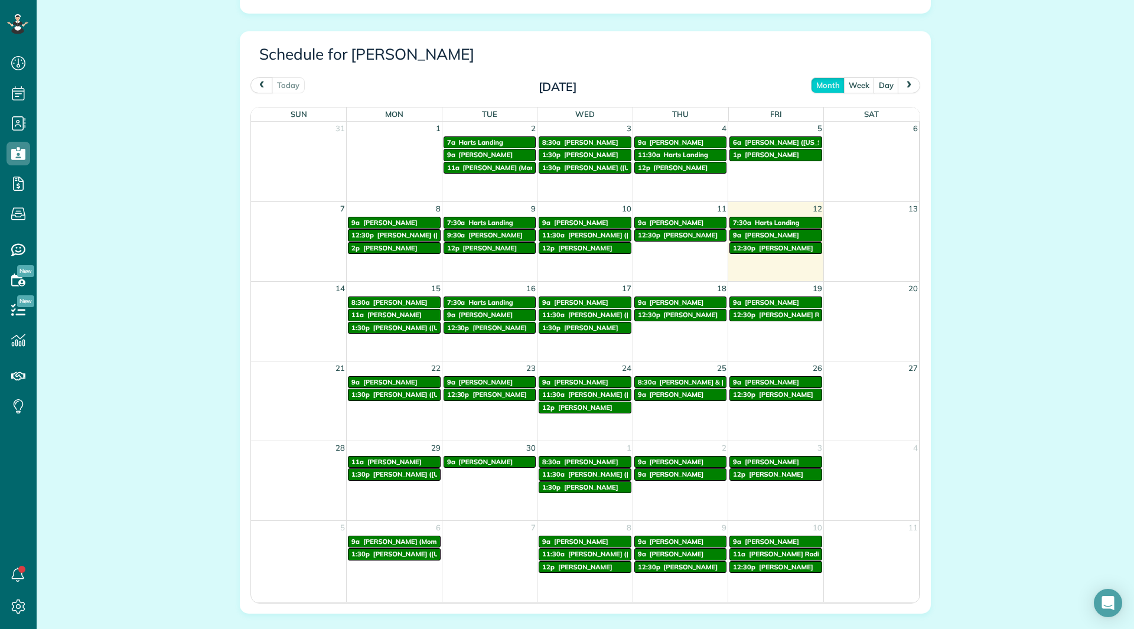
scroll to position [591, 0]
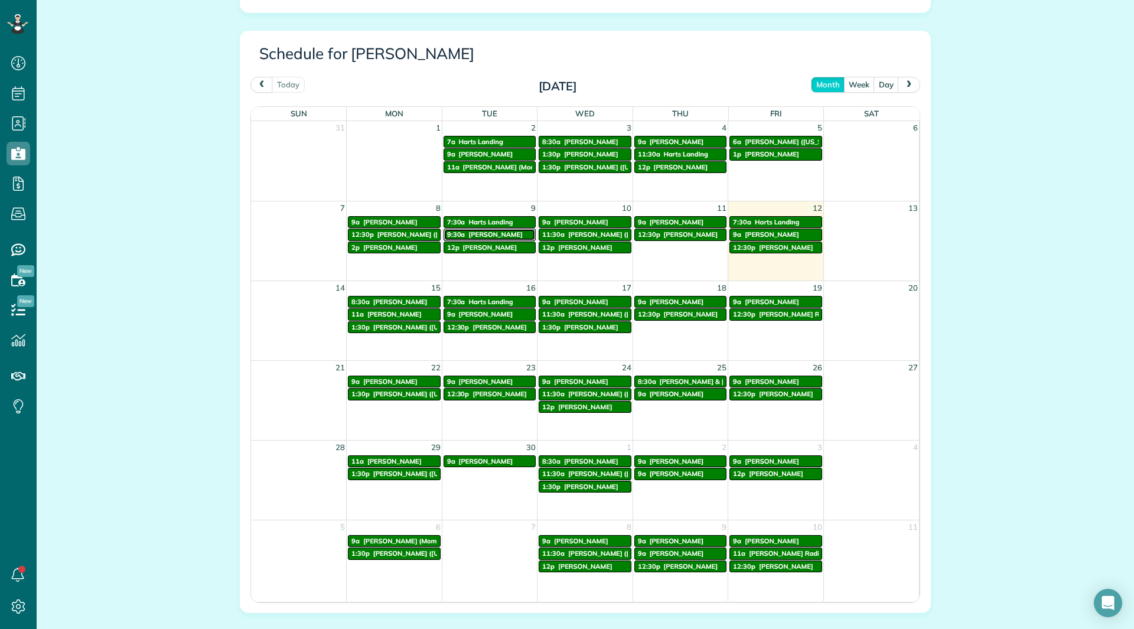
click at [476, 236] on span "Cindy Drew" at bounding box center [495, 234] width 54 height 8
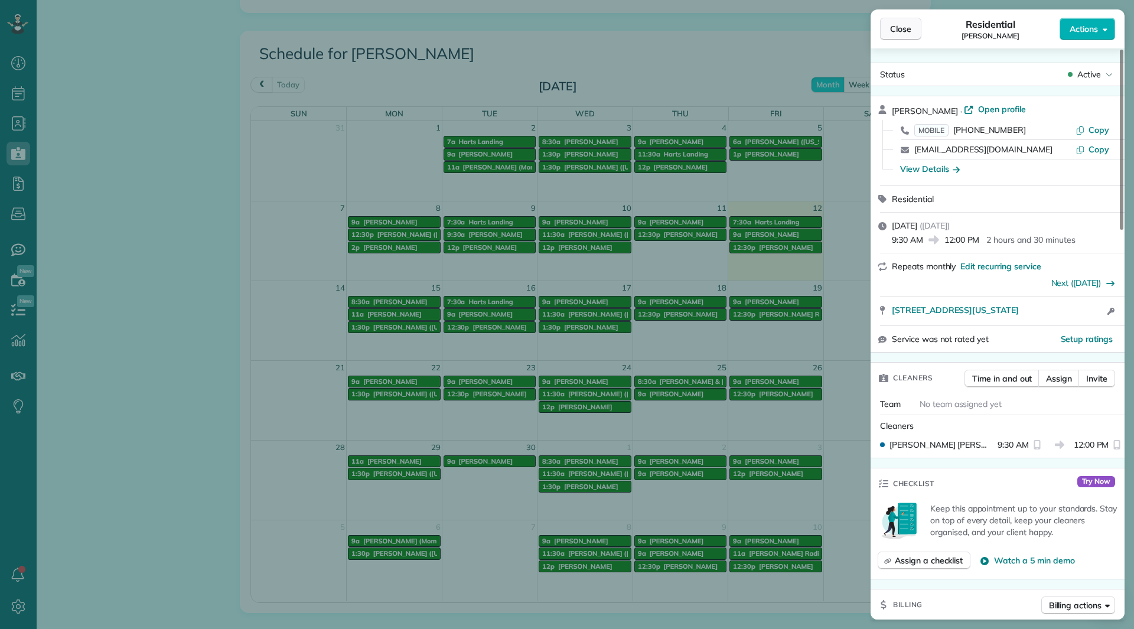
click at [901, 35] on button "Close" at bounding box center [900, 29] width 41 height 22
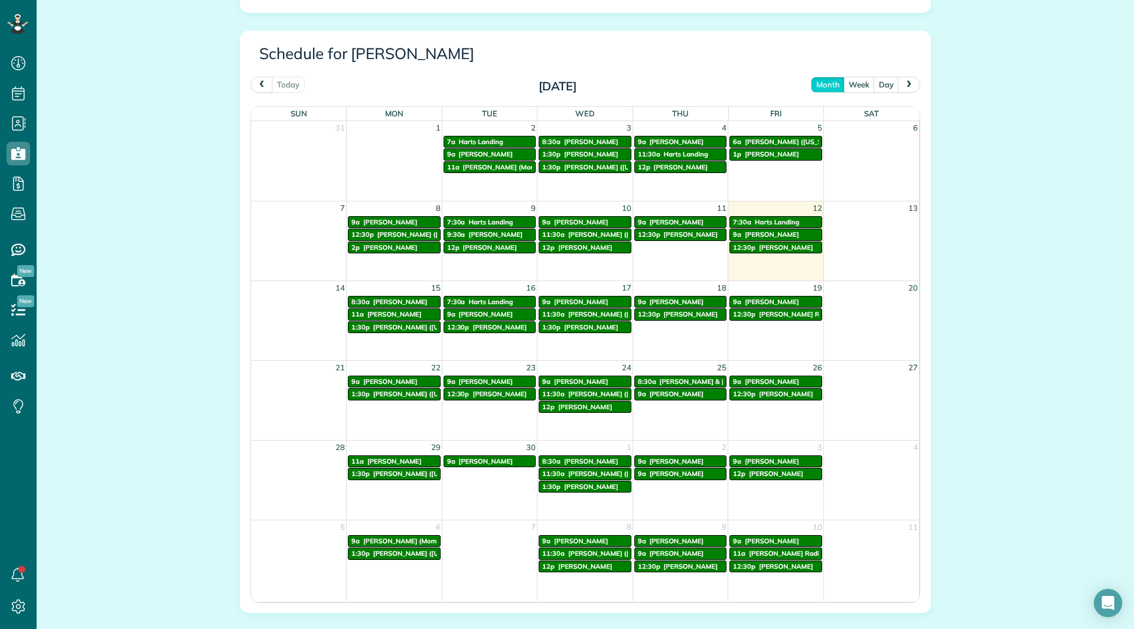
click at [906, 86] on span "next" at bounding box center [908, 84] width 9 height 8
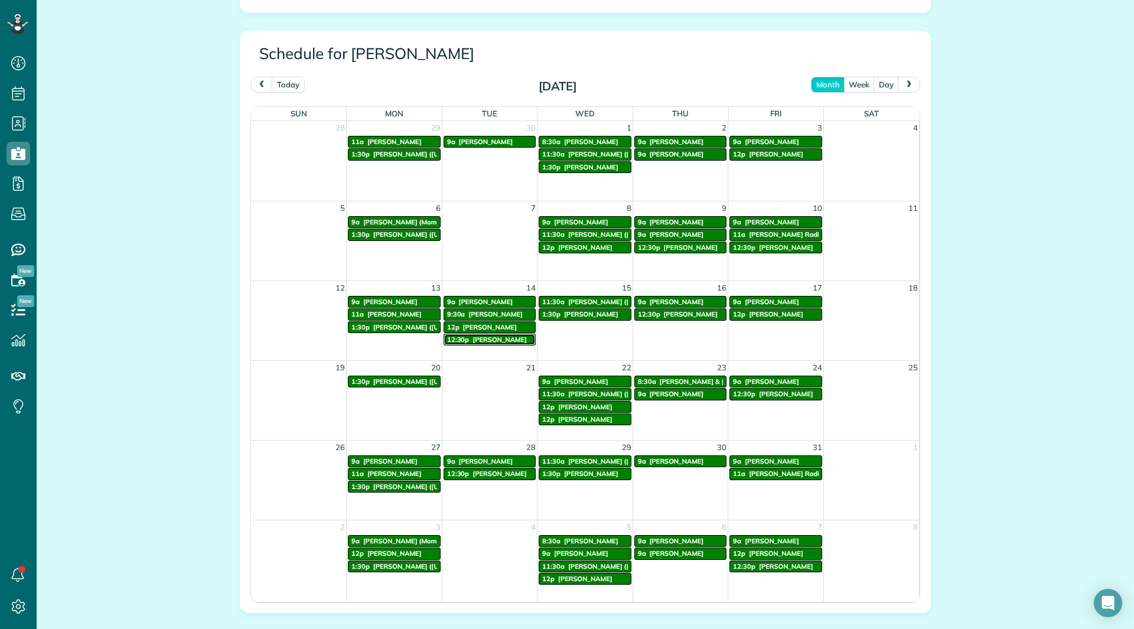
click at [501, 343] on span "[PERSON_NAME]" at bounding box center [500, 340] width 54 height 8
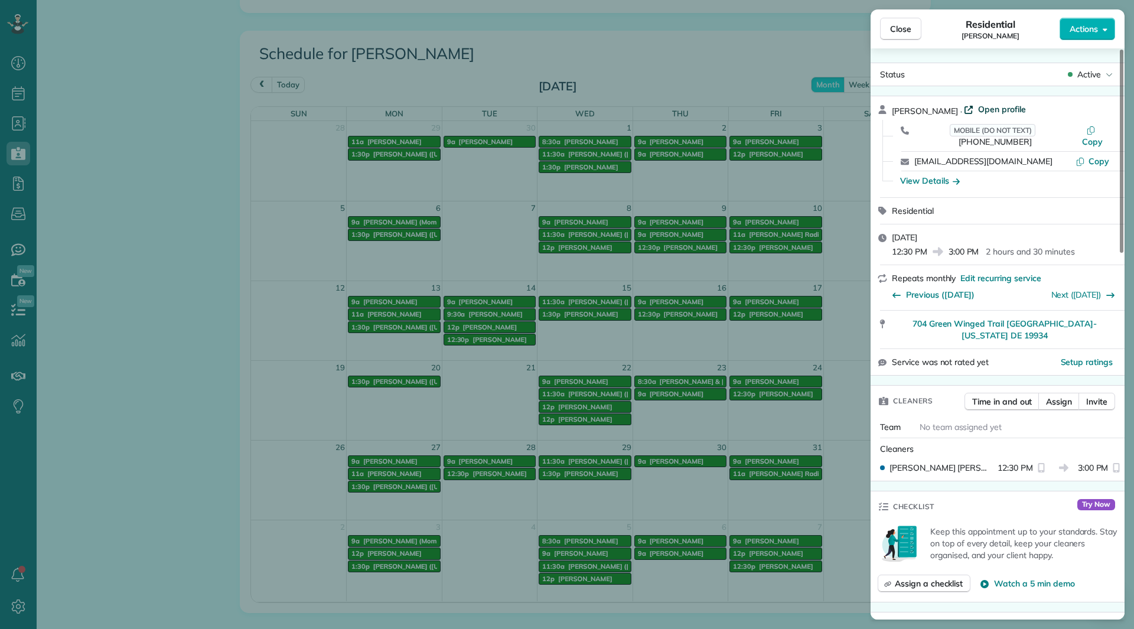
click at [991, 109] on span "Open profile" at bounding box center [1002, 109] width 48 height 12
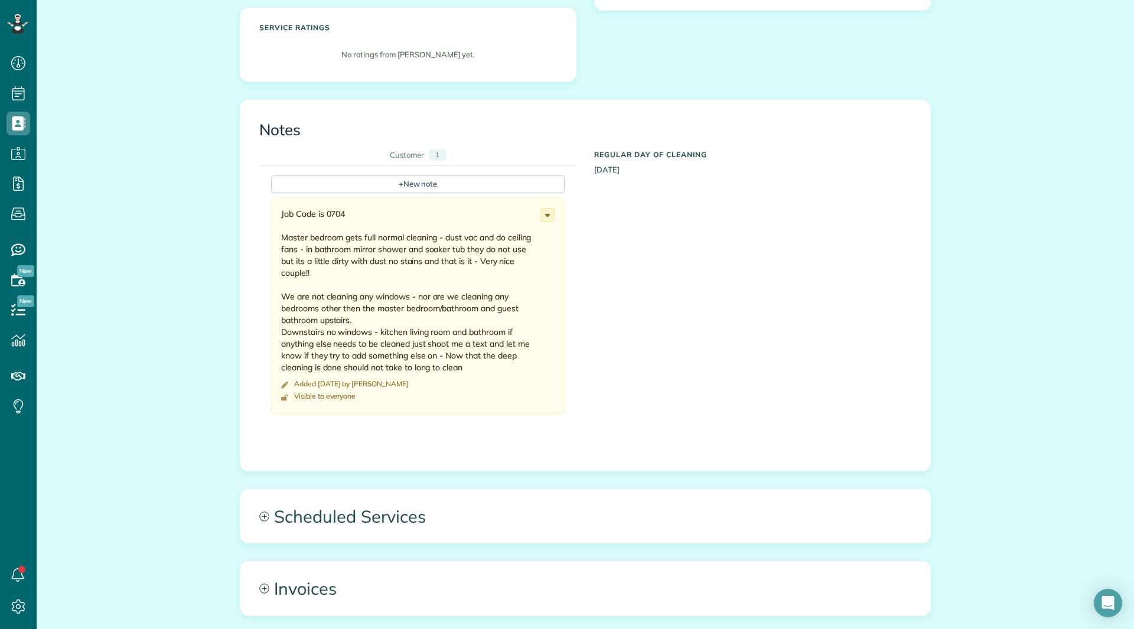
scroll to position [591, 0]
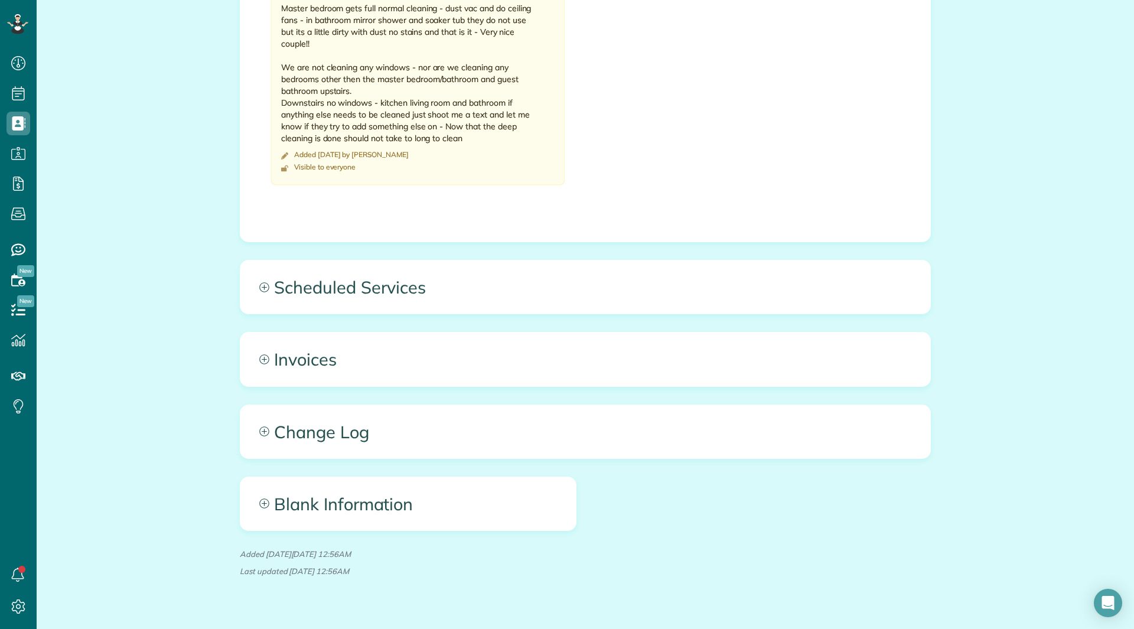
click at [281, 245] on div "All Contacts Actions Edit Add Appointment Recent Activity Send Email Show Past …" at bounding box center [585, 55] width 709 height 1198
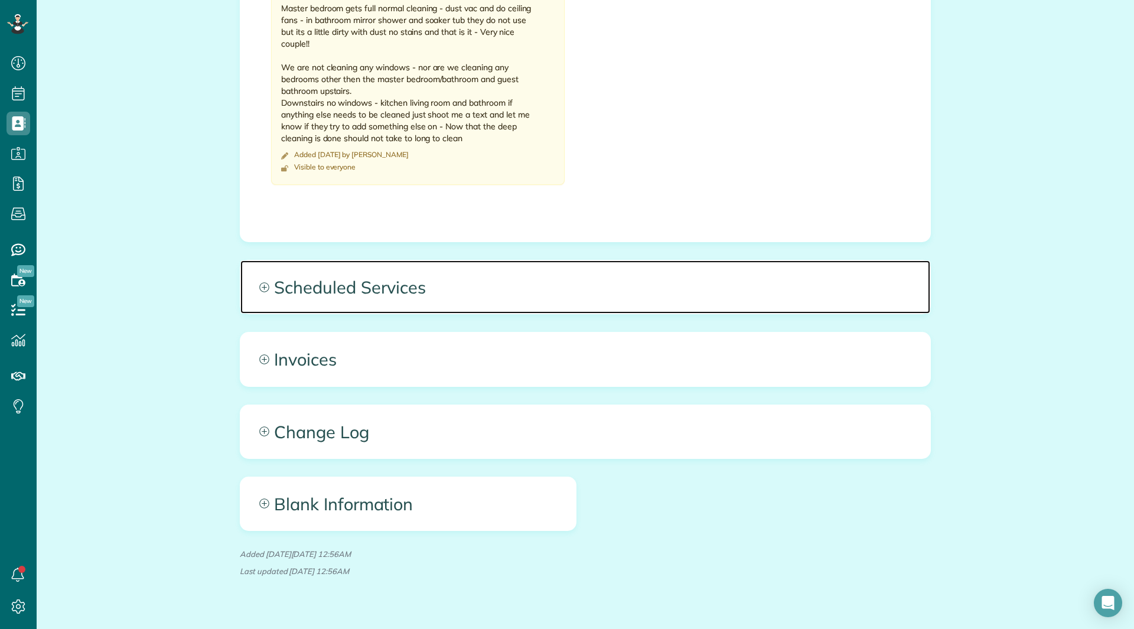
click at [288, 261] on span "Scheduled Services" at bounding box center [585, 287] width 690 height 53
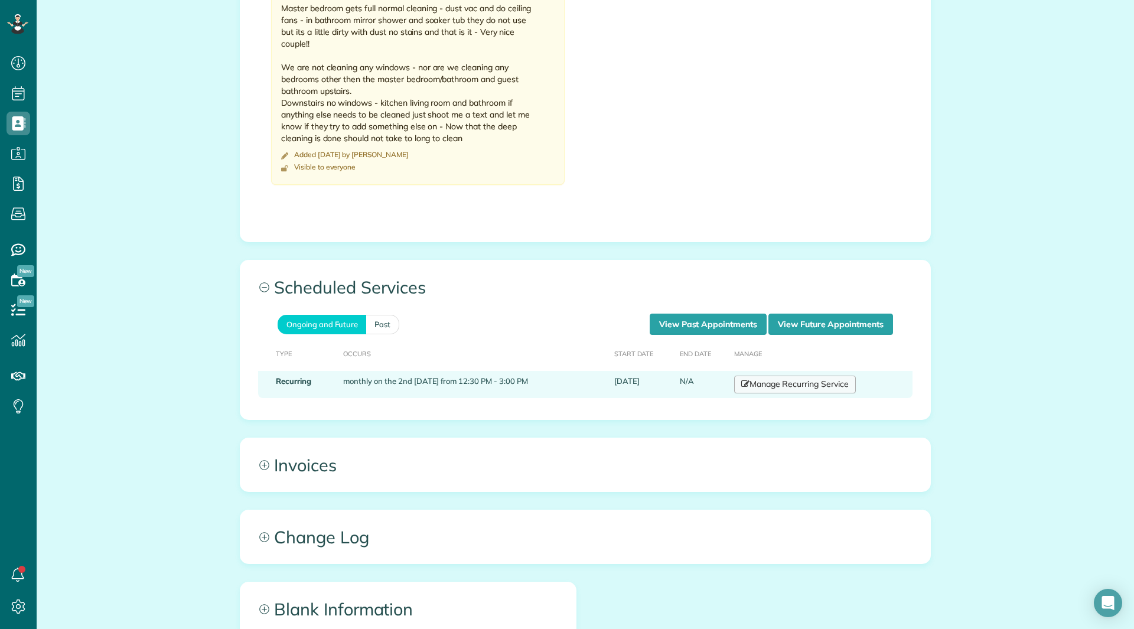
click at [746, 376] on link "Manage Recurring Service" at bounding box center [795, 385] width 122 height 18
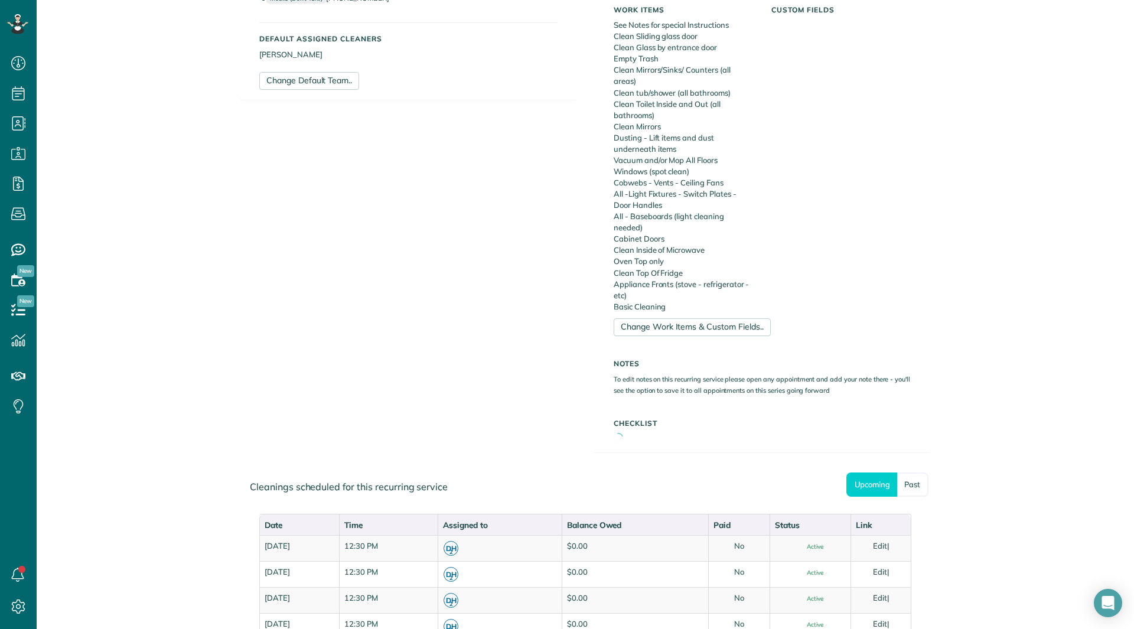
scroll to position [525, 0]
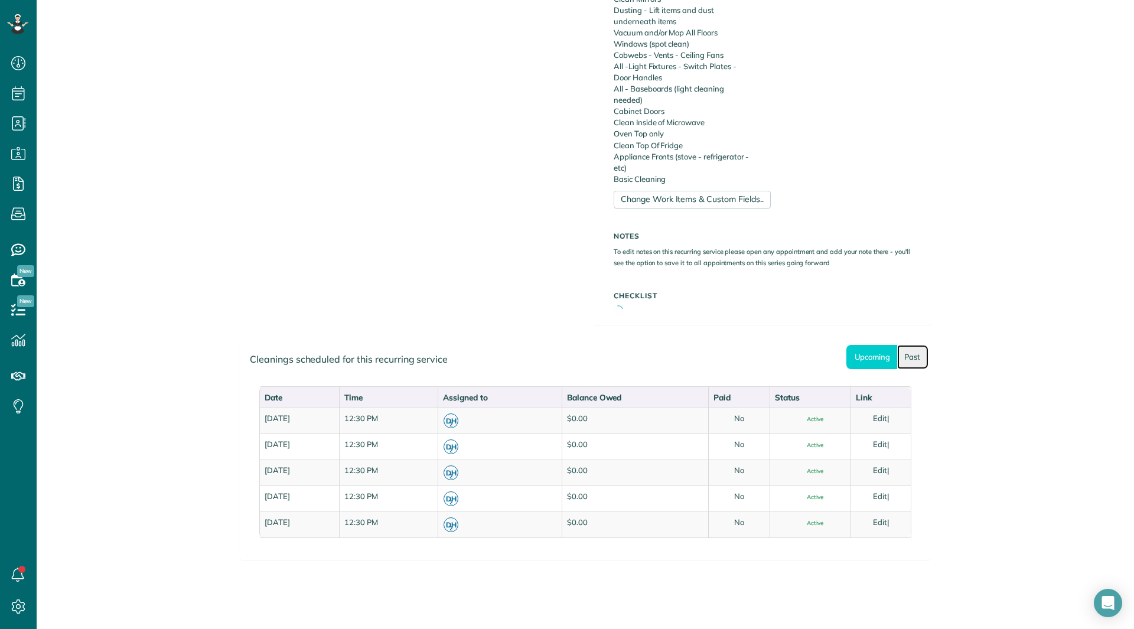
click at [897, 345] on link "Past" at bounding box center [912, 357] width 31 height 24
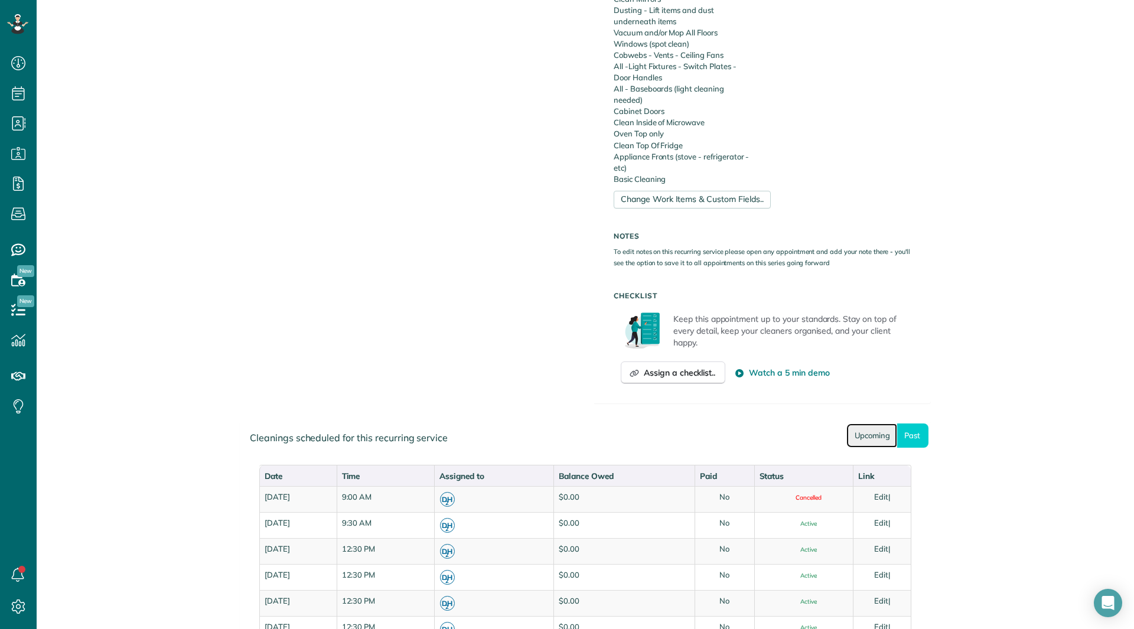
click at [870, 424] on link "Upcoming" at bounding box center [872, 436] width 51 height 24
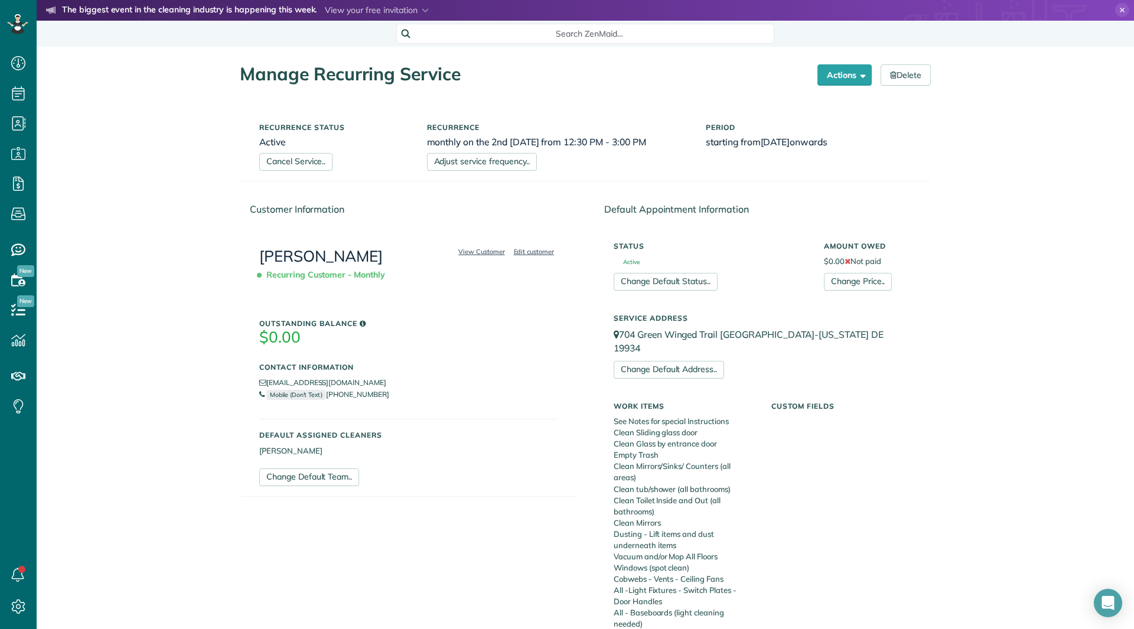
scroll to position [0, 0]
click at [302, 162] on link "Cancel Service.." at bounding box center [295, 163] width 73 height 18
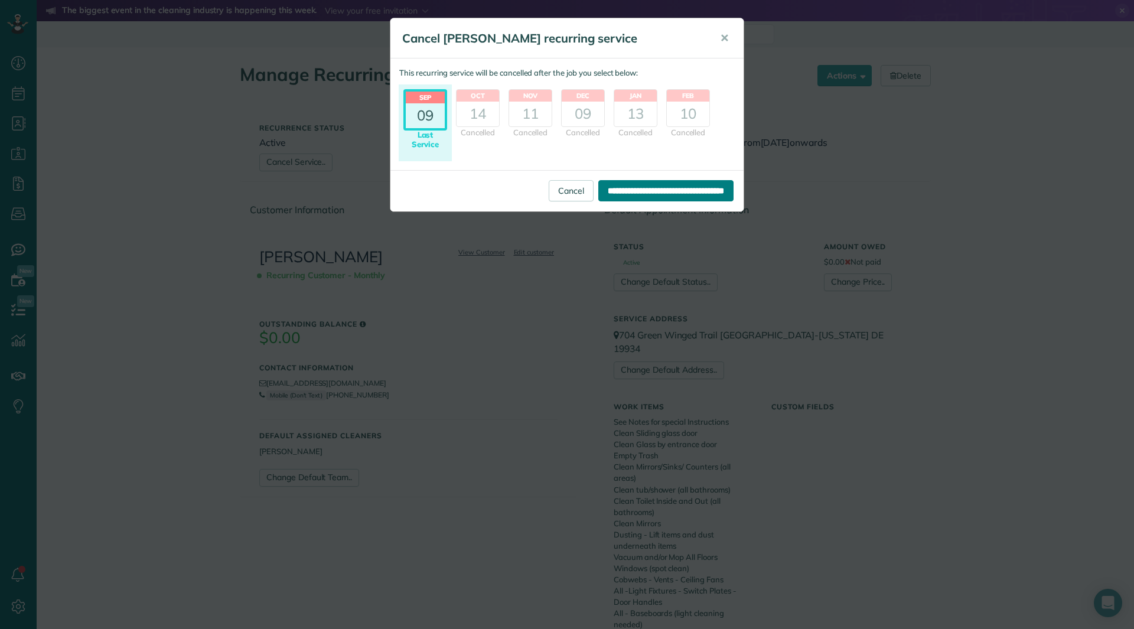
click at [607, 188] on input "**********" at bounding box center [665, 190] width 135 height 21
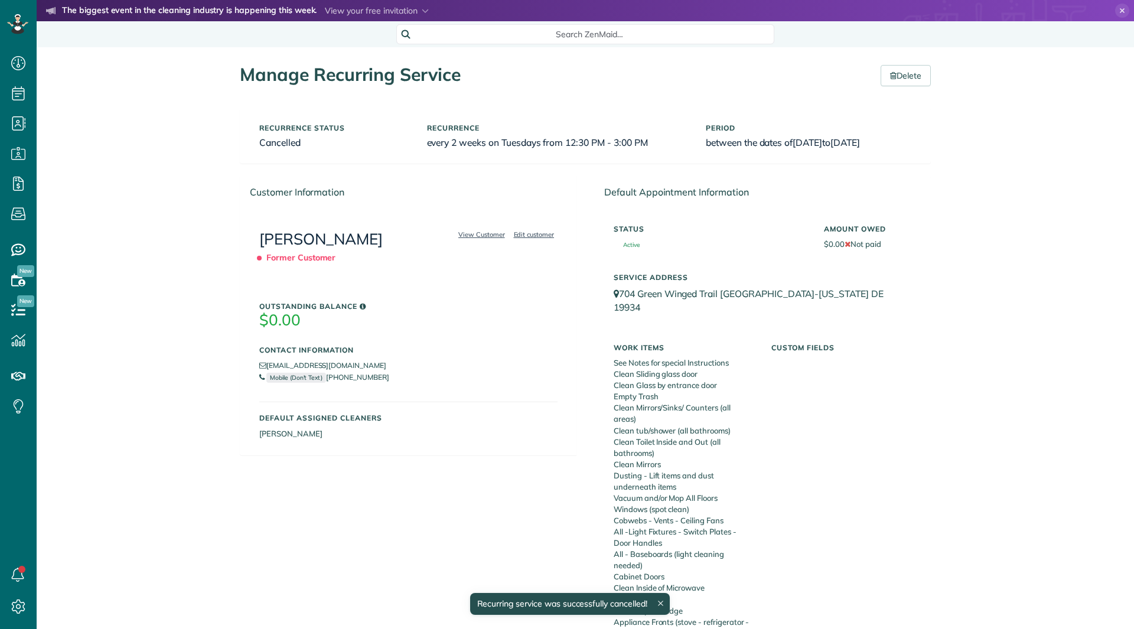
scroll to position [5, 5]
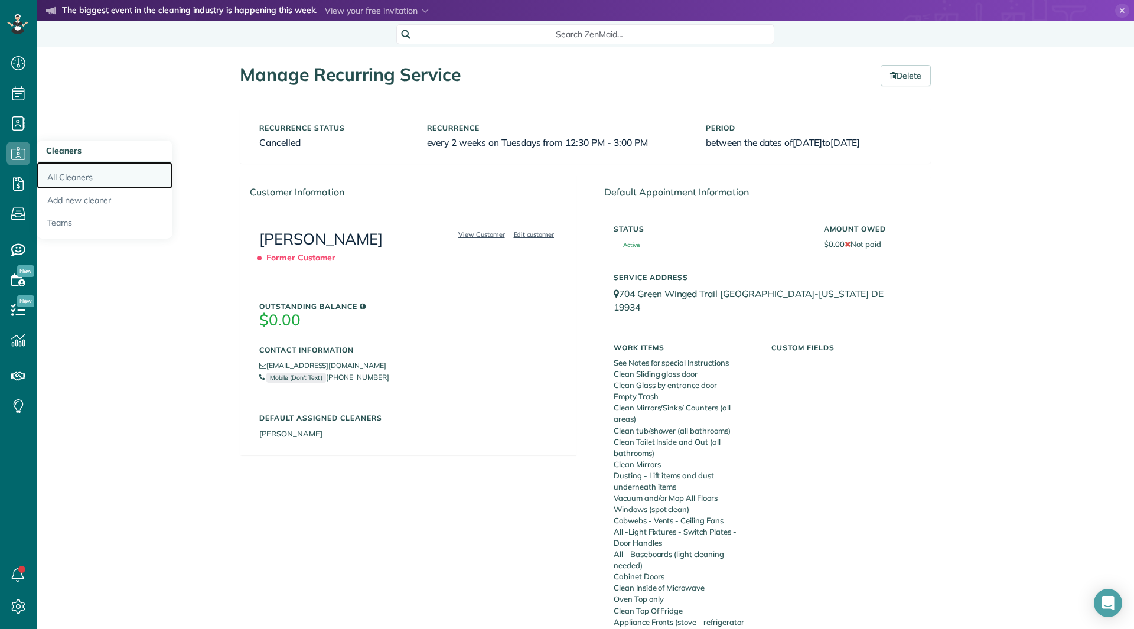
click at [59, 183] on link "All Cleaners" at bounding box center [105, 175] width 136 height 27
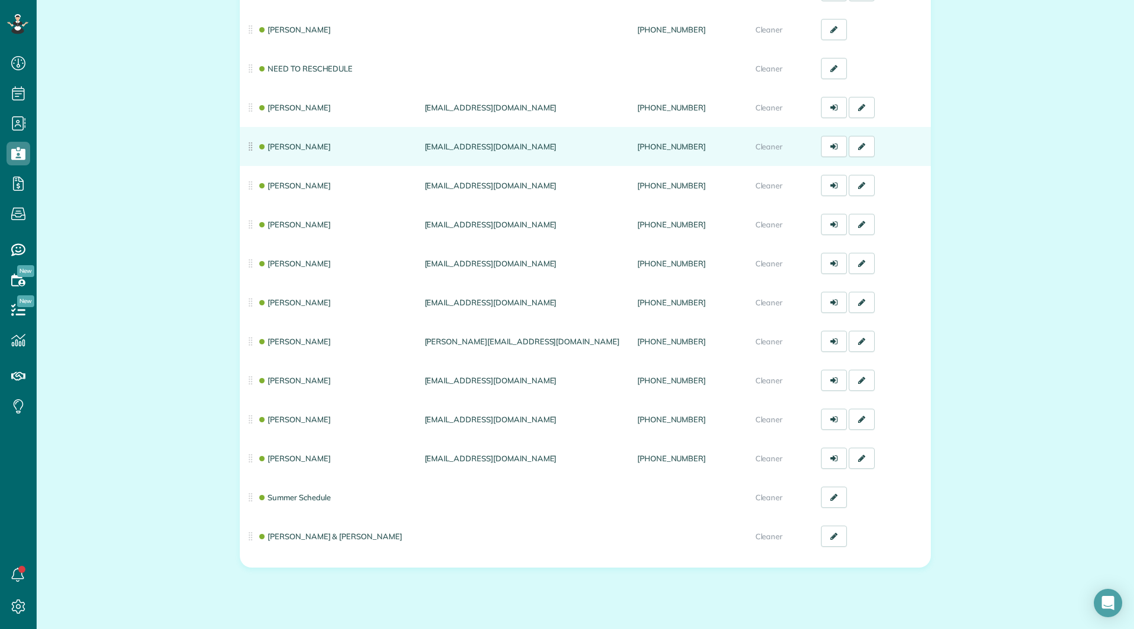
scroll to position [235, 0]
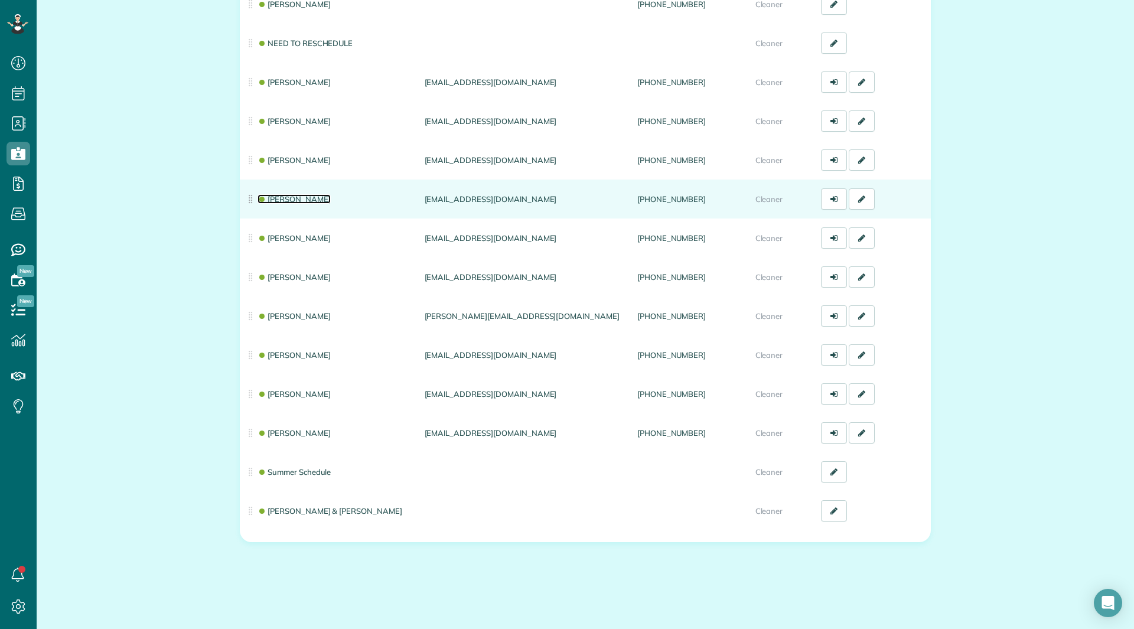
click at [299, 200] on link "[PERSON_NAME]" at bounding box center [294, 198] width 73 height 9
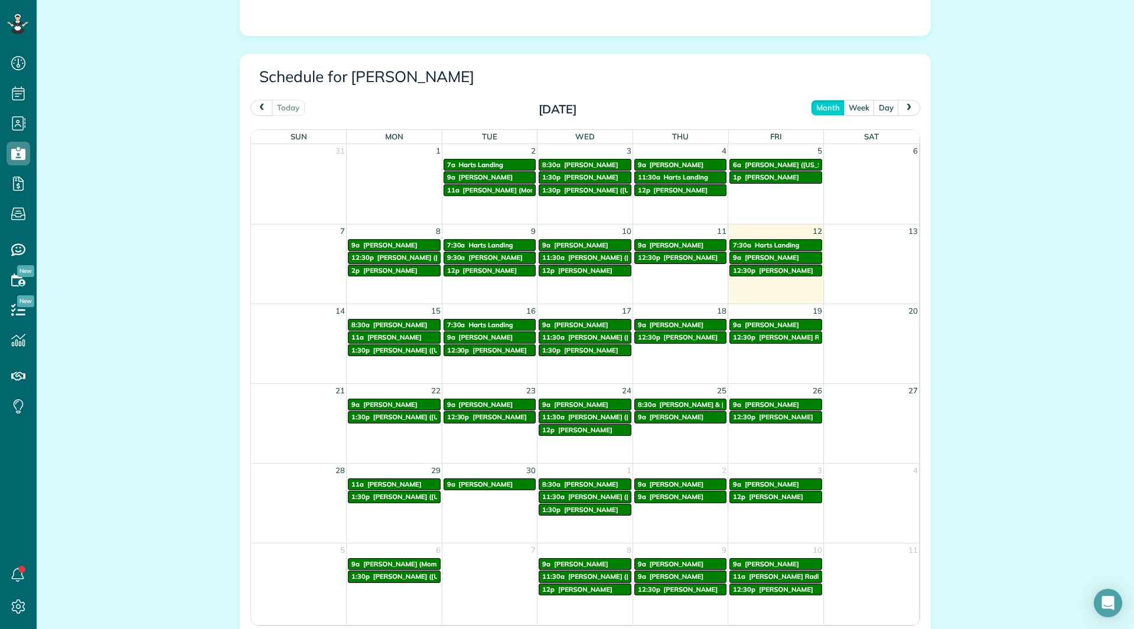
scroll to position [650, 0]
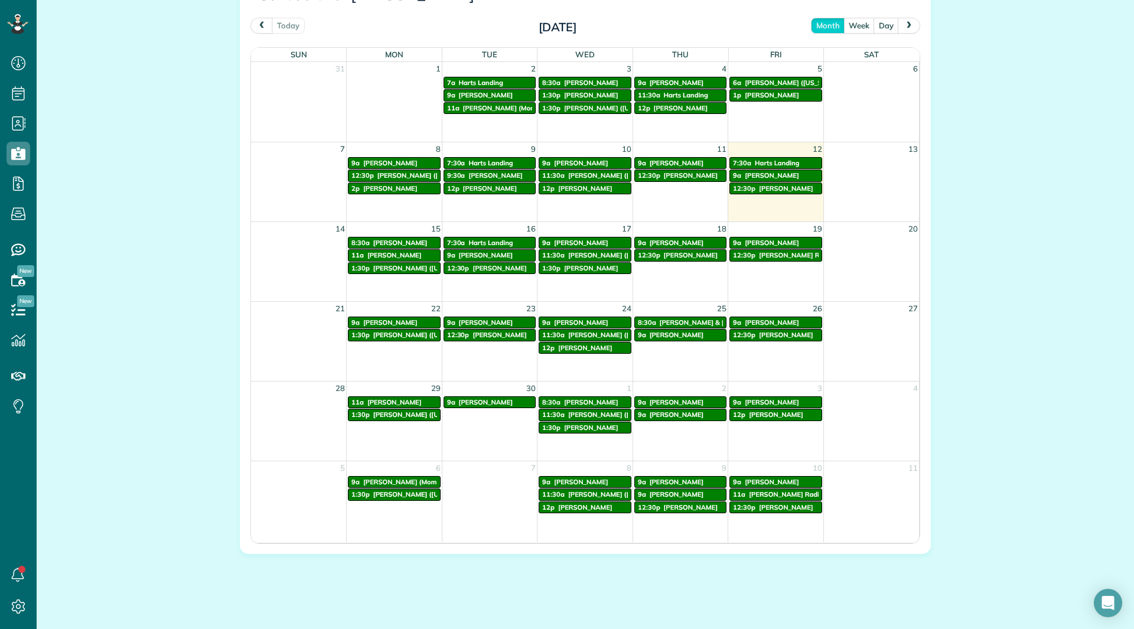
click at [908, 22] on span "next" at bounding box center [908, 25] width 9 height 8
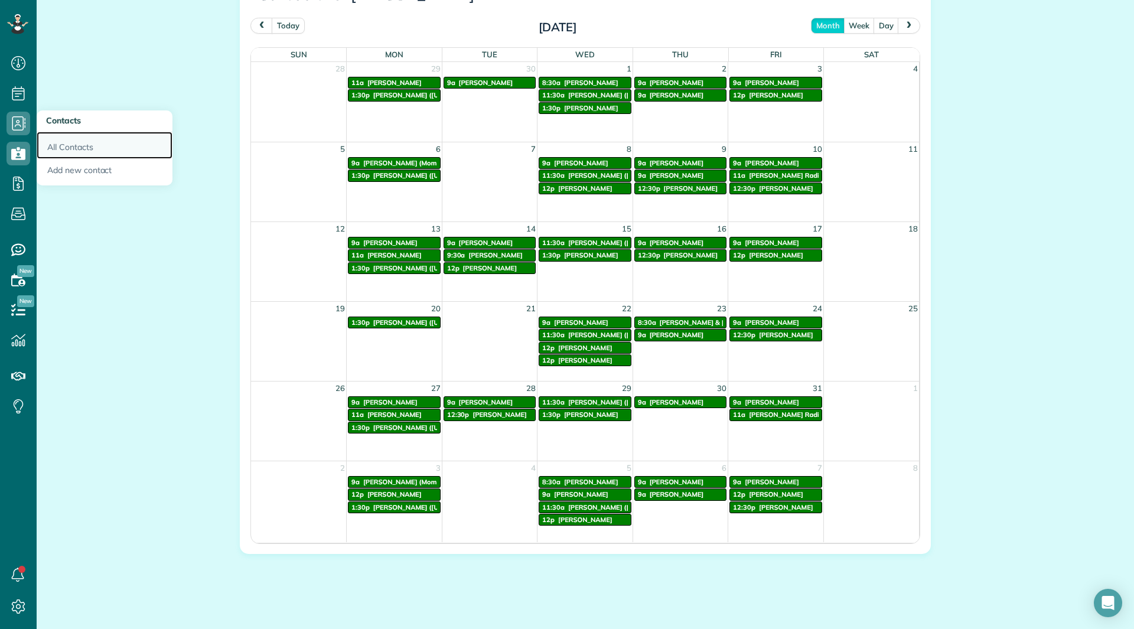
click at [42, 143] on link "All Contacts" at bounding box center [105, 145] width 136 height 27
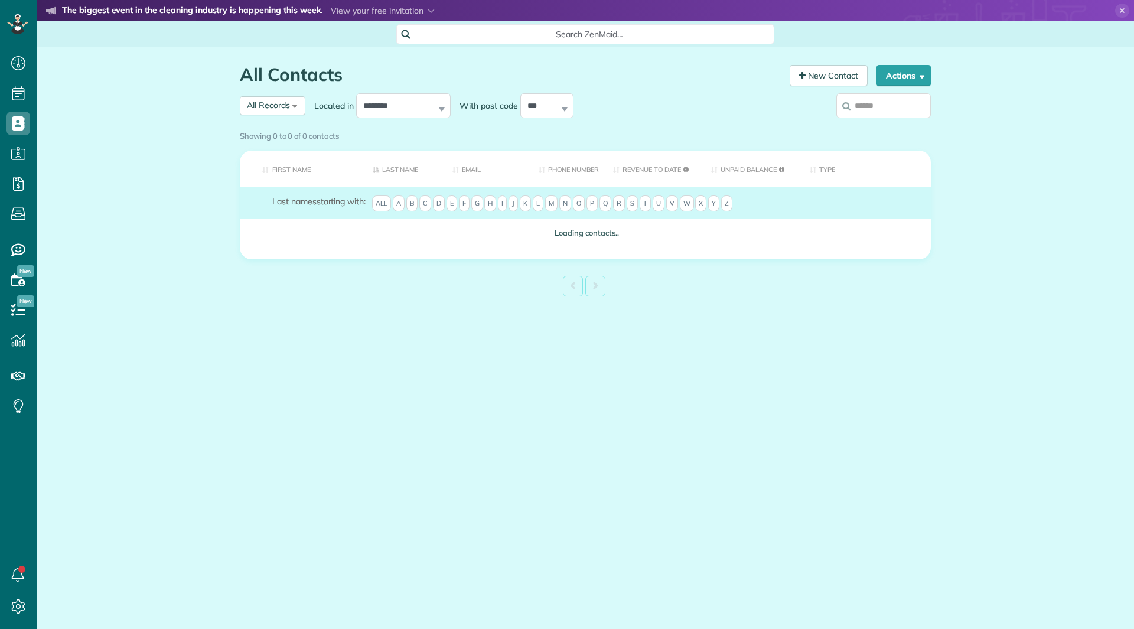
scroll to position [5, 5]
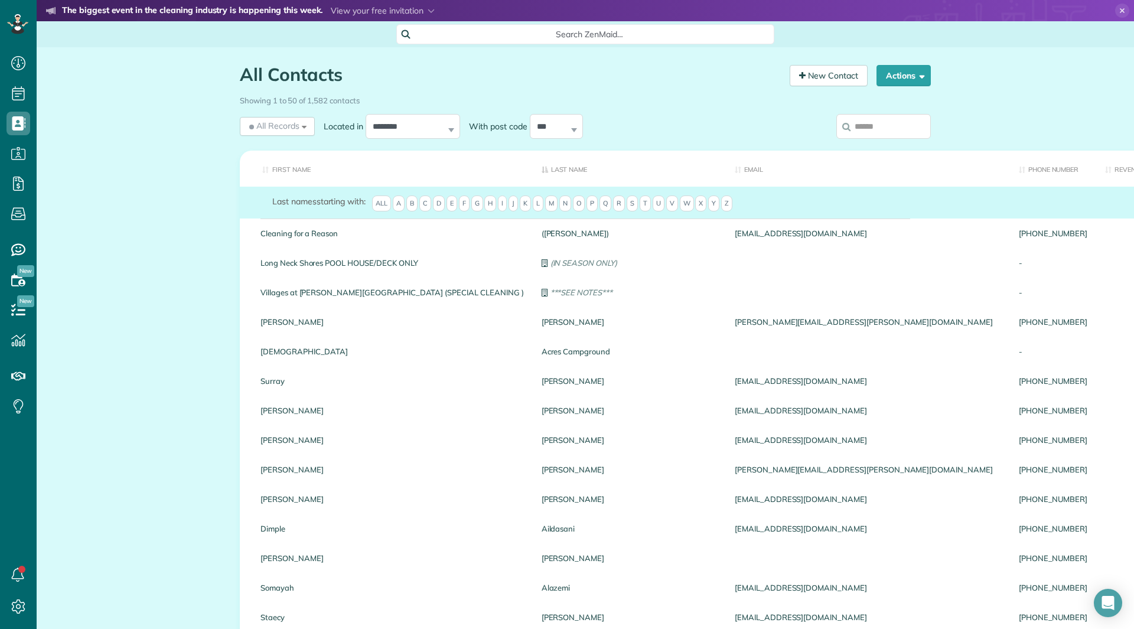
click at [876, 108] on div "Showing 1 to 50 of 1,582 contacts" at bounding box center [585, 100] width 709 height 21
click at [871, 121] on input "search" at bounding box center [884, 126] width 95 height 25
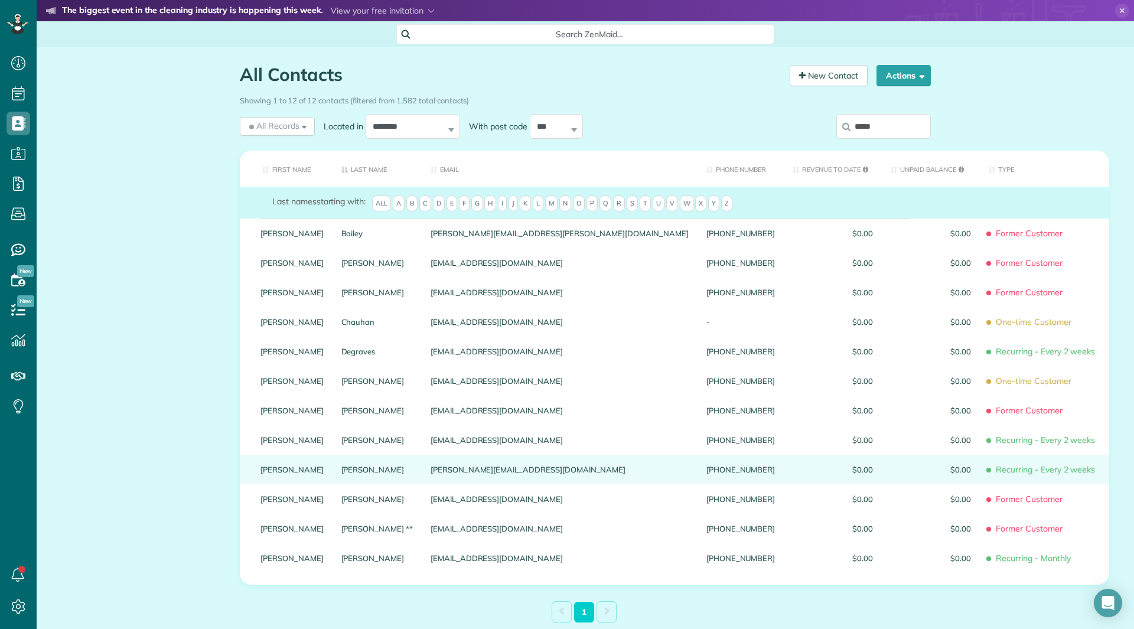
type input "*****"
click at [261, 474] on link "Carol" at bounding box center [292, 470] width 63 height 8
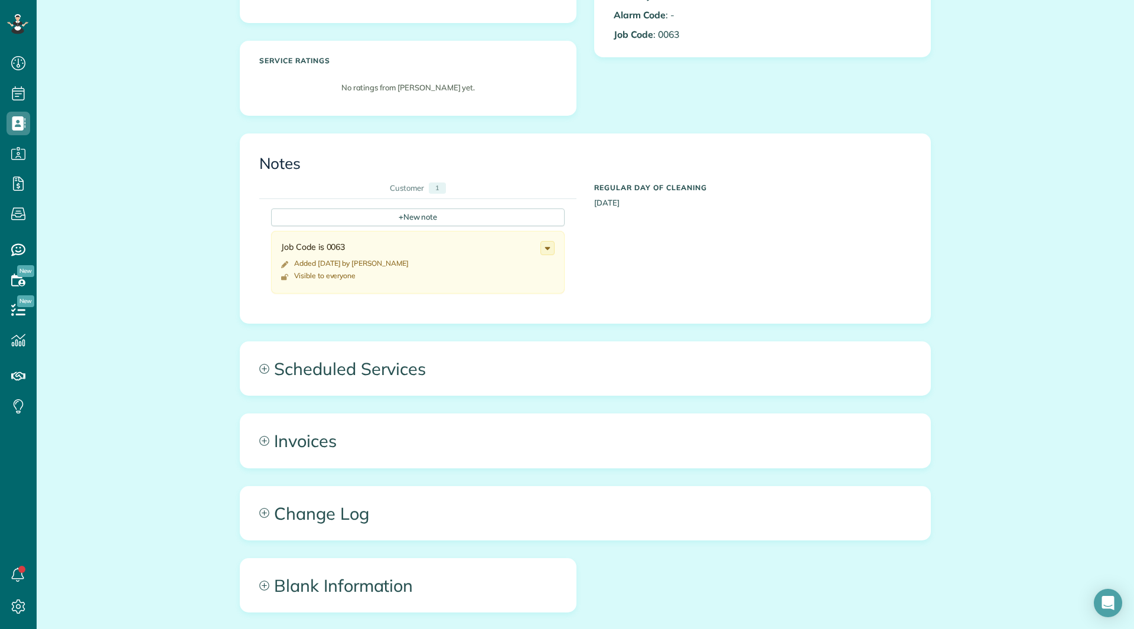
scroll to position [421, 0]
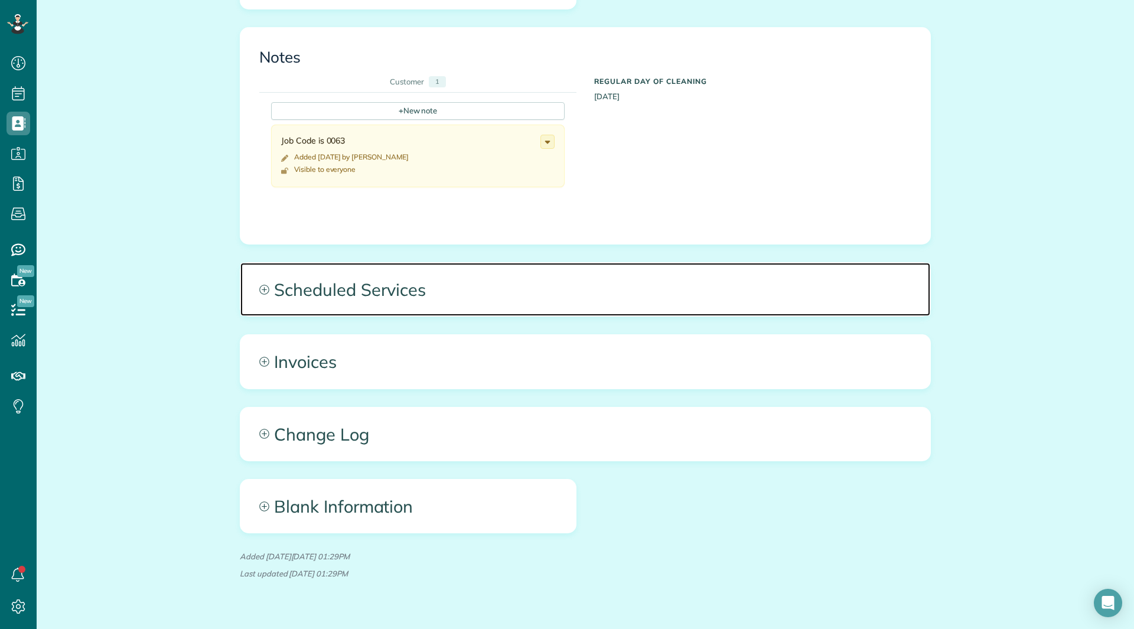
click at [389, 297] on span "Scheduled Services" at bounding box center [585, 289] width 690 height 53
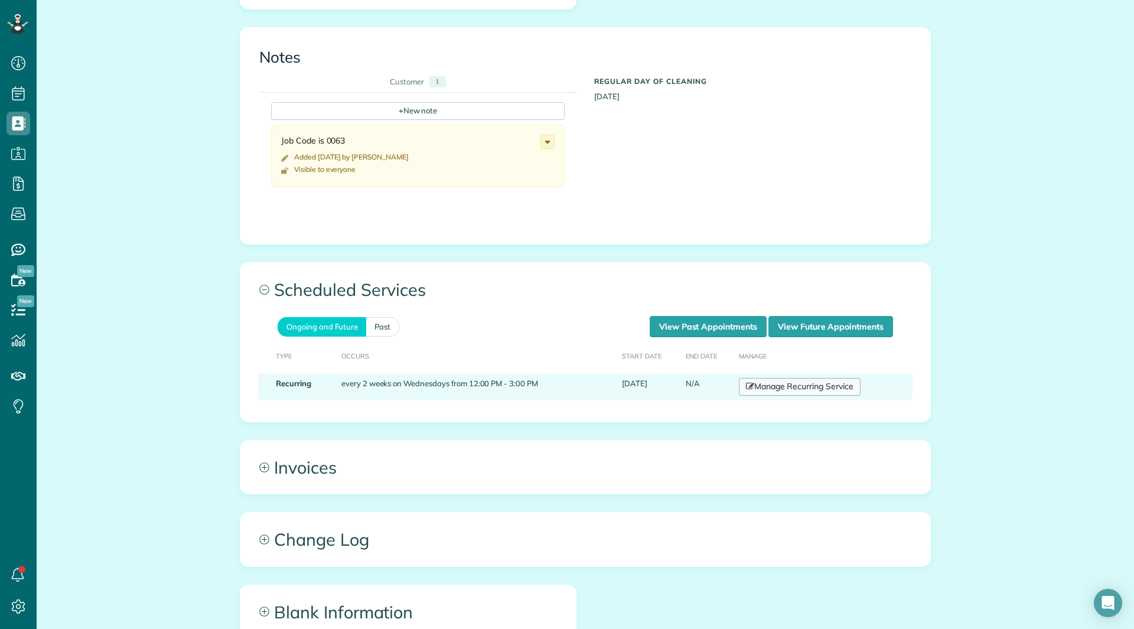
click at [768, 391] on link "Manage Recurring Service" at bounding box center [800, 387] width 122 height 18
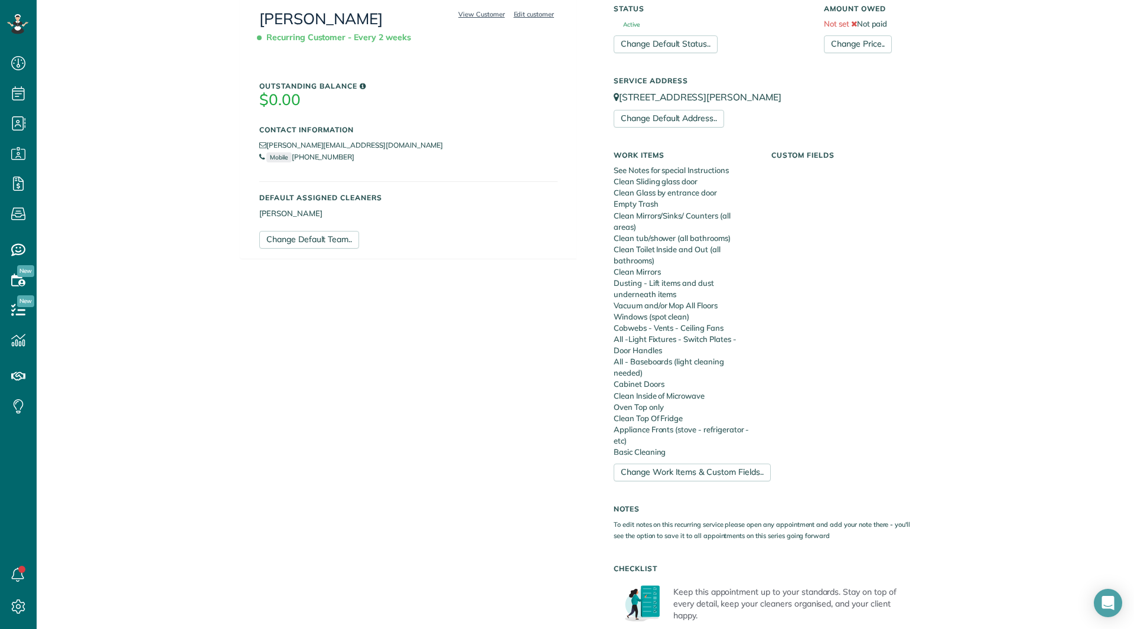
scroll to position [414, 0]
